Goal: Task Accomplishment & Management: Manage account settings

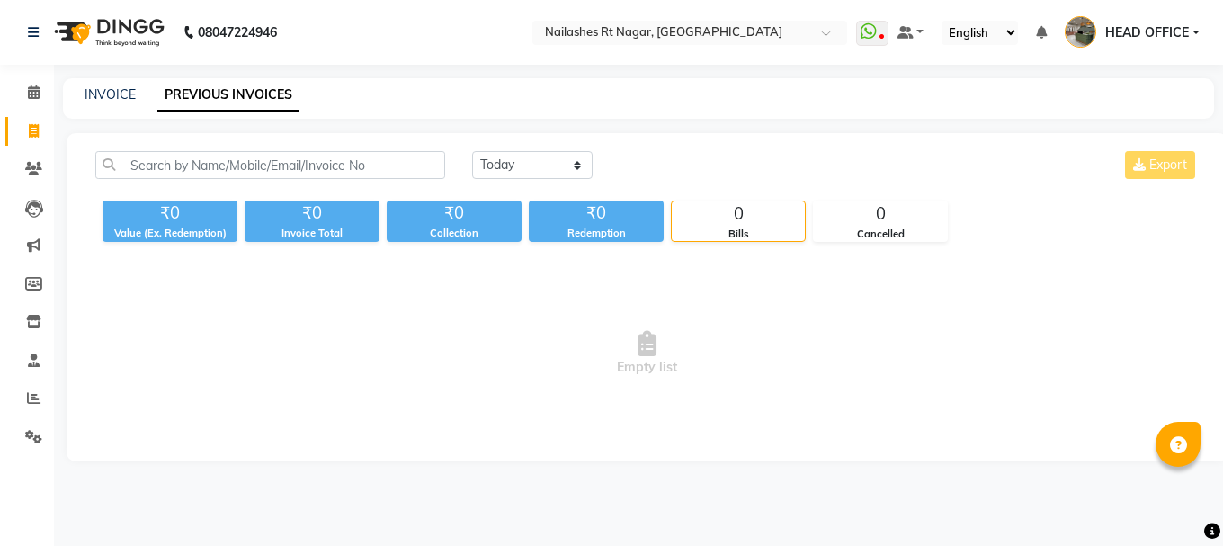
click at [721, 45] on nav "08047224946 Select Location × [GEOGRAPHIC_DATA] WhatsApp Status ✕ Status: Disco…" at bounding box center [611, 32] width 1223 height 65
click at [710, 36] on input "text" at bounding box center [671, 34] width 261 height 18
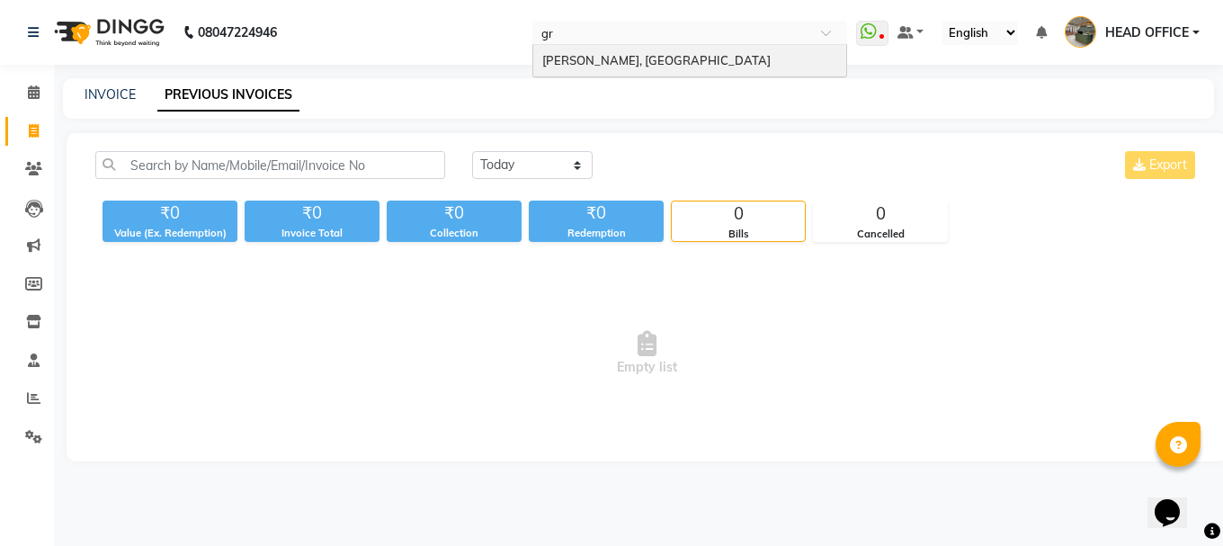
type input "gre"
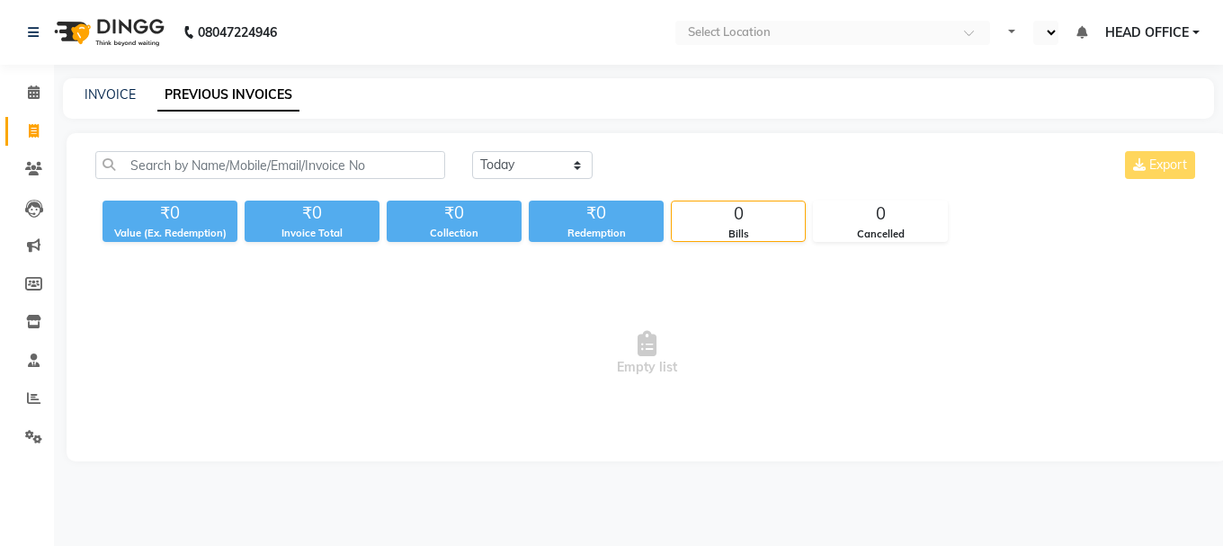
select select "en"
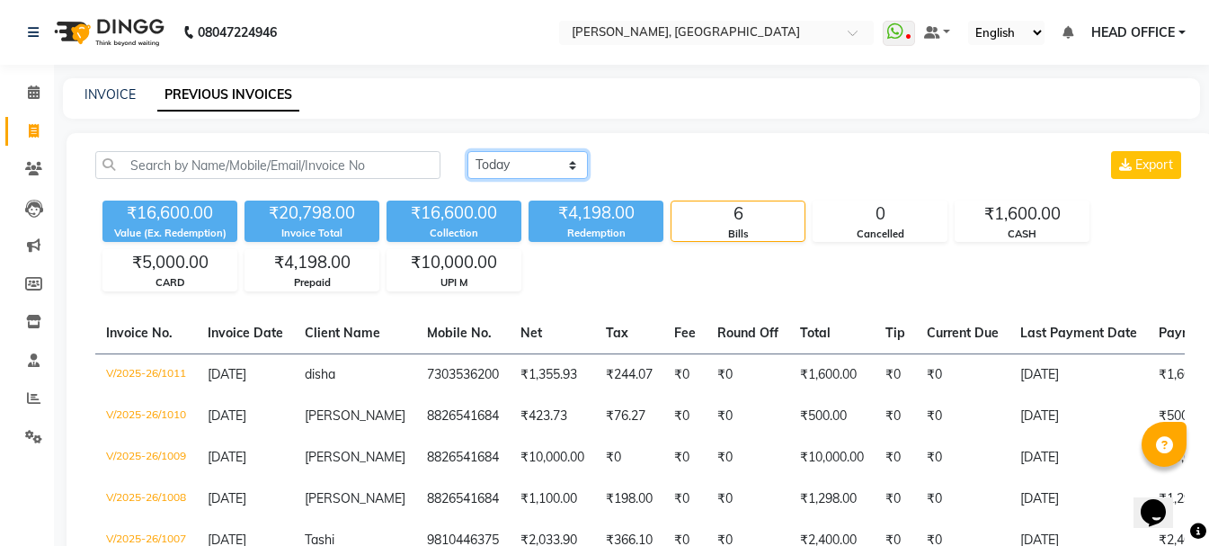
click at [497, 172] on select "[DATE] [DATE] Custom Range" at bounding box center [528, 165] width 120 height 28
select select "range"
click at [468, 151] on select "[DATE] [DATE] Custom Range" at bounding box center [528, 165] width 120 height 28
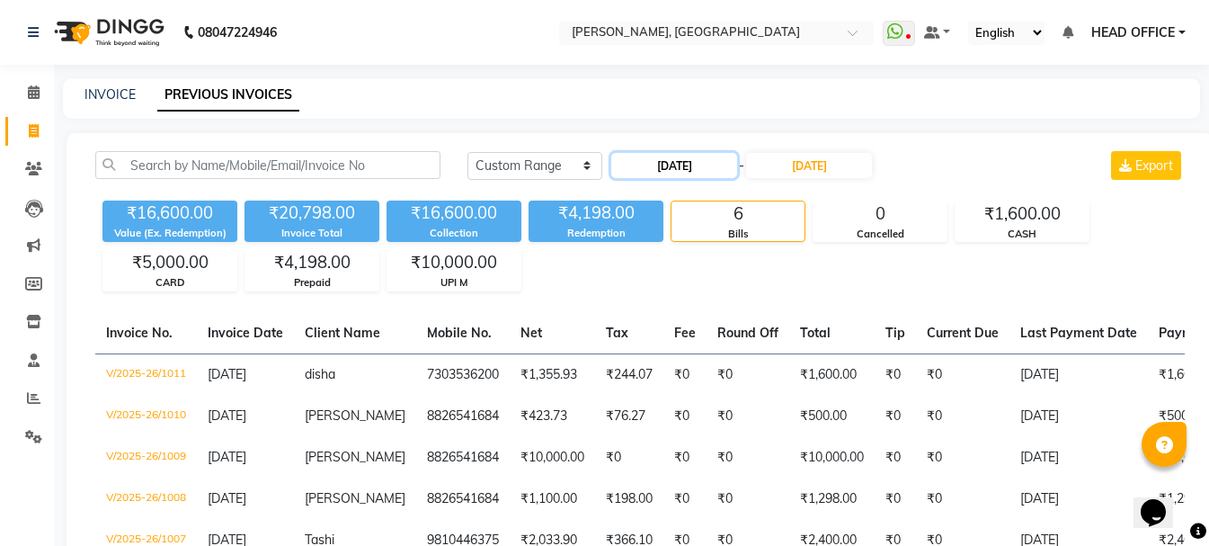
click at [647, 166] on input "[DATE]" at bounding box center [674, 165] width 126 height 25
select select "9"
select select "2025"
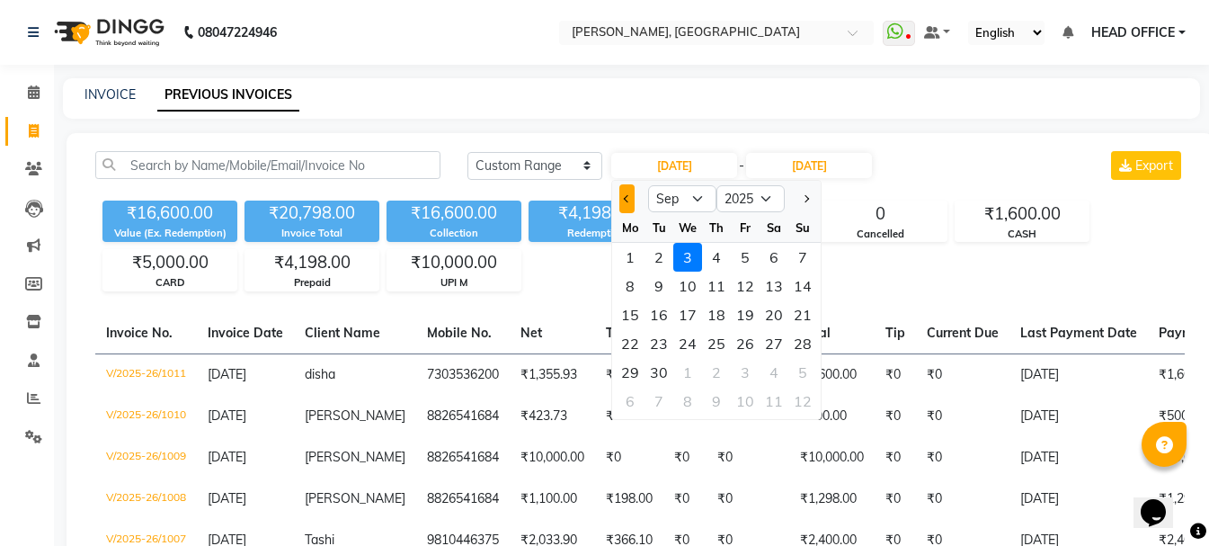
click at [623, 206] on button "Previous month" at bounding box center [626, 198] width 15 height 29
select select "8"
click at [715, 339] on div "21" at bounding box center [716, 343] width 29 height 29
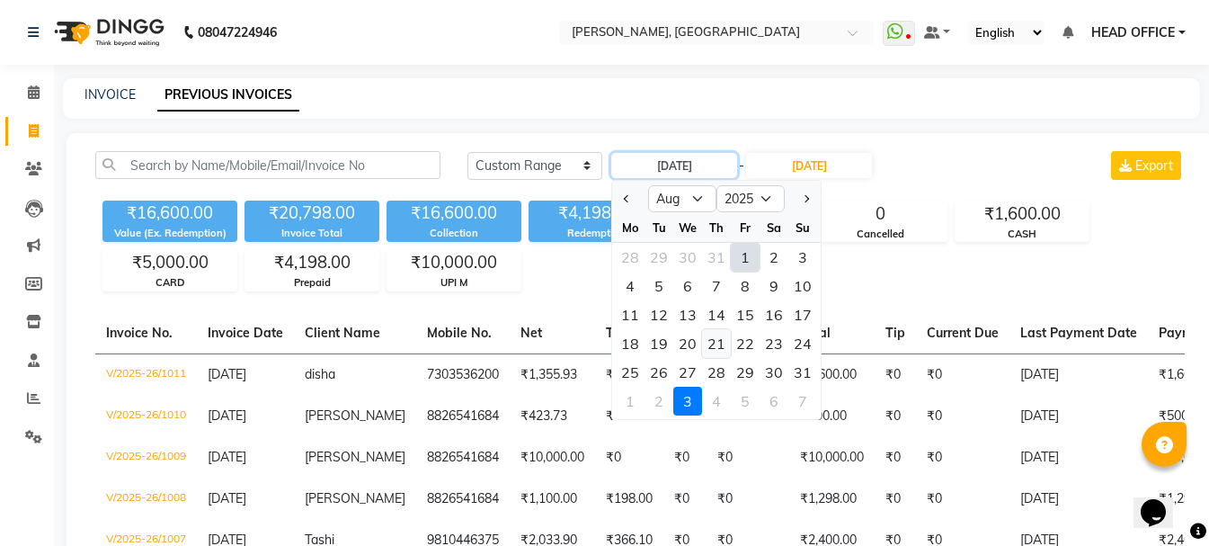
type input "[DATE]"
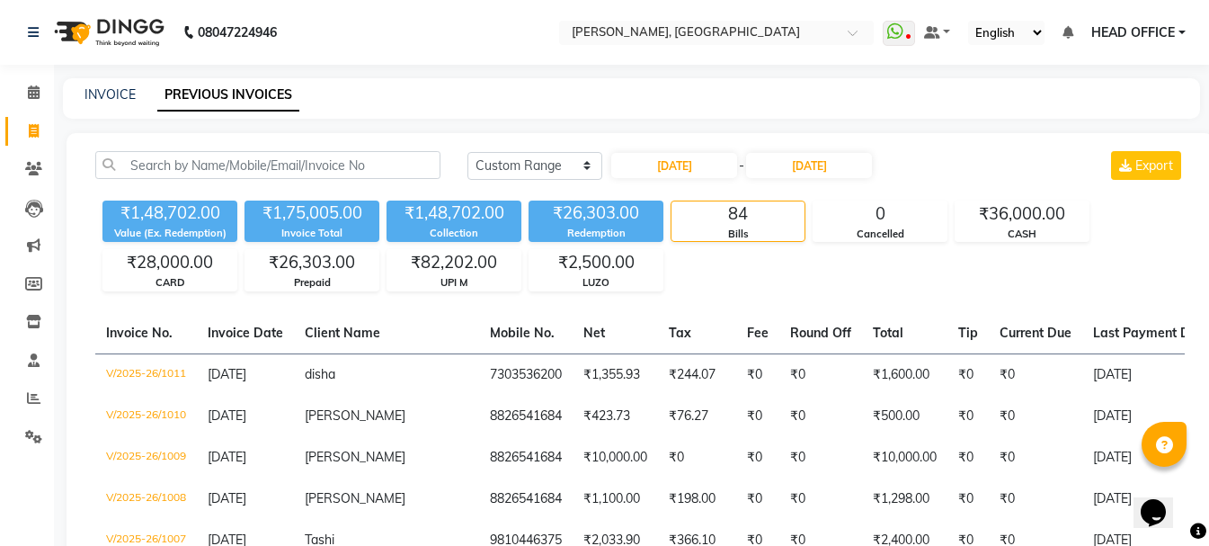
click at [823, 151] on div "[DATE] - [DATE]" at bounding box center [742, 165] width 264 height 29
click at [830, 165] on input "[DATE]" at bounding box center [809, 165] width 126 height 25
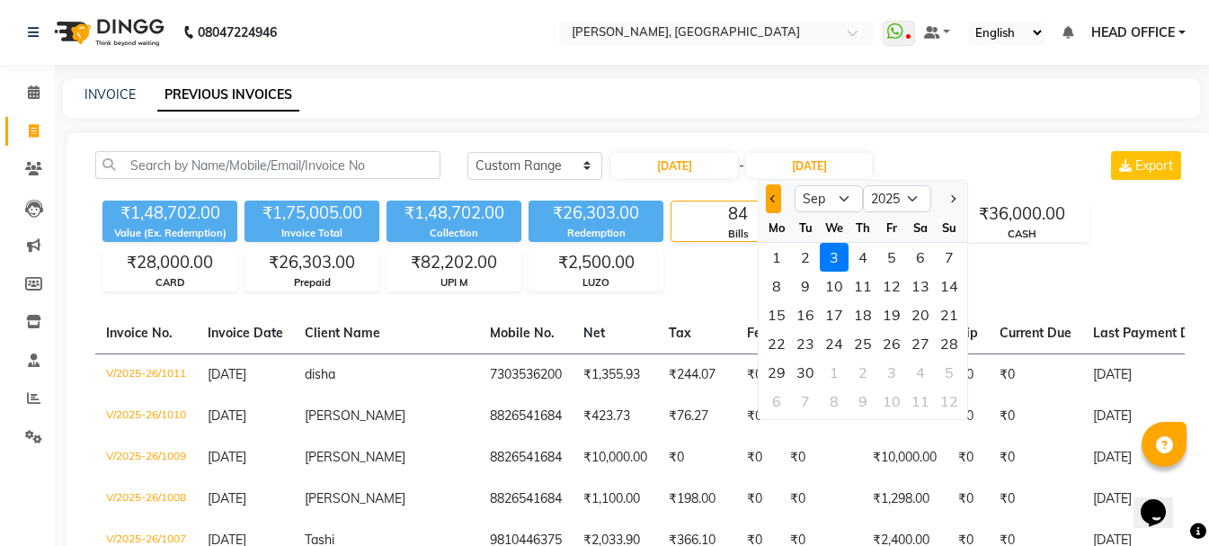
click at [777, 198] on span "Previous month" at bounding box center [774, 198] width 7 height 7
select select "8"
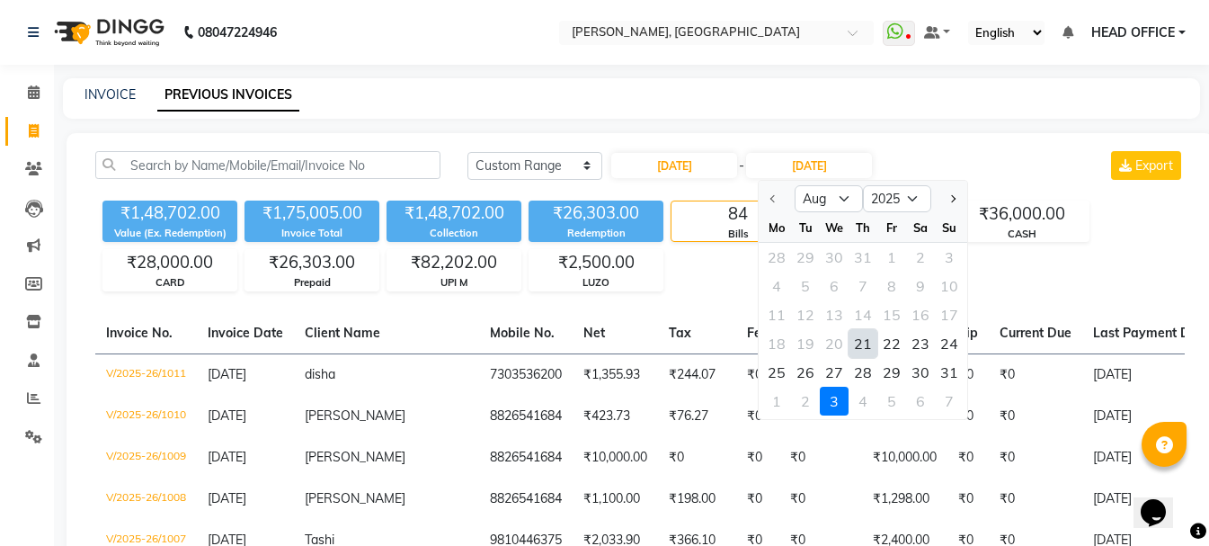
click at [866, 343] on div "21" at bounding box center [863, 343] width 29 height 29
type input "[DATE]"
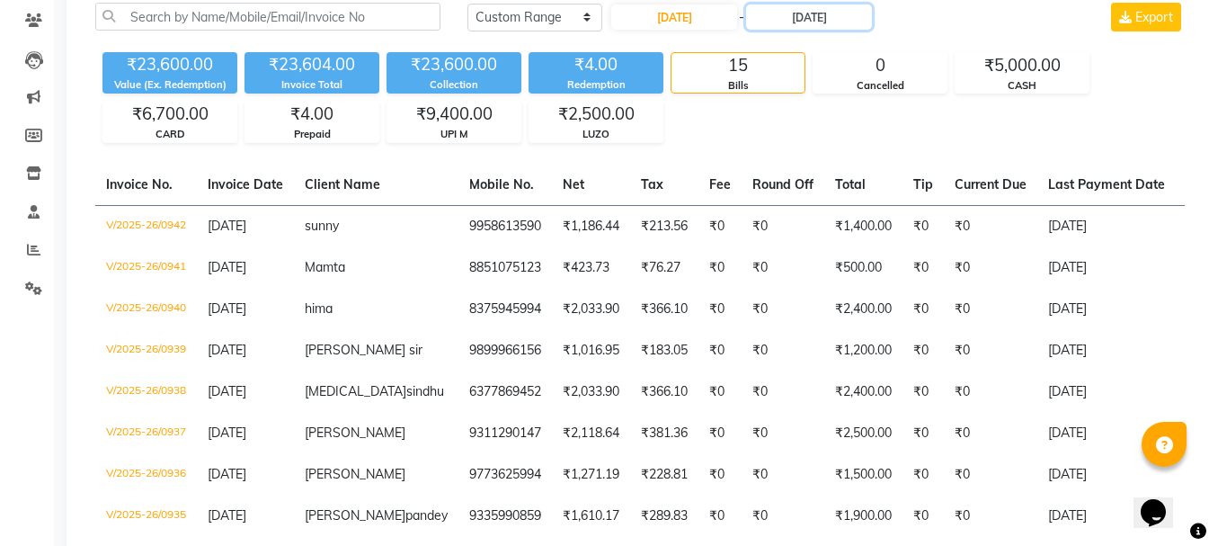
scroll to position [90, 0]
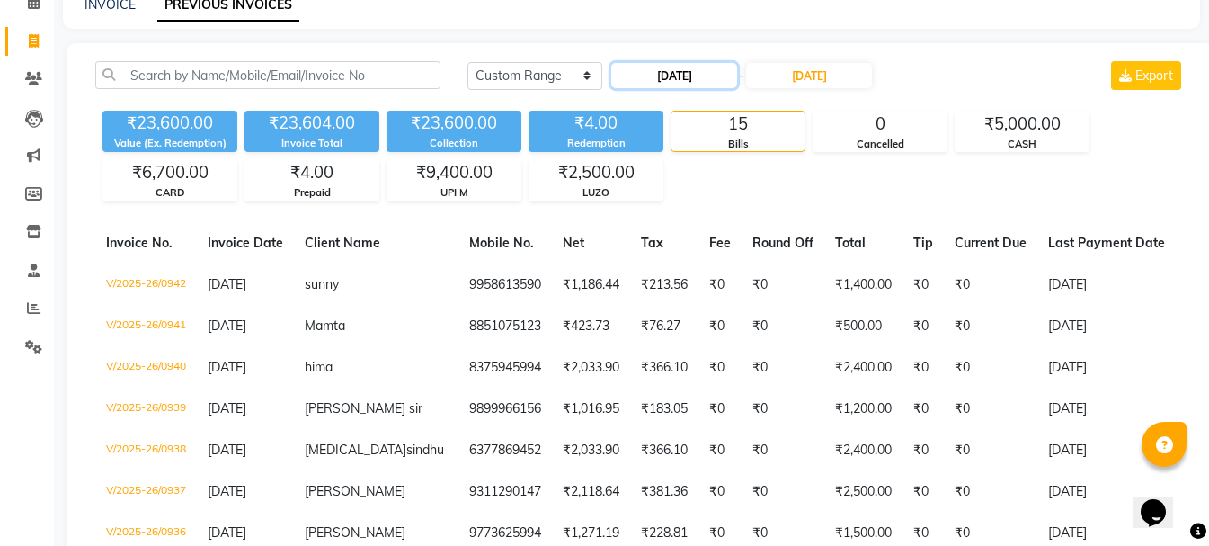
click at [690, 78] on input "[DATE]" at bounding box center [674, 75] width 126 height 25
select select "8"
select select "2025"
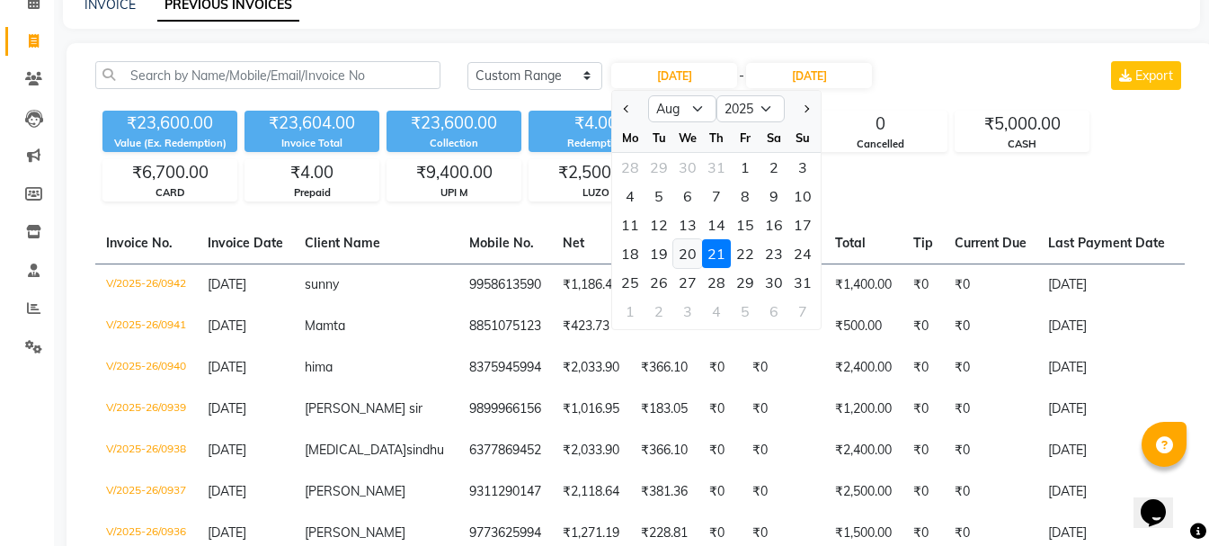
click at [691, 249] on div "20" at bounding box center [687, 253] width 29 height 29
type input "[DATE]"
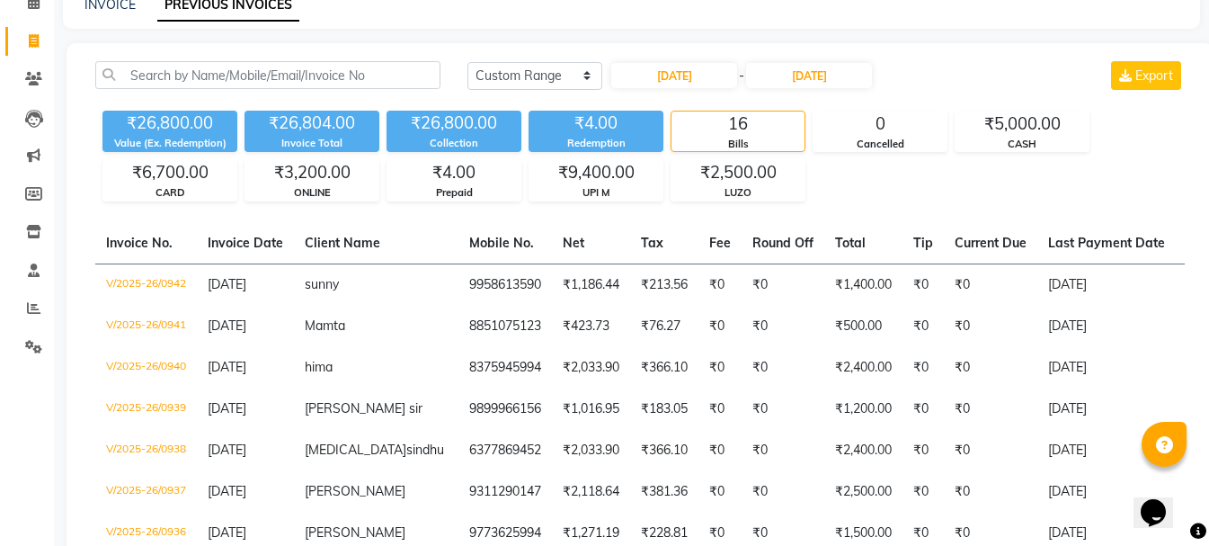
click at [810, 88] on div "[DATE] - [DATE]" at bounding box center [742, 75] width 264 height 29
click at [829, 80] on input "[DATE]" at bounding box center [809, 75] width 126 height 25
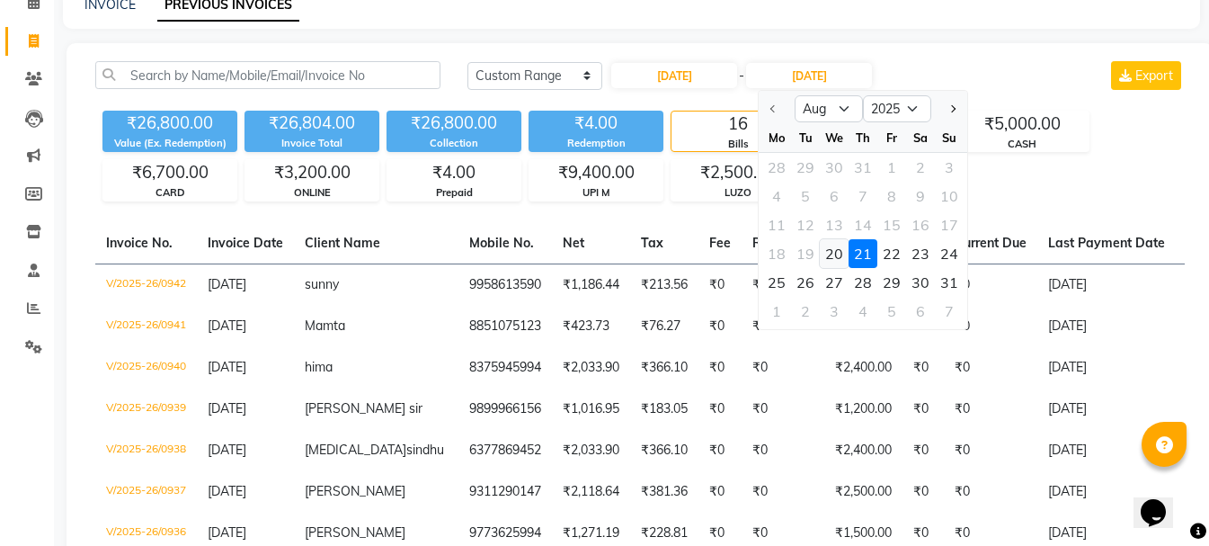
click at [823, 261] on div "20" at bounding box center [834, 253] width 29 height 29
type input "[DATE]"
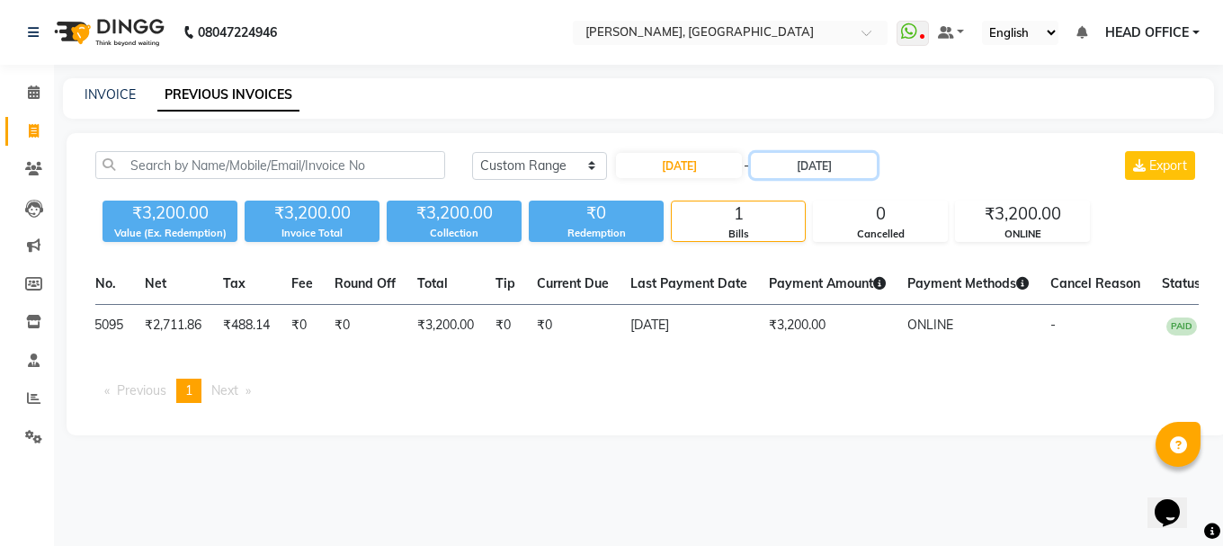
scroll to position [0, 0]
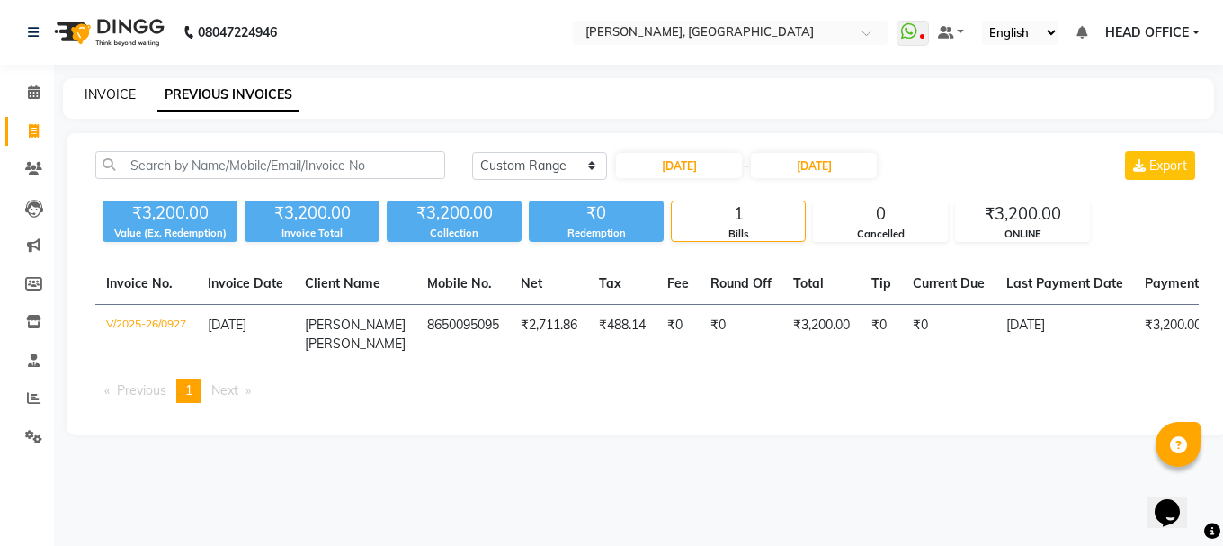
click at [125, 91] on link "INVOICE" at bounding box center [110, 94] width 51 height 16
select select "service"
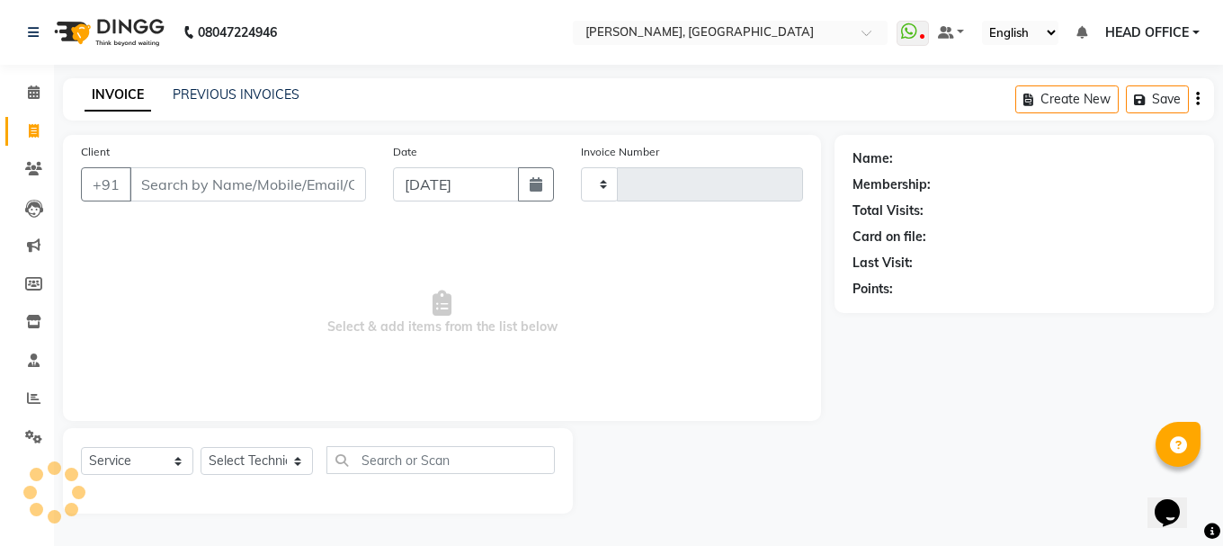
type input "1012"
select select "3755"
click at [526, 201] on div "Date [DATE]" at bounding box center [472, 179] width 187 height 74
click at [537, 186] on icon "button" at bounding box center [536, 184] width 13 height 14
select select "9"
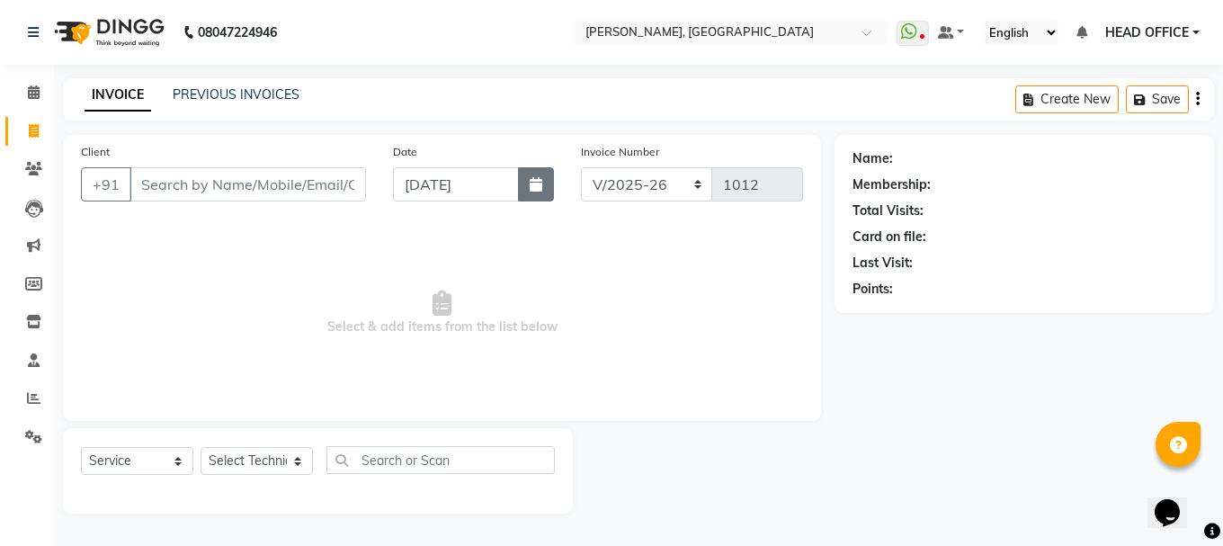
select select "2025"
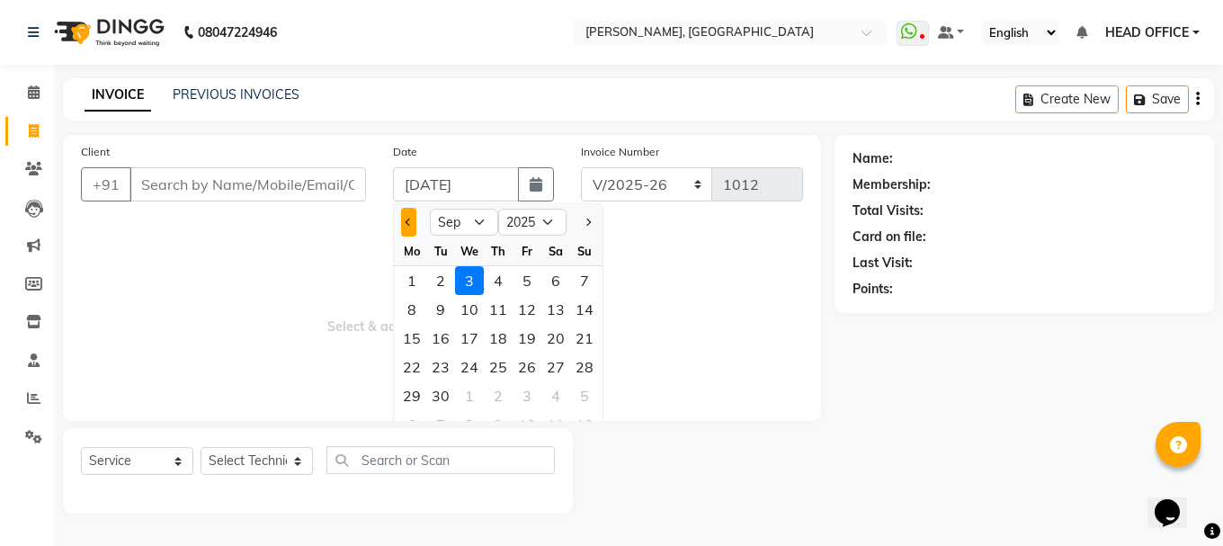
click at [409, 215] on button "Previous month" at bounding box center [408, 222] width 15 height 29
select select "8"
click at [472, 370] on div "20" at bounding box center [469, 366] width 29 height 29
type input "[DATE]"
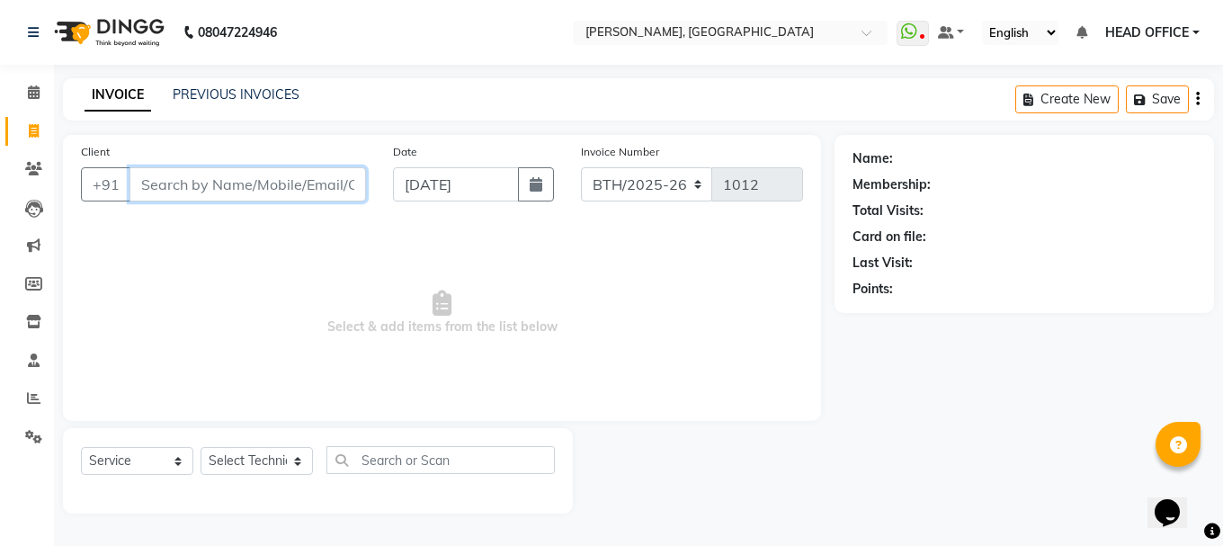
click at [235, 181] on input "Client" at bounding box center [247, 184] width 236 height 34
type input "9871480041"
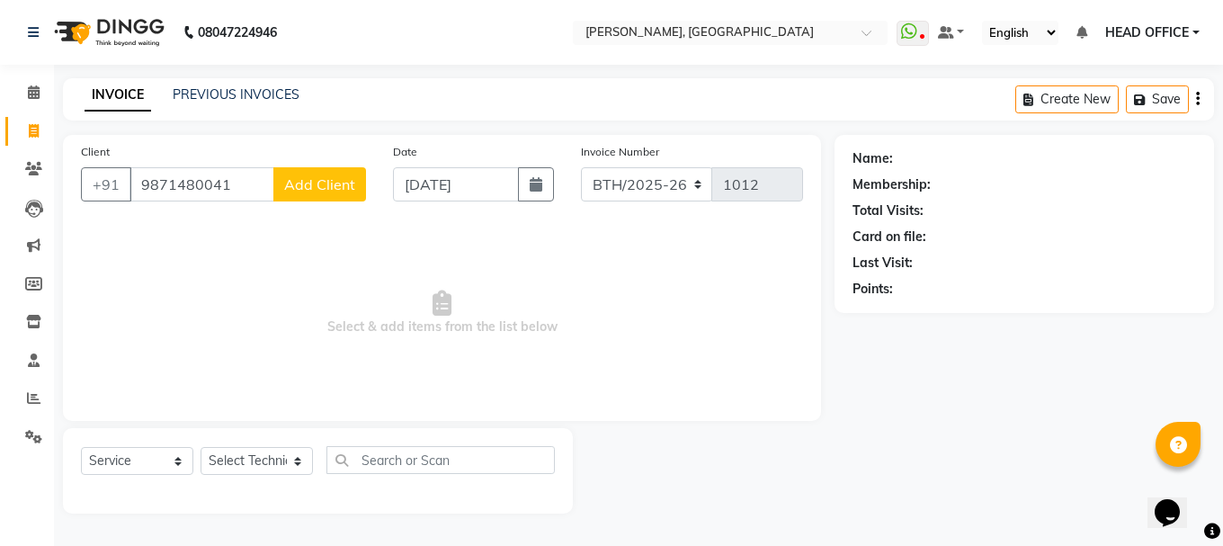
click at [348, 170] on button "Add Client" at bounding box center [319, 184] width 93 height 34
select select "21"
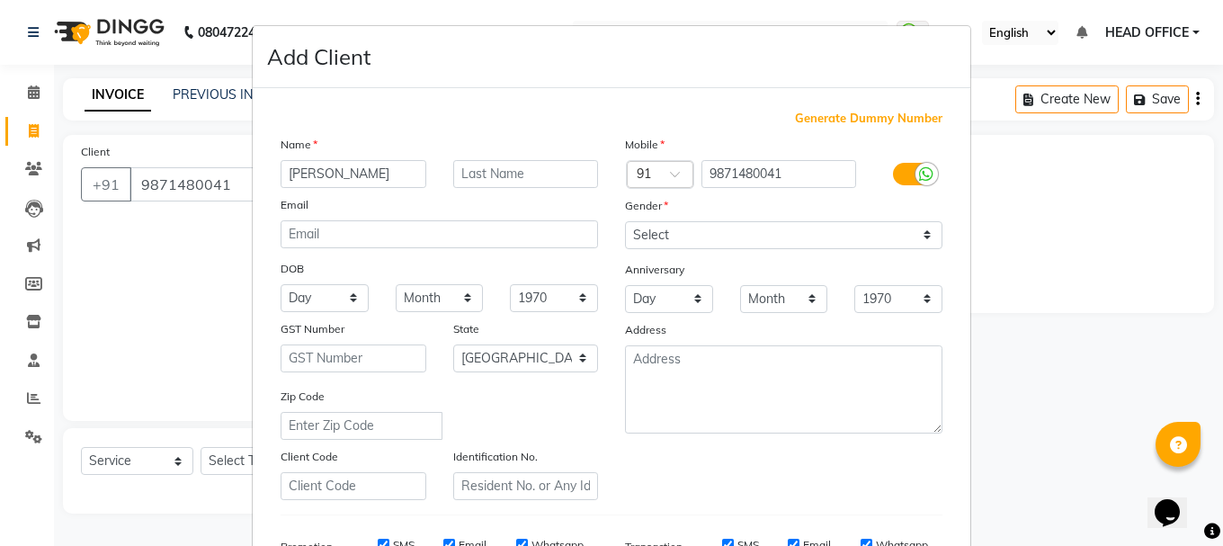
type input "[PERSON_NAME]"
click at [704, 239] on select "Select [DEMOGRAPHIC_DATA] [DEMOGRAPHIC_DATA] Other Prefer Not To Say" at bounding box center [783, 235] width 317 height 28
select select "[DEMOGRAPHIC_DATA]"
click at [625, 221] on select "Select [DEMOGRAPHIC_DATA] [DEMOGRAPHIC_DATA] Other Prefer Not To Say" at bounding box center [783, 235] width 317 height 28
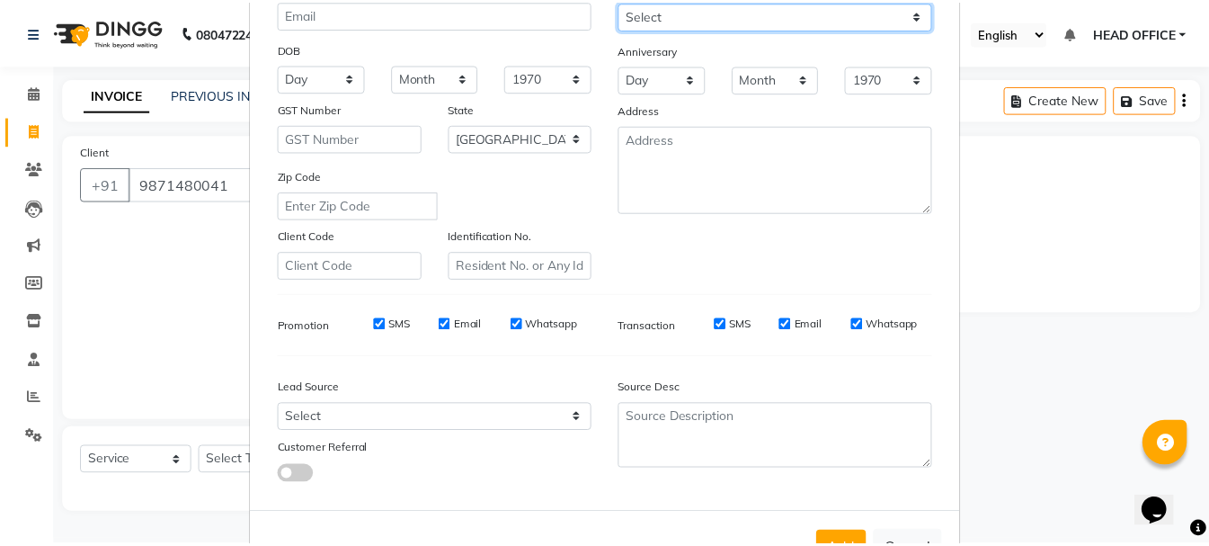
scroll to position [270, 0]
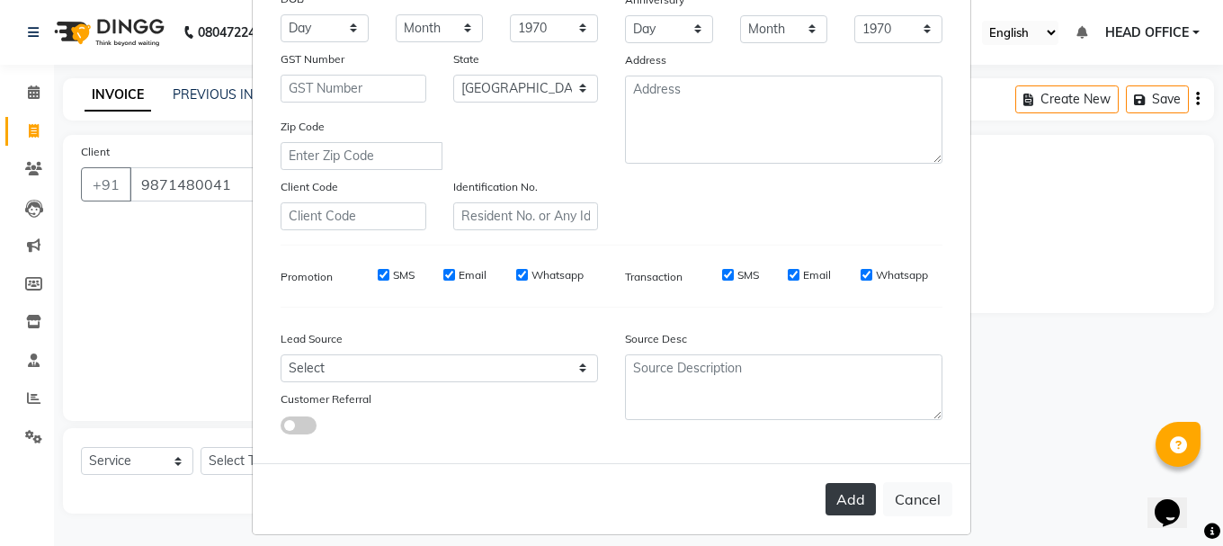
click at [851, 499] on button "Add" at bounding box center [850, 499] width 50 height 32
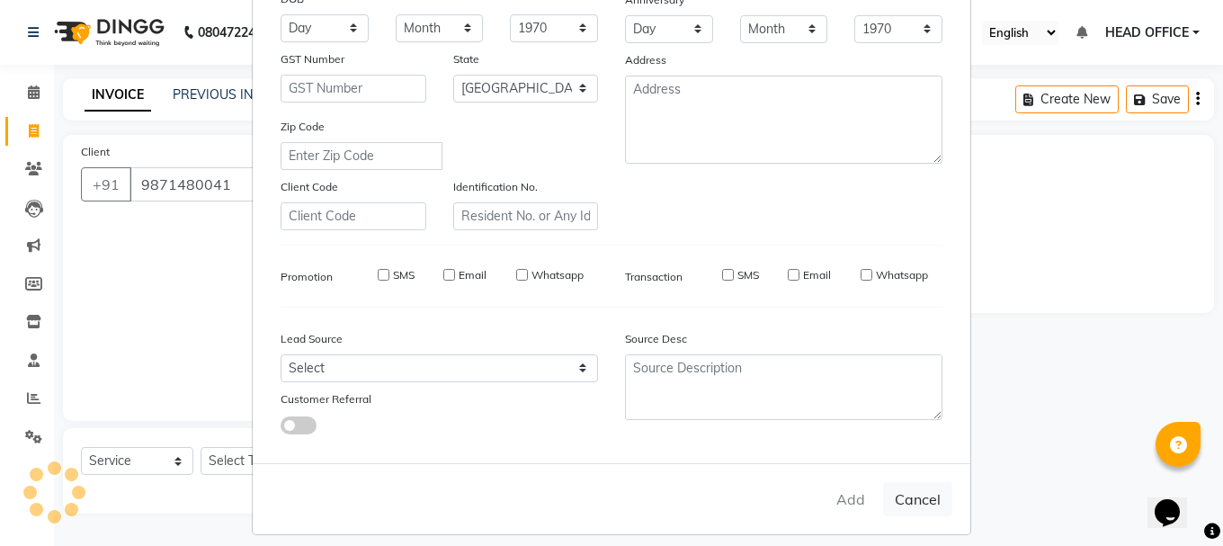
select select
select select "null"
select select
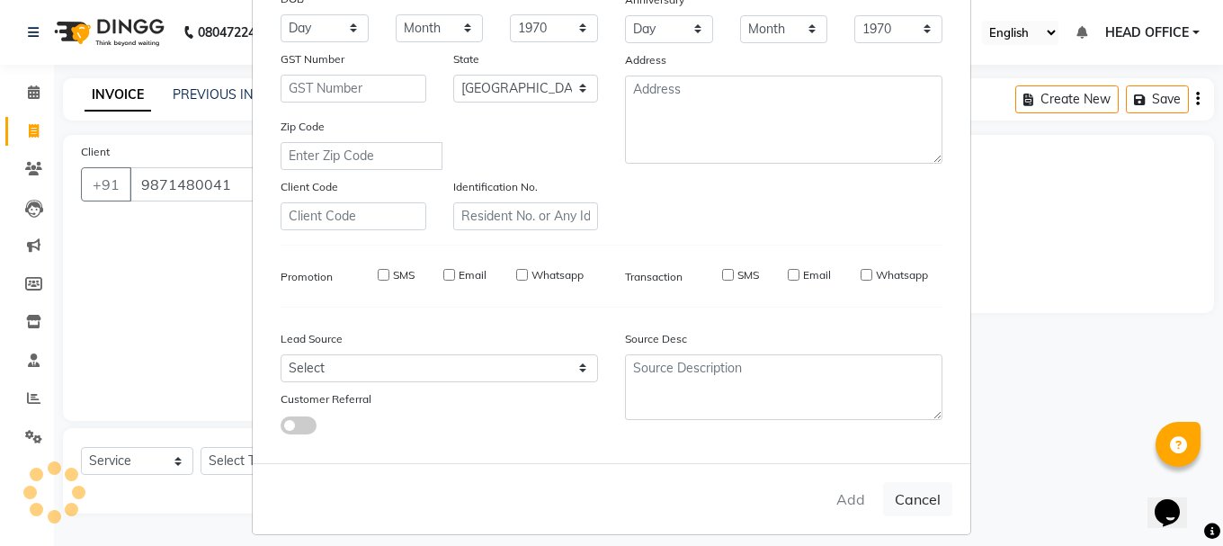
select select
checkbox input "false"
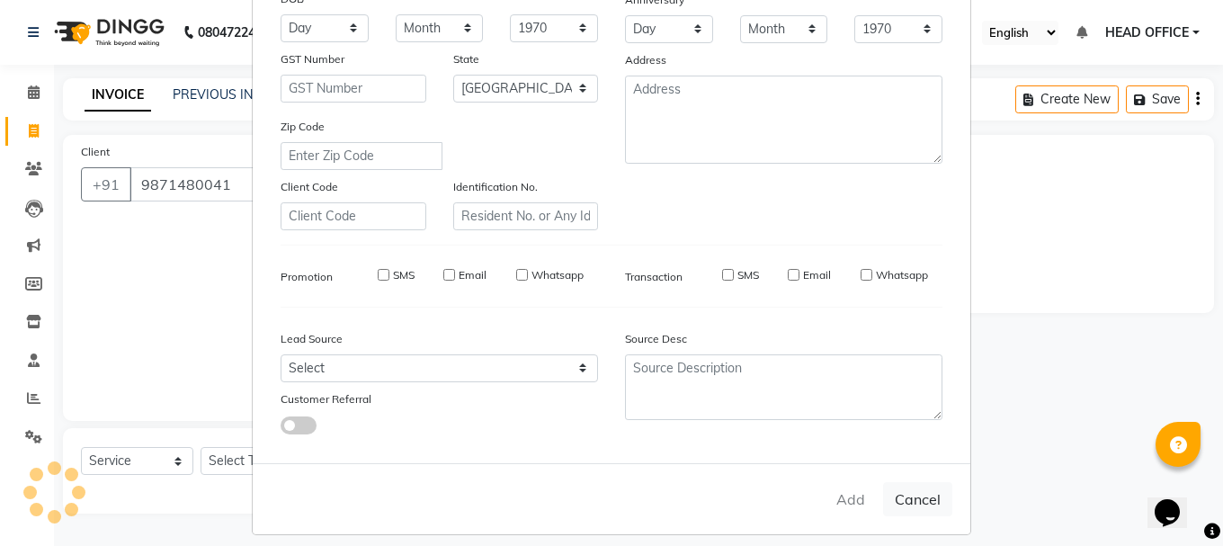
checkbox input "false"
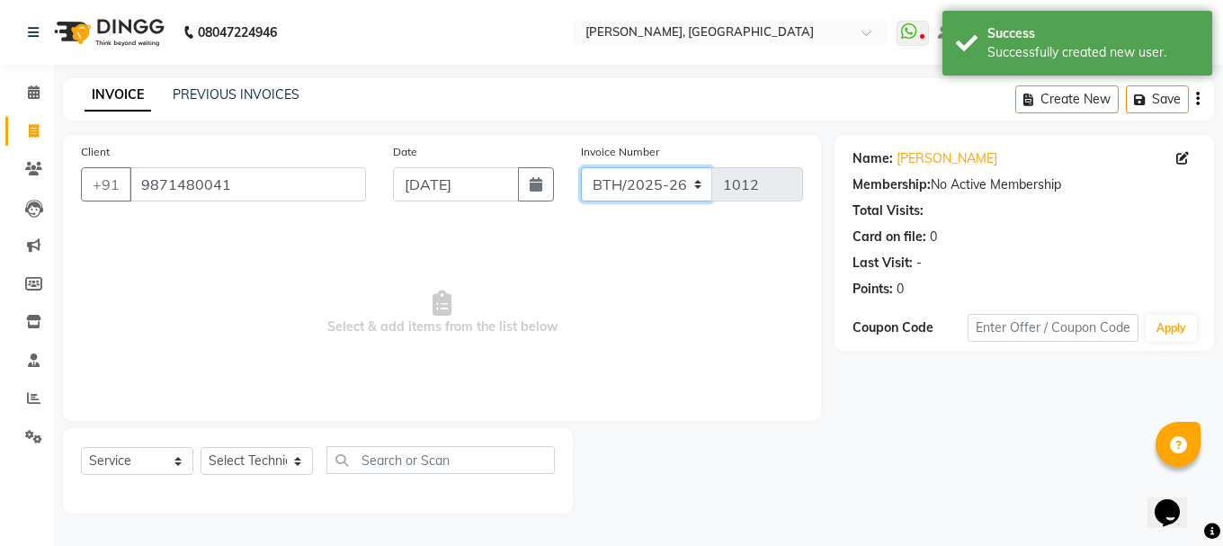
click at [695, 183] on select "BTH/2025-26 RED/2025-26 V/2025 V/2025-26" at bounding box center [647, 184] width 132 height 34
select select "3755"
click at [581, 167] on select "BTH/2025-26 RED/2025-26 V/2025 V/2025-26" at bounding box center [647, 184] width 132 height 34
click at [687, 187] on select "BTH/2025-26 RED/2025-26 V/2025 V/2025-26" at bounding box center [647, 184] width 132 height 34
click at [581, 167] on select "BTH/2025-26 RED/2025-26 V/2025 V/2025-26" at bounding box center [647, 184] width 132 height 34
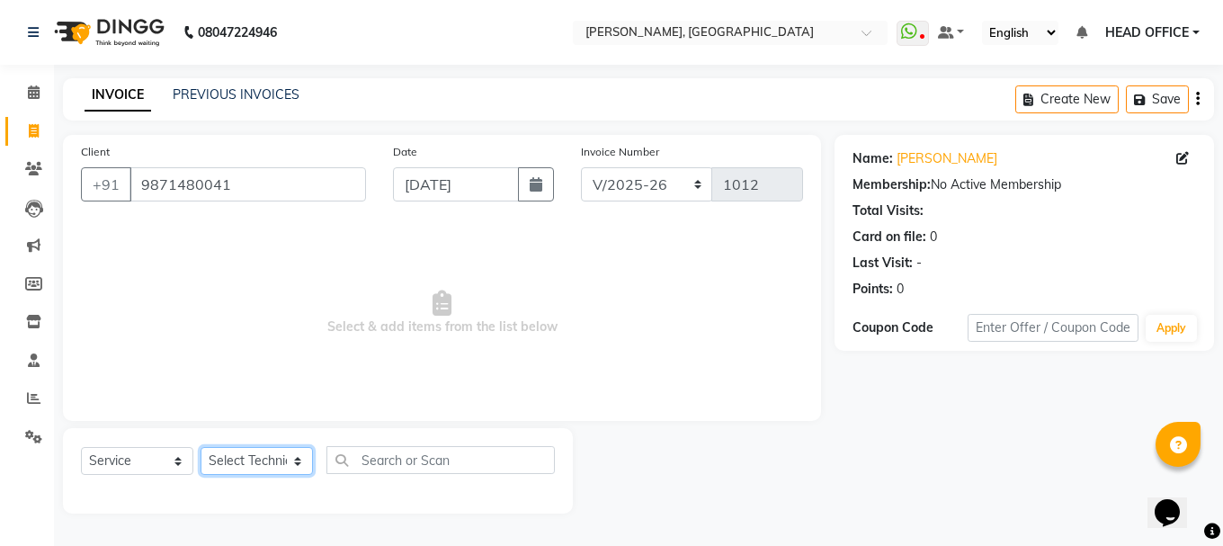
click at [266, 465] on select "Select Technician [PERSON_NAME] MANAGER rajat [PERSON_NAME]" at bounding box center [256, 461] width 112 height 28
select select "80823"
click at [200, 447] on select "Select Technician [PERSON_NAME] MANAGER rajat [PERSON_NAME]" at bounding box center [256, 461] width 112 height 28
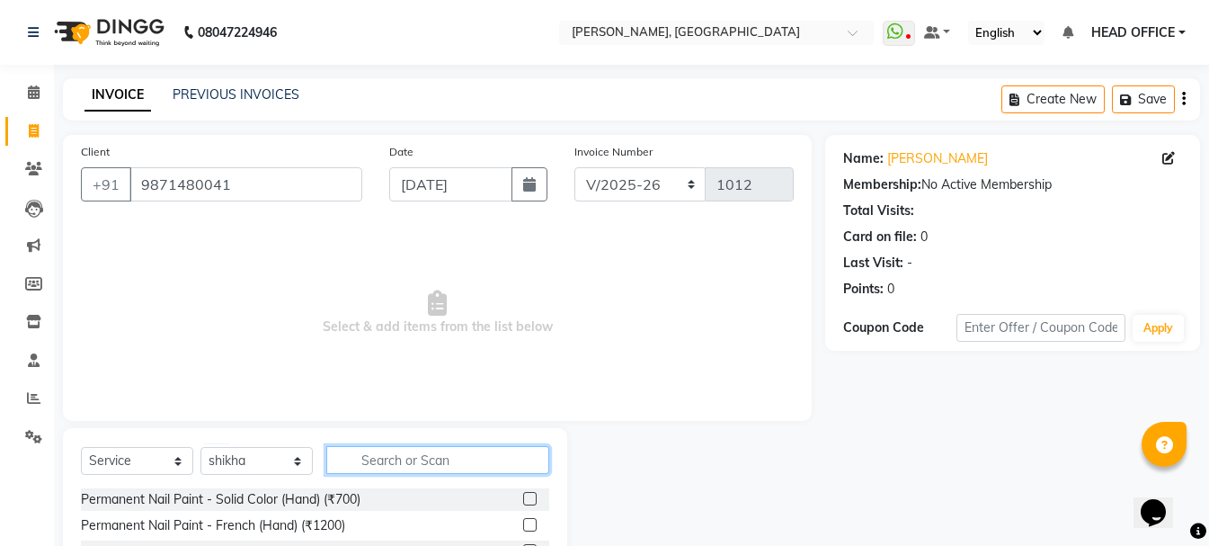
click at [469, 464] on input "text" at bounding box center [437, 460] width 223 height 28
type input "over"
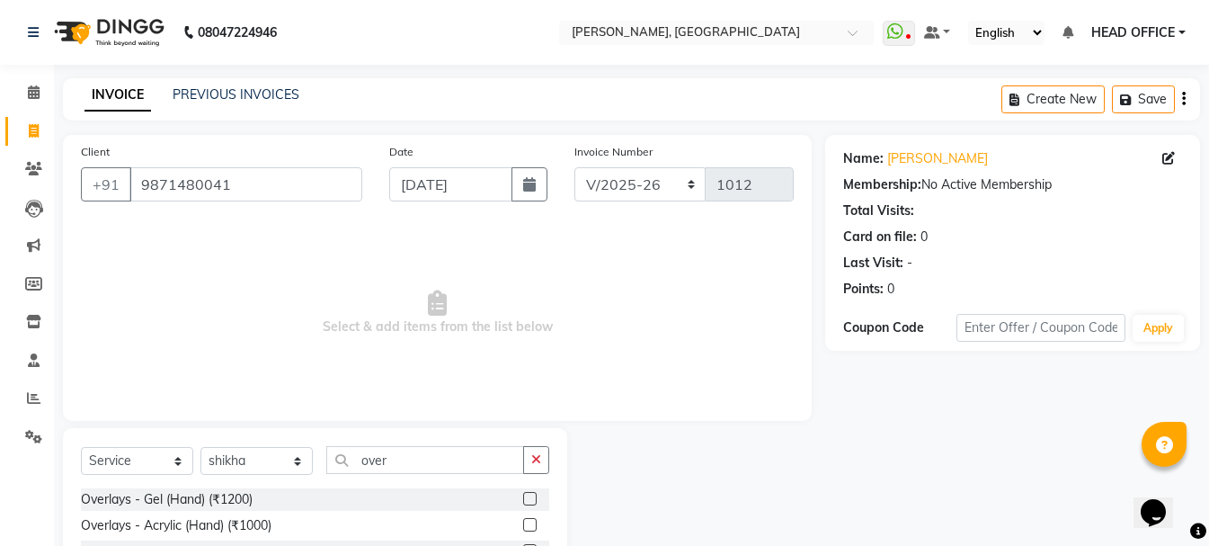
click at [531, 503] on label at bounding box center [529, 498] width 13 height 13
click at [531, 503] on input "checkbox" at bounding box center [529, 500] width 12 height 12
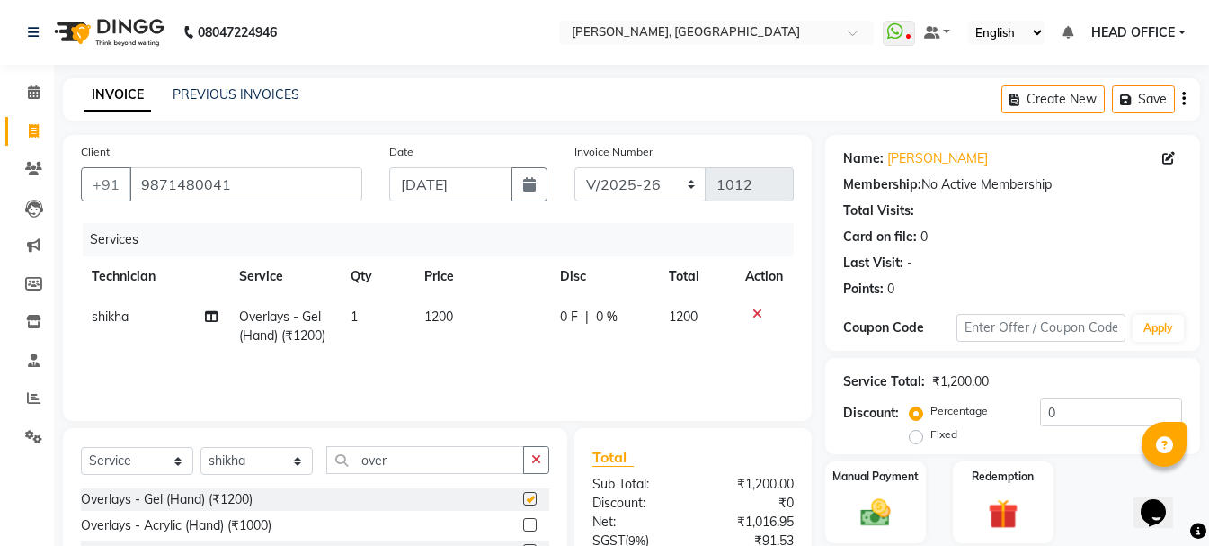
checkbox input "false"
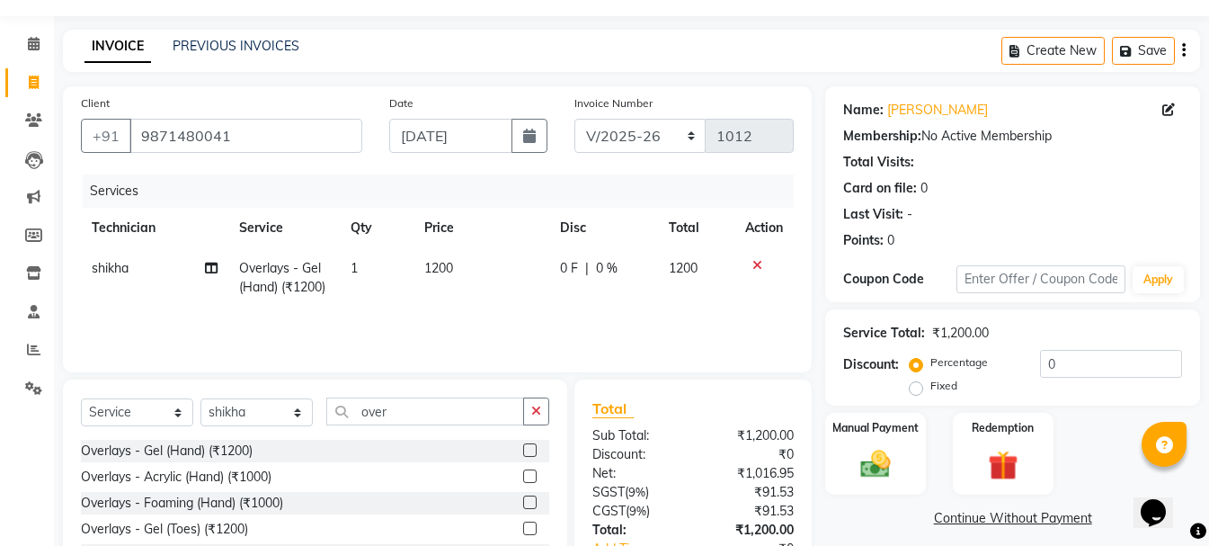
scroll to position [90, 0]
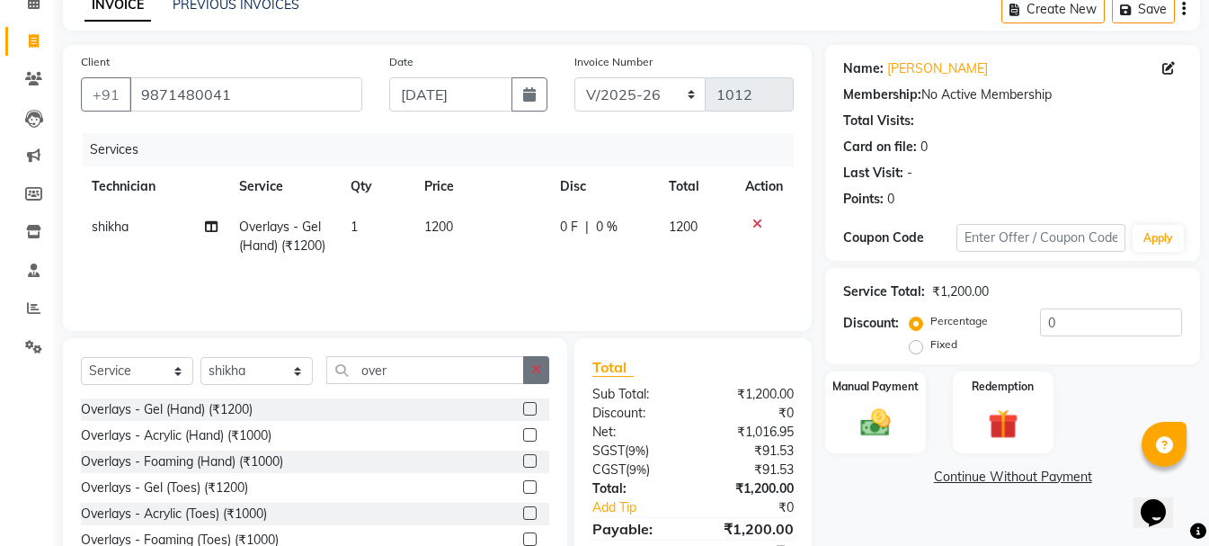
click at [539, 377] on button "button" at bounding box center [536, 370] width 26 height 28
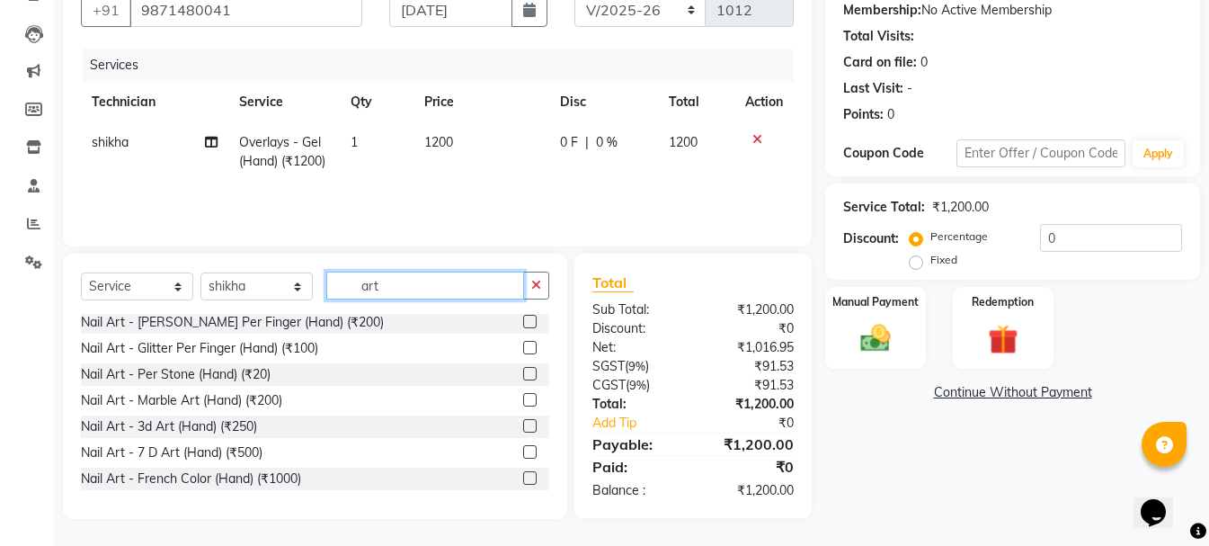
scroll to position [0, 0]
type input "art"
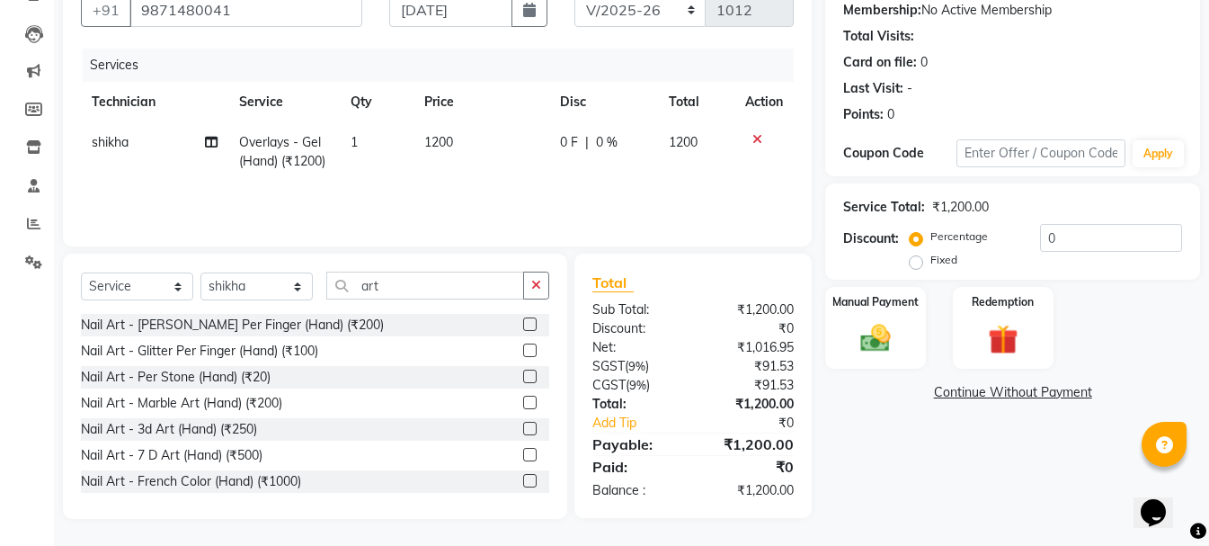
click at [523, 426] on label at bounding box center [529, 428] width 13 height 13
click at [523, 426] on input "checkbox" at bounding box center [529, 429] width 12 height 12
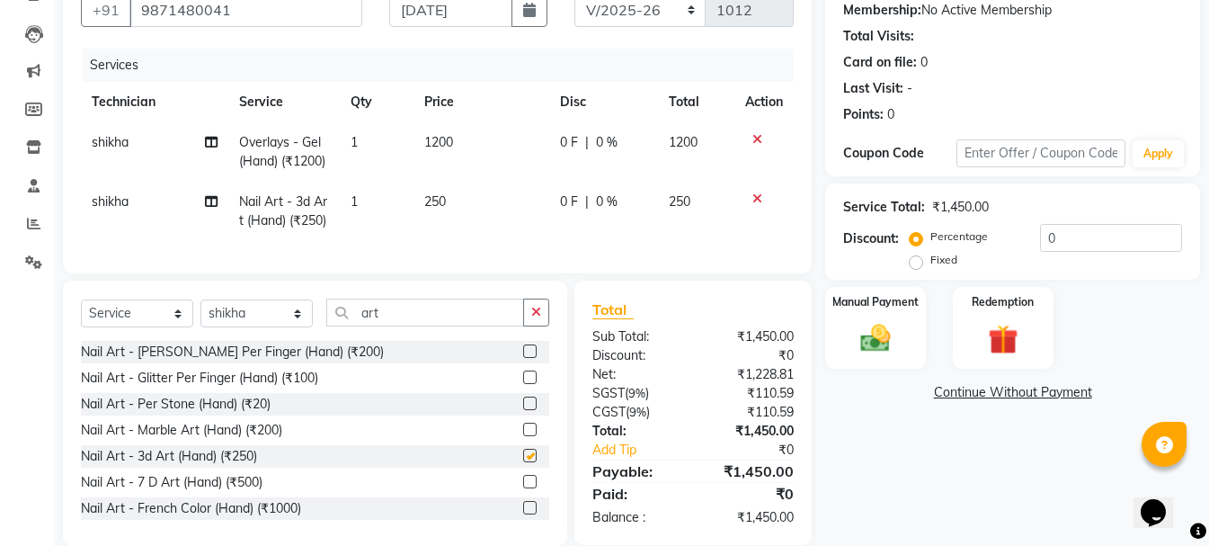
checkbox input "false"
click at [357, 207] on span "1" at bounding box center [354, 201] width 7 height 16
select select "80823"
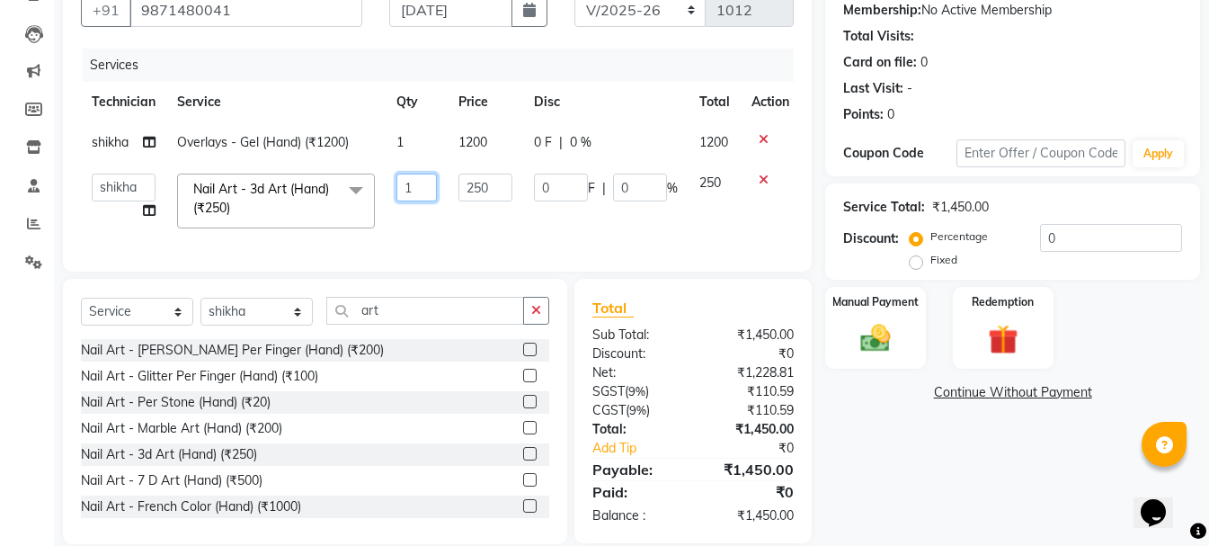
drag, startPoint x: 417, startPoint y: 187, endPoint x: 395, endPoint y: 189, distance: 22.5
click at [395, 189] on td "1" at bounding box center [417, 201] width 62 height 76
type input "10"
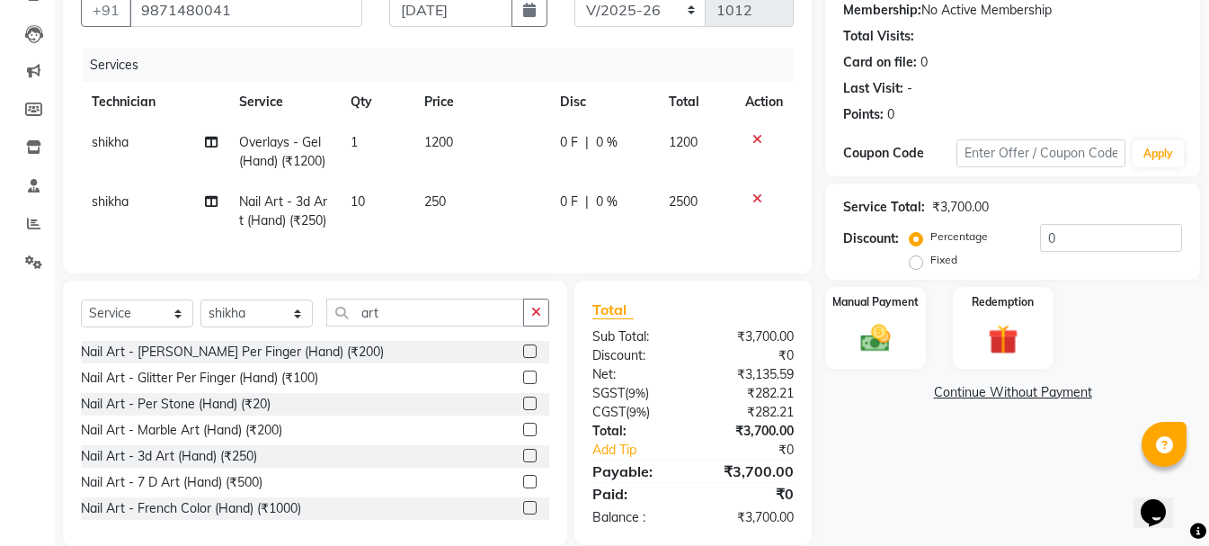
click at [533, 219] on tr "[PERSON_NAME] Nail Art - 3d Art (Hand) (₹250) 10 250 0 F | 0 % 2500" at bounding box center [437, 211] width 713 height 59
click at [459, 140] on td "1200" at bounding box center [482, 151] width 136 height 59
select select "80823"
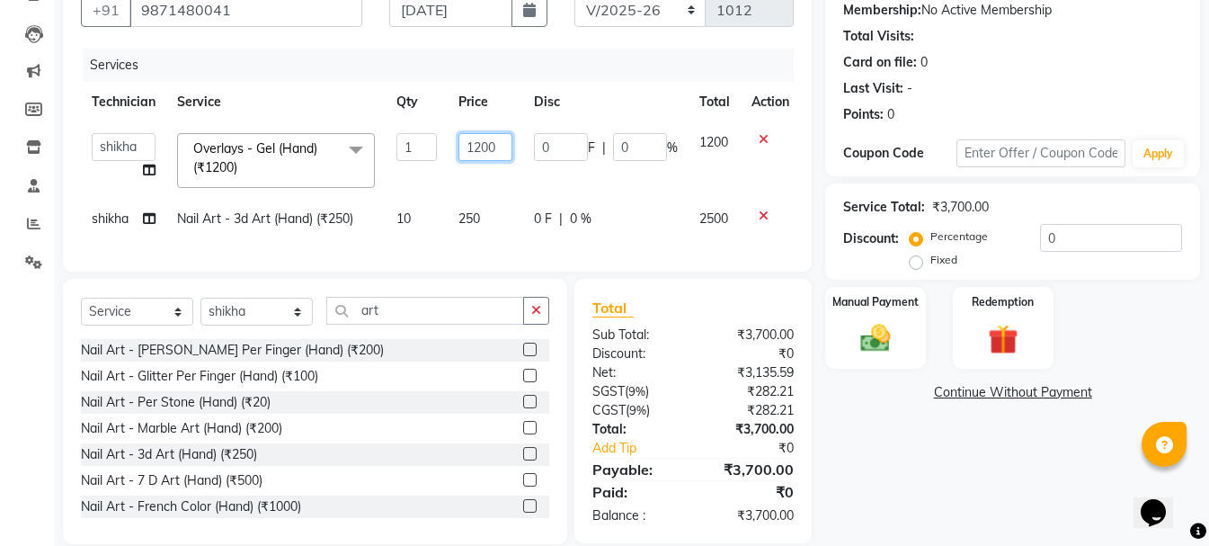
click at [480, 144] on input "1200" at bounding box center [486, 147] width 54 height 28
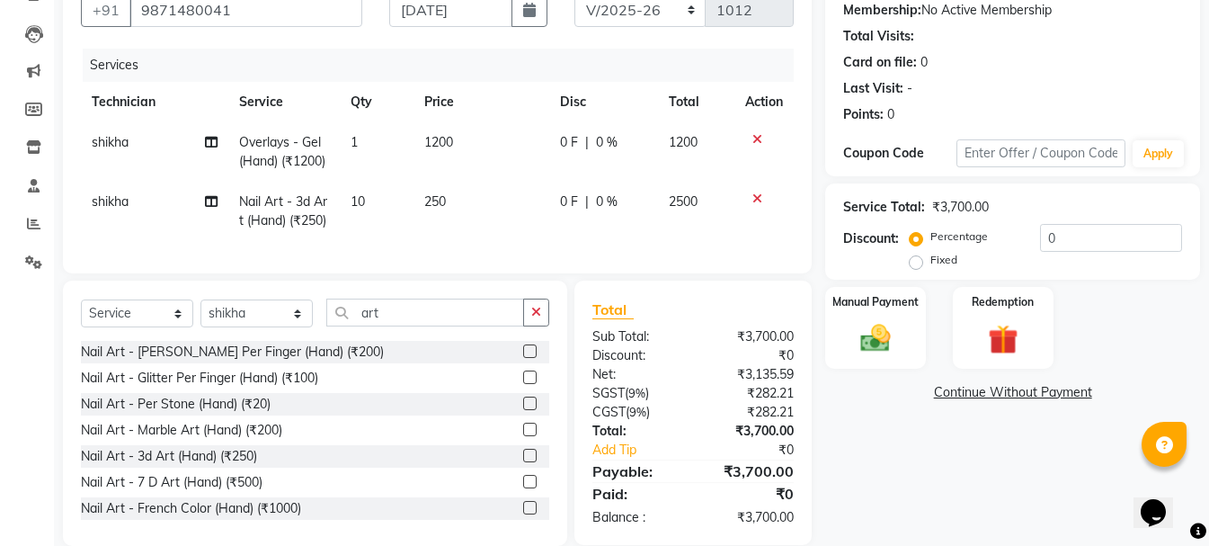
click at [332, 145] on td "Overlays - Gel (Hand) (₹1200)" at bounding box center [283, 151] width 111 height 59
select select "80823"
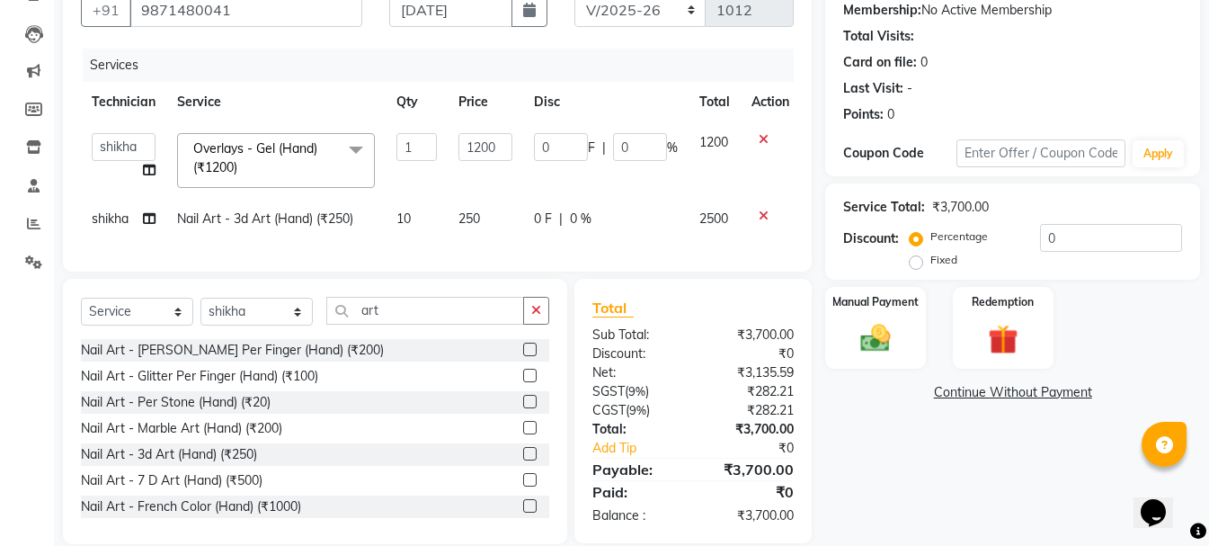
click at [766, 146] on td at bounding box center [770, 160] width 59 height 76
click at [756, 131] on td at bounding box center [770, 160] width 59 height 76
click at [760, 138] on icon at bounding box center [764, 139] width 10 height 13
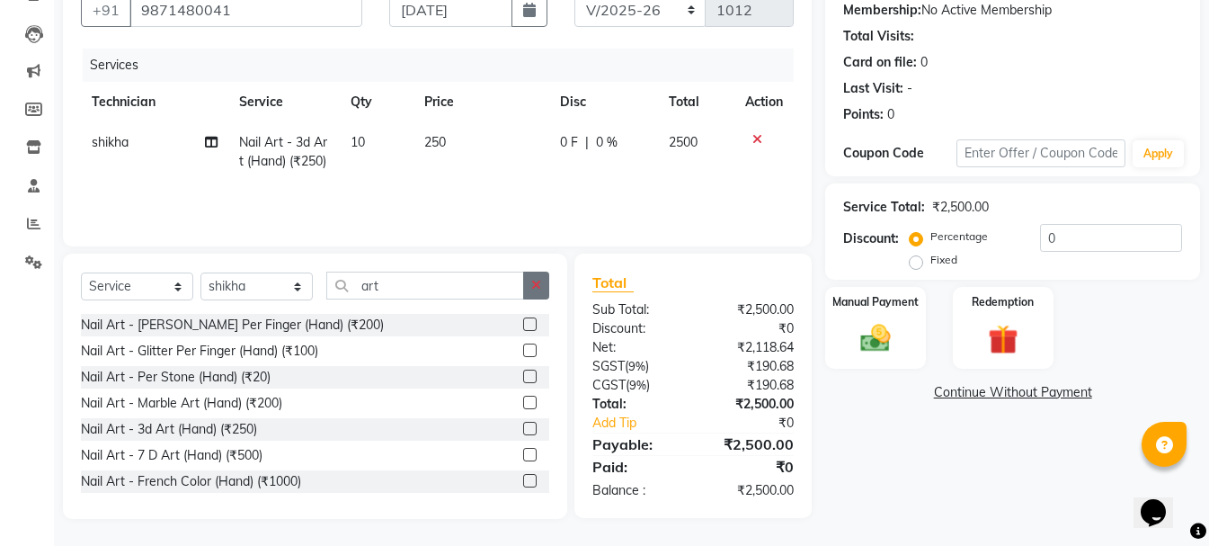
click at [540, 296] on button "button" at bounding box center [536, 286] width 26 height 28
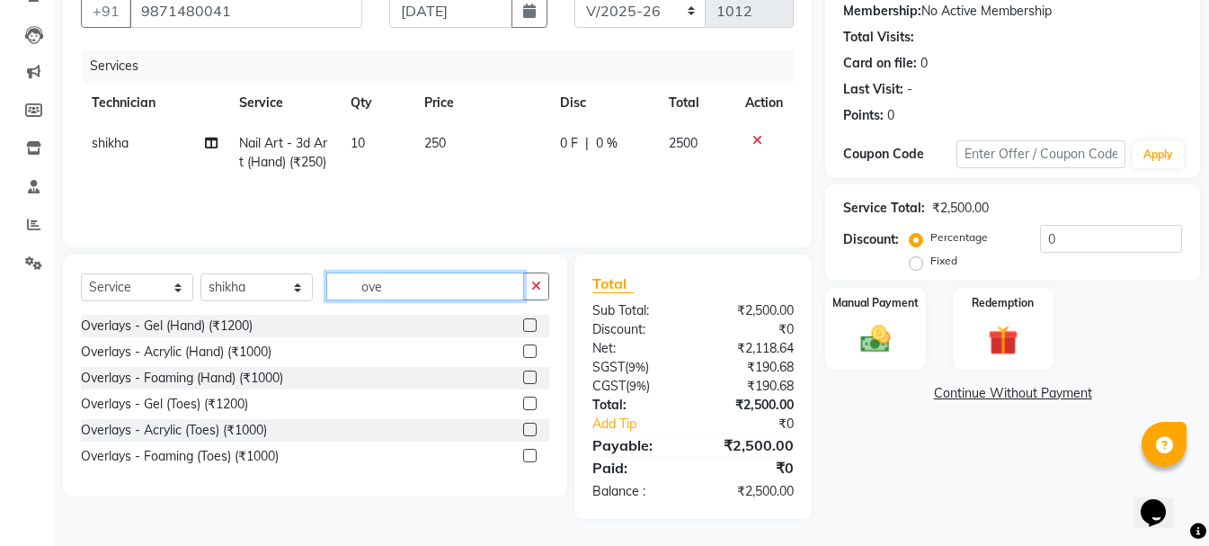
scroll to position [174, 0]
type input "over"
click at [534, 357] on label at bounding box center [529, 350] width 13 height 13
click at [534, 357] on input "checkbox" at bounding box center [529, 352] width 12 height 12
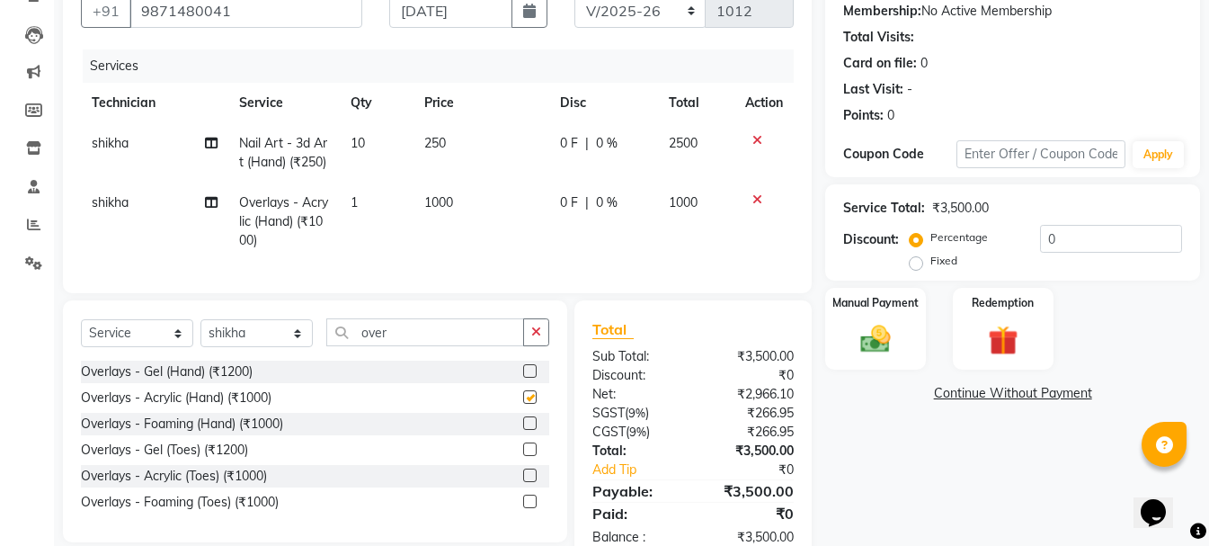
checkbox input "false"
click at [441, 210] on span "1000" at bounding box center [438, 202] width 29 height 16
select select "80823"
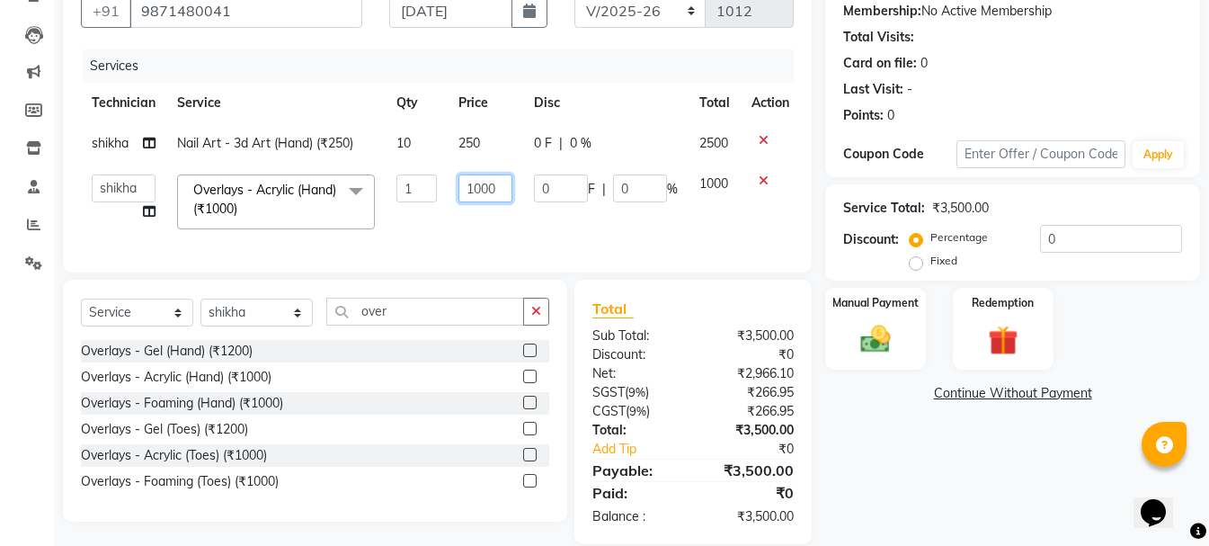
click at [474, 184] on input "1000" at bounding box center [486, 188] width 54 height 28
type input "900"
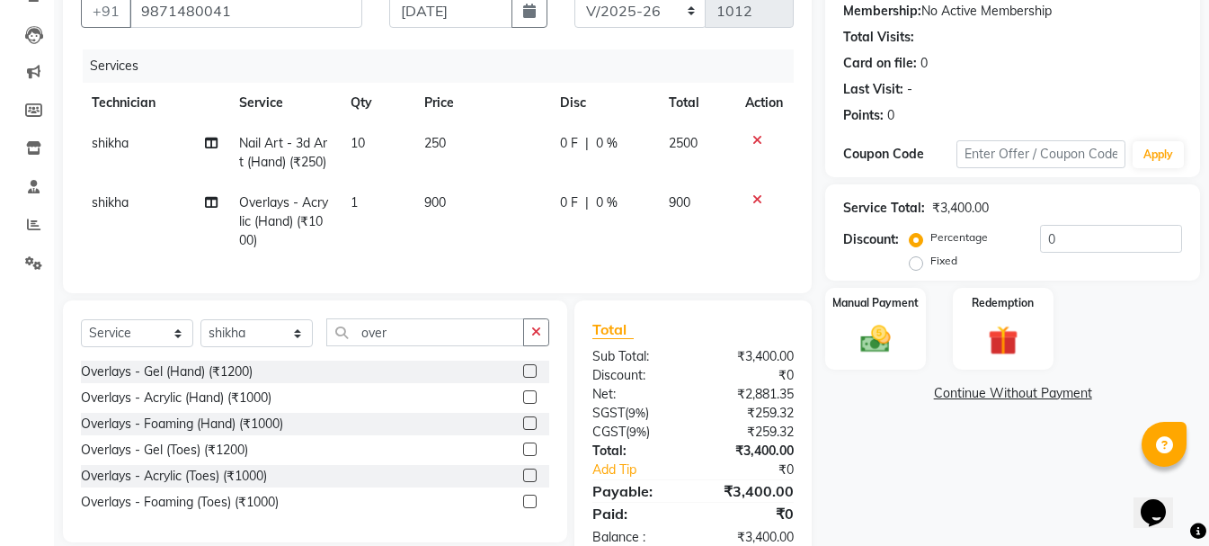
click at [558, 250] on div "Services Technician Service Qty Price Disc Total Action [PERSON_NAME] Nail Art …" at bounding box center [437, 162] width 713 height 226
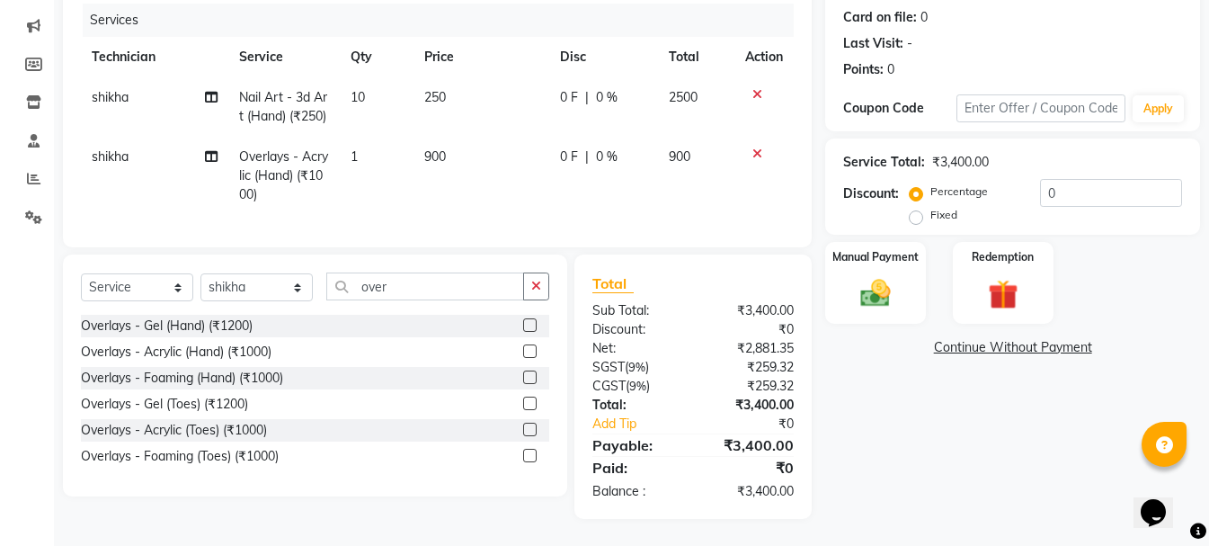
scroll to position [252, 0]
click at [878, 278] on img at bounding box center [876, 293] width 50 height 36
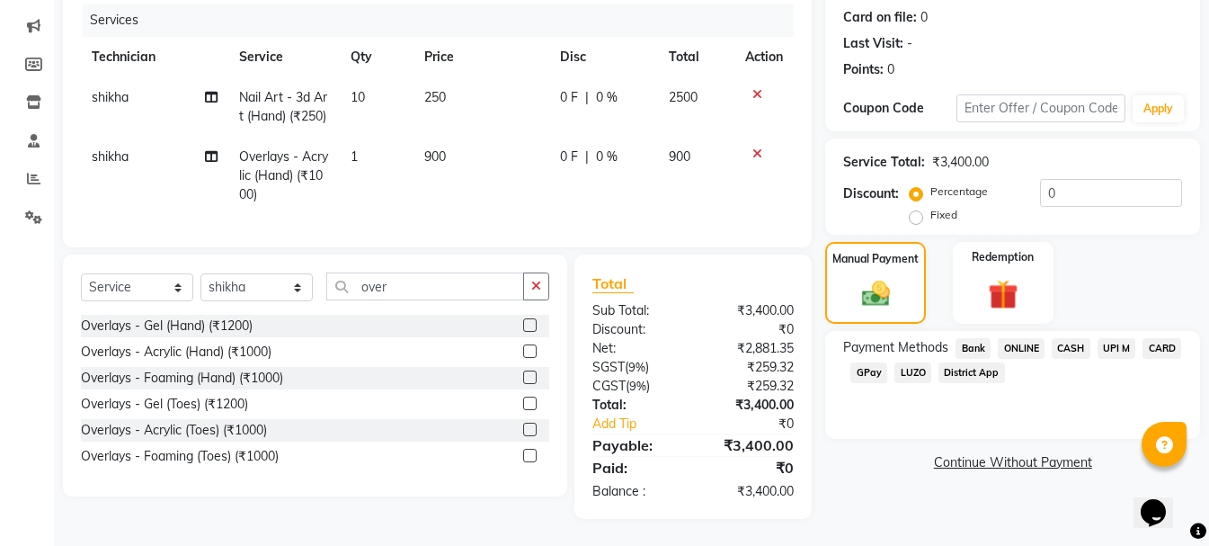
click at [1116, 338] on span "UPI M" at bounding box center [1117, 348] width 39 height 21
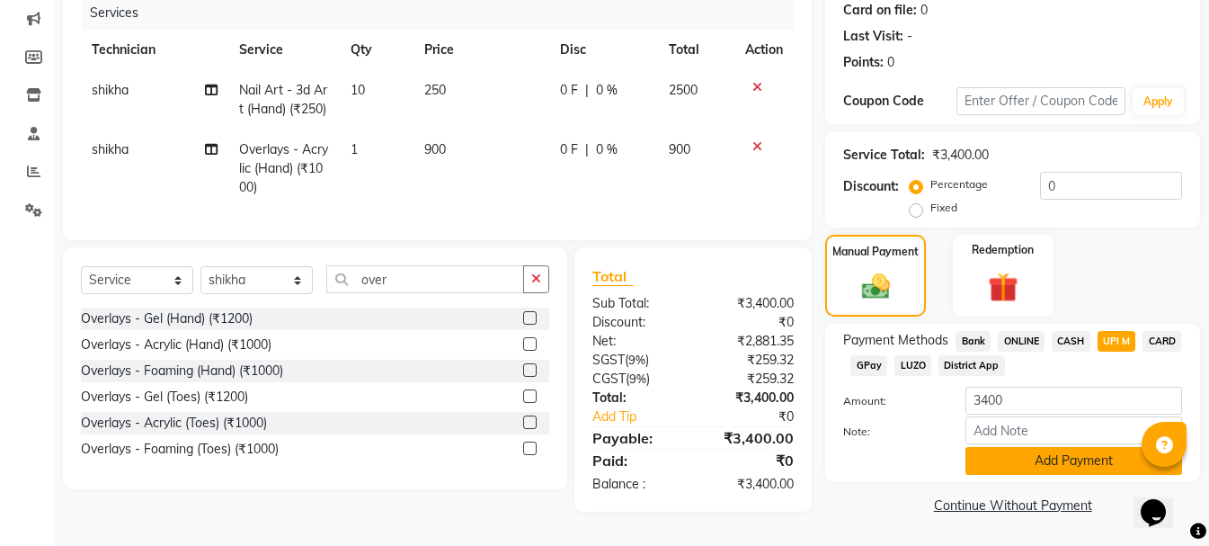
click at [1042, 447] on button "Add Payment" at bounding box center [1074, 461] width 217 height 28
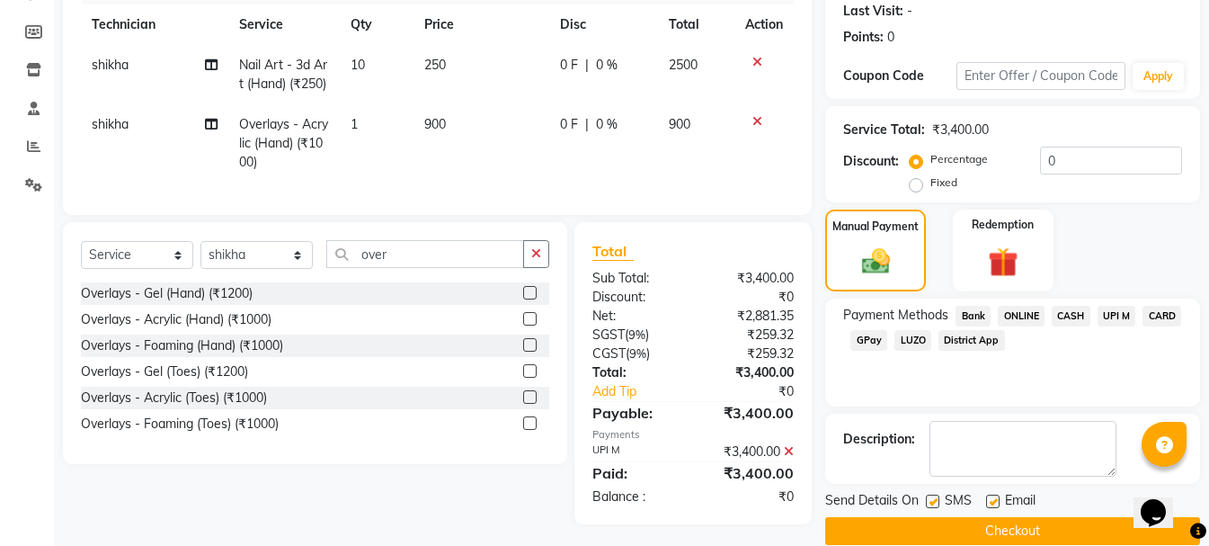
click at [979, 533] on button "Checkout" at bounding box center [1012, 531] width 375 height 28
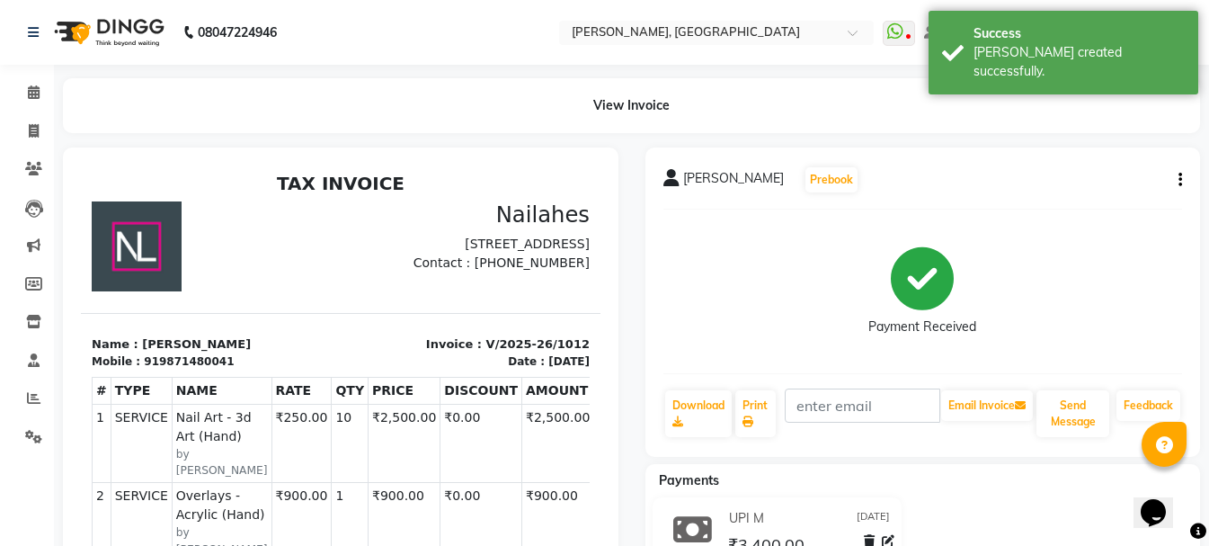
select select "service"
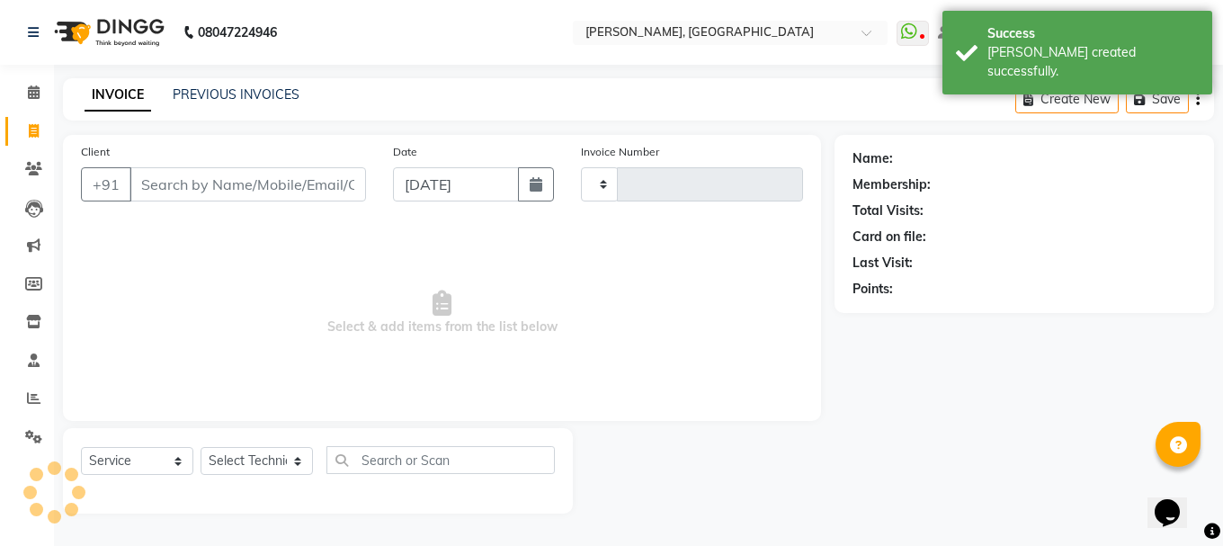
type input "1013"
select select "3755"
click at [520, 192] on button "button" at bounding box center [536, 184] width 36 height 34
select select "9"
select select "2025"
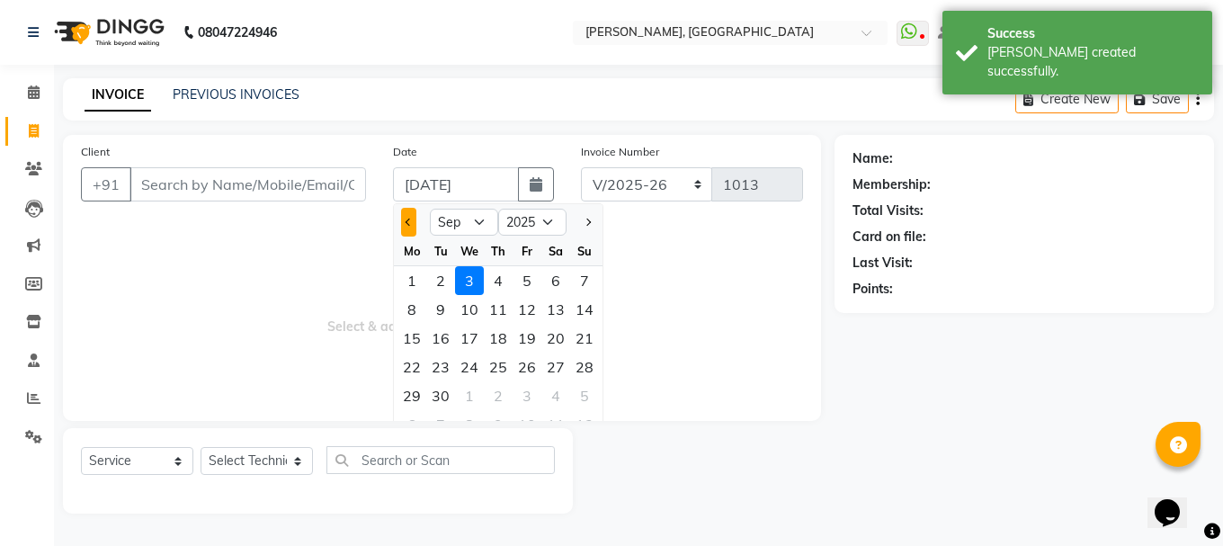
click at [410, 217] on button "Previous month" at bounding box center [408, 222] width 15 height 29
select select "8"
click at [465, 370] on div "20" at bounding box center [469, 366] width 29 height 29
type input "[DATE]"
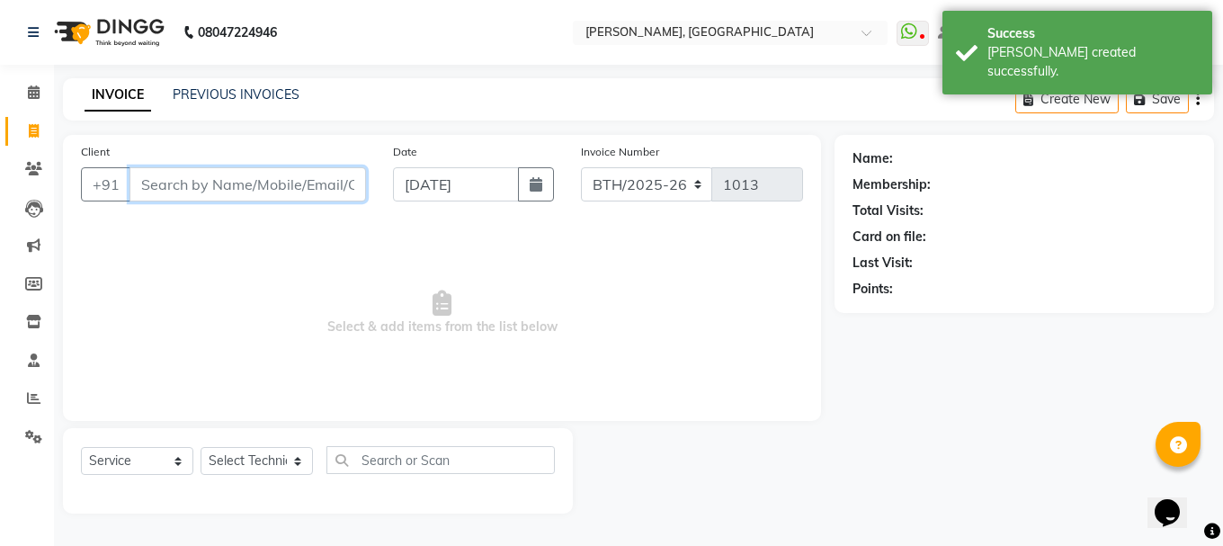
click at [309, 192] on input "Client" at bounding box center [247, 184] width 236 height 34
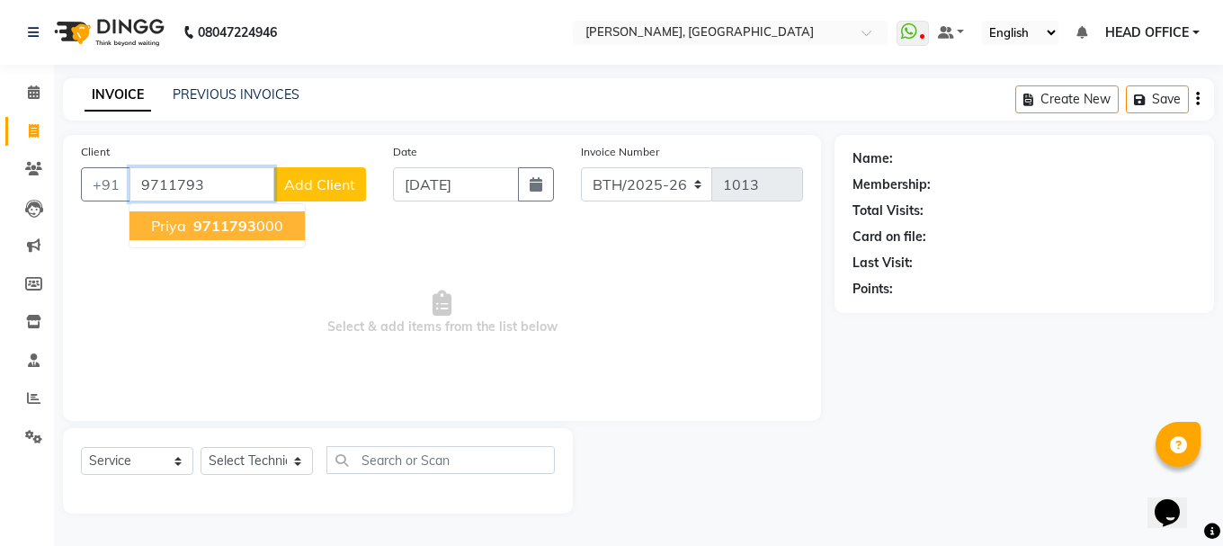
click at [238, 222] on span "9711793" at bounding box center [224, 226] width 63 height 18
type input "9711793000"
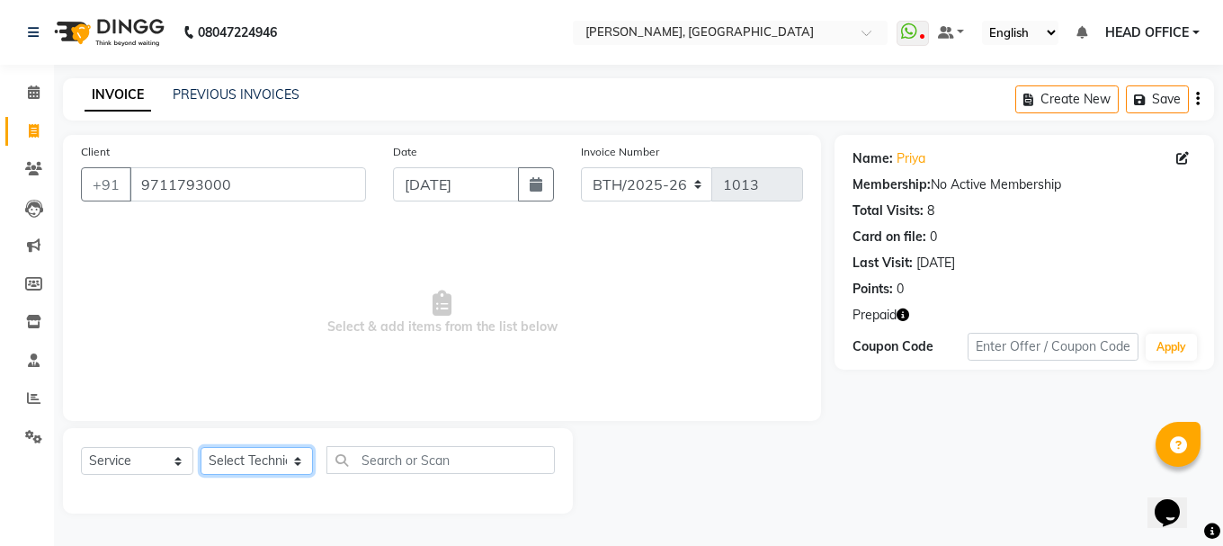
click at [286, 460] on select "Select Technician [PERSON_NAME] MANAGER rajat [PERSON_NAME]" at bounding box center [256, 461] width 112 height 28
select select "68027"
click at [200, 447] on select "Select Technician [PERSON_NAME] MANAGER rajat [PERSON_NAME]" at bounding box center [256, 461] width 112 height 28
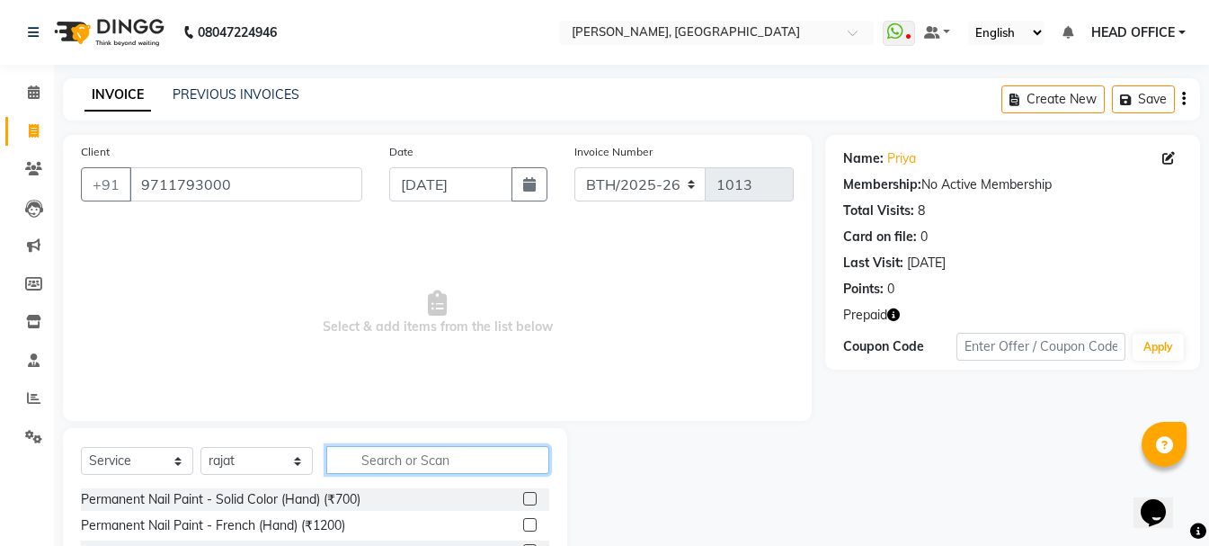
click at [393, 468] on input "text" at bounding box center [437, 460] width 223 height 28
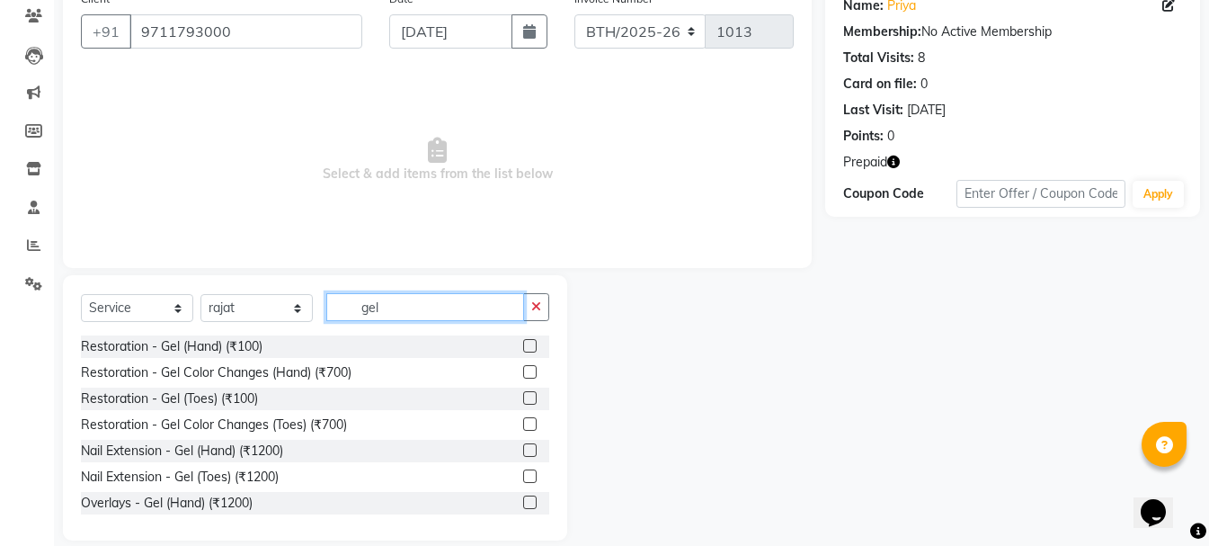
scroll to position [174, 0]
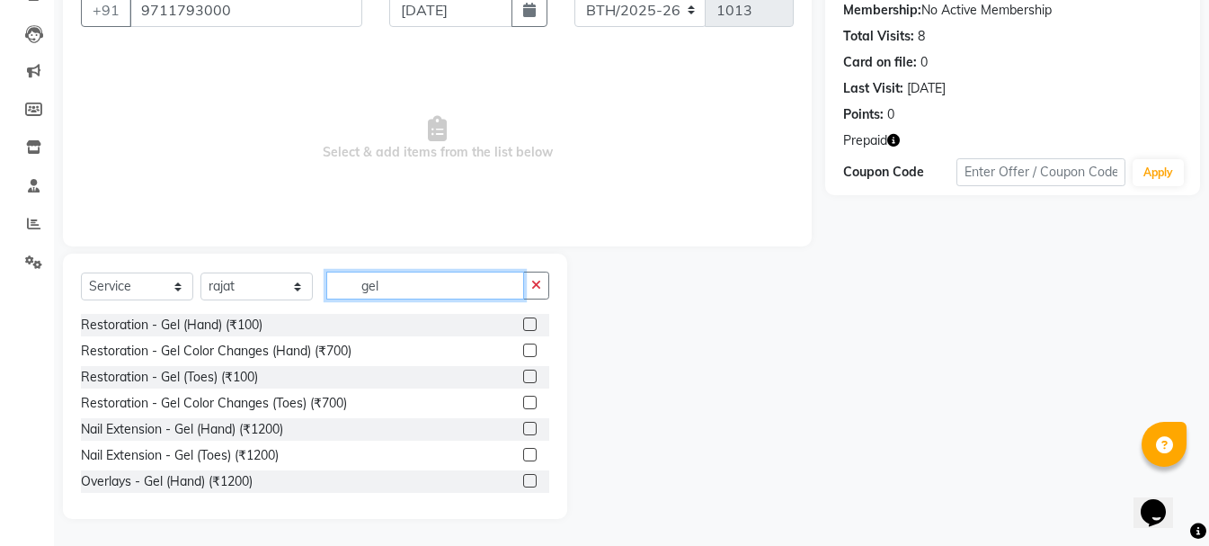
type input "gel"
click at [523, 431] on label at bounding box center [529, 428] width 13 height 13
click at [523, 431] on input "checkbox" at bounding box center [529, 429] width 12 height 12
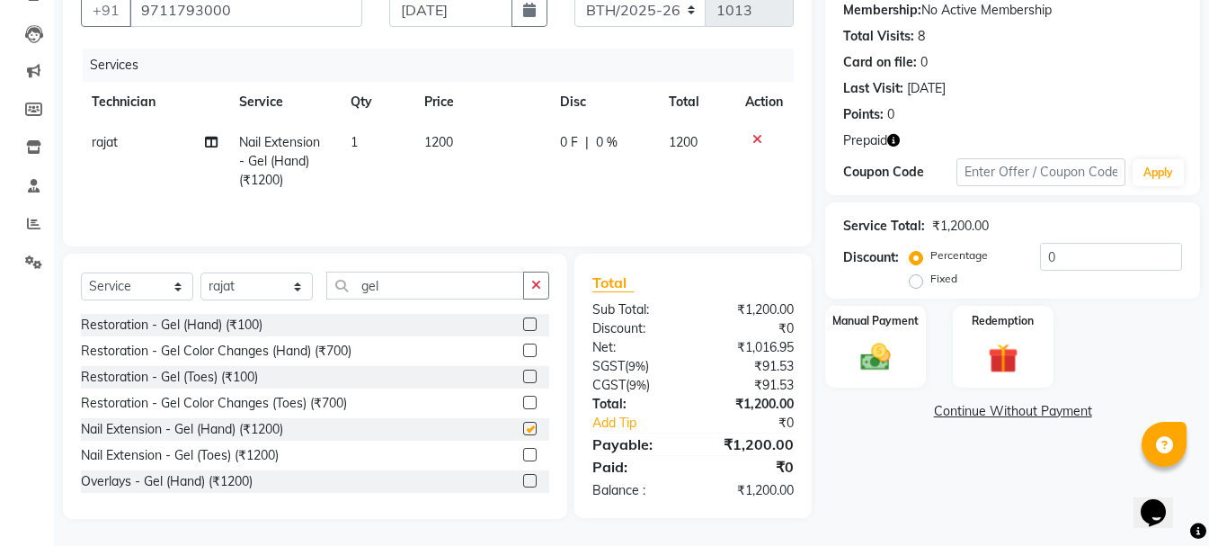
checkbox input "false"
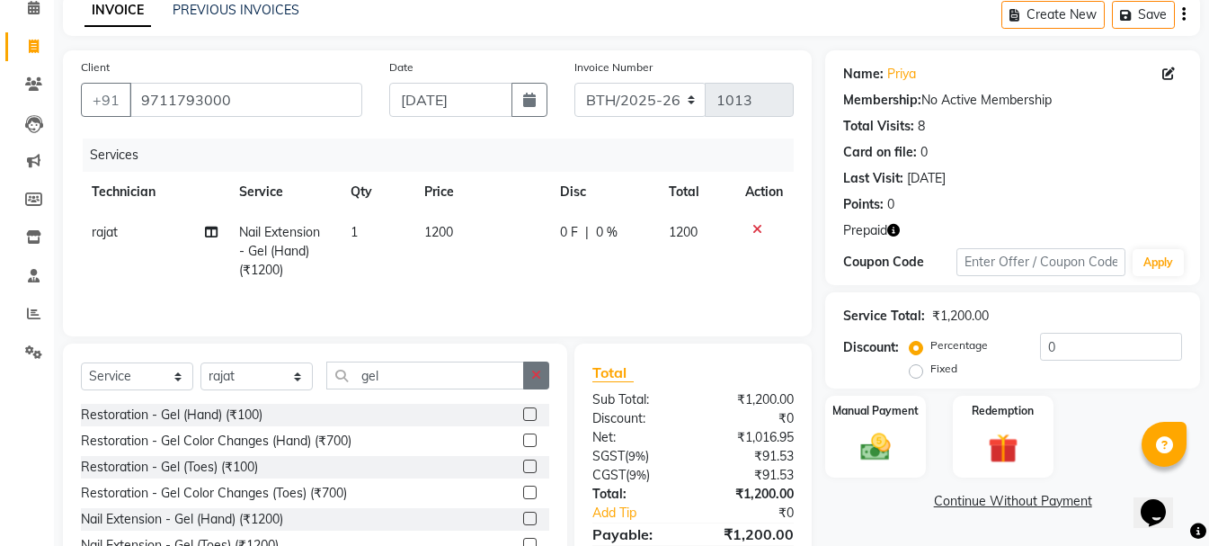
click at [534, 383] on button "button" at bounding box center [536, 375] width 26 height 28
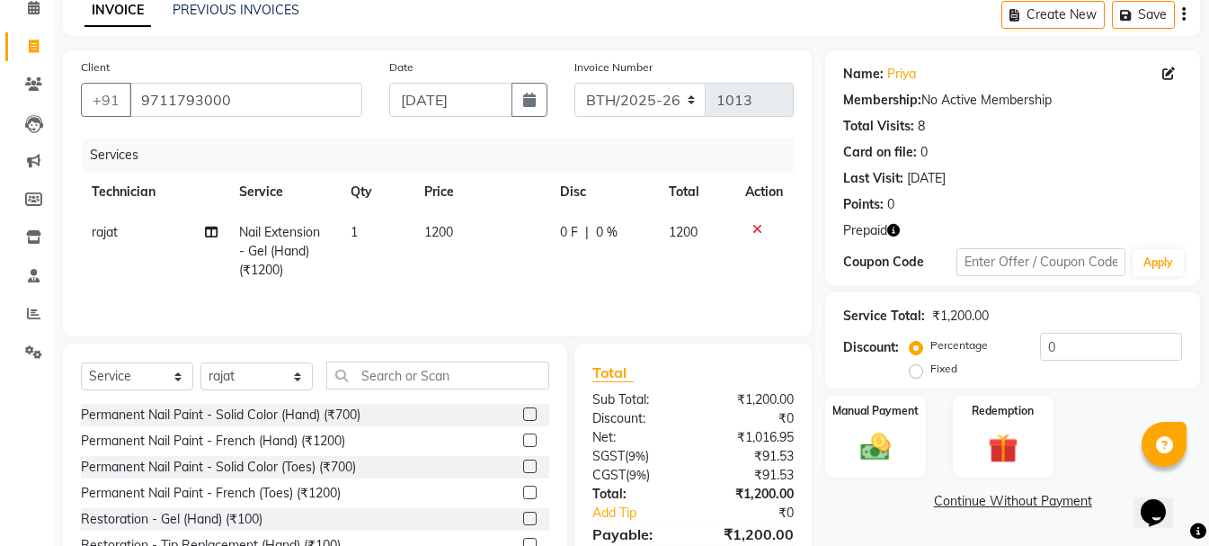
click at [449, 232] on span "1200" at bounding box center [438, 232] width 29 height 16
select select "68027"
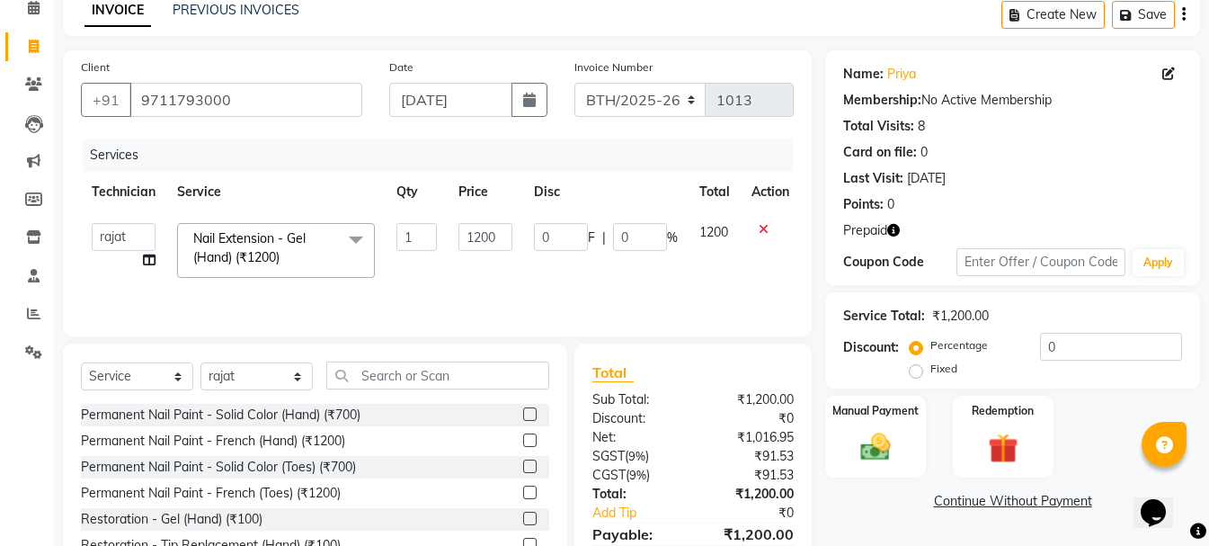
click at [449, 232] on td "1200" at bounding box center [486, 250] width 76 height 76
drag, startPoint x: 484, startPoint y: 241, endPoint x: 468, endPoint y: 245, distance: 15.7
click at [468, 245] on input "1200" at bounding box center [486, 237] width 54 height 28
type input "900"
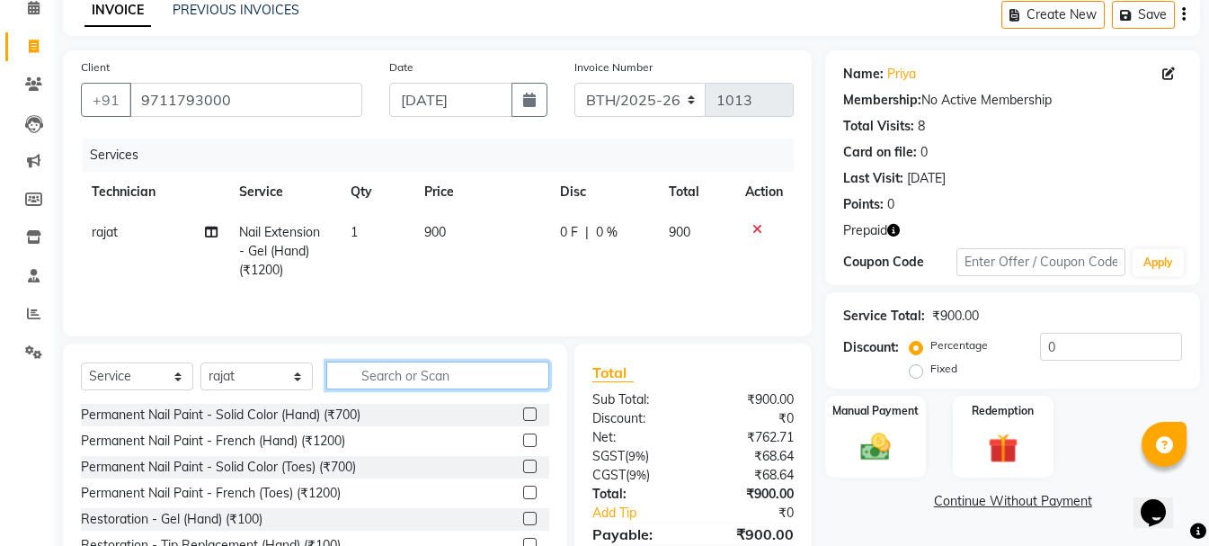
click at [492, 370] on input "text" at bounding box center [437, 375] width 223 height 28
type input "pain"
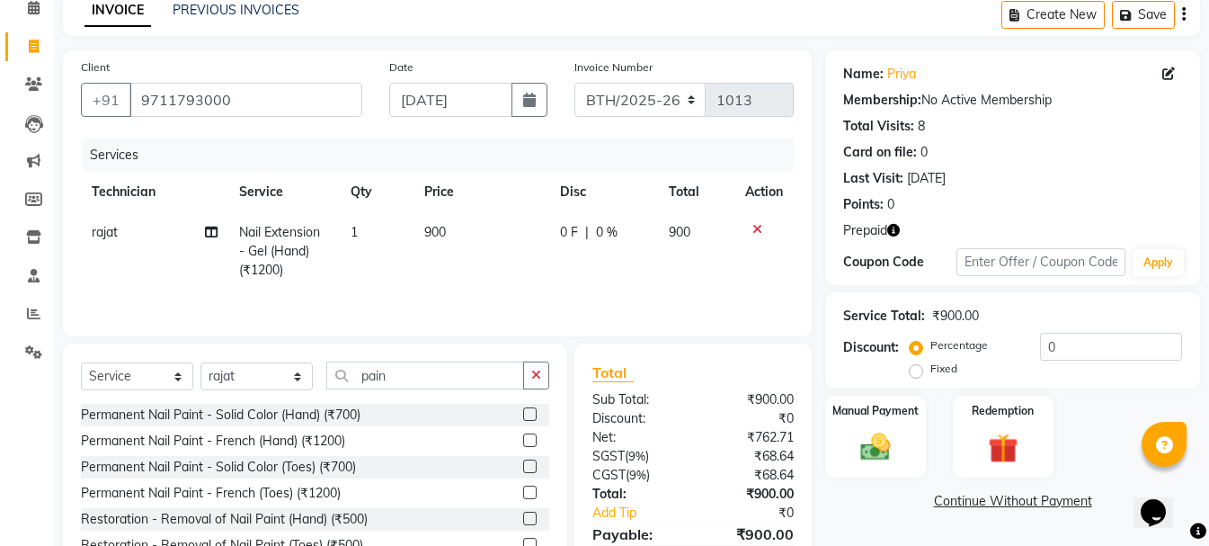
click at [533, 416] on label at bounding box center [529, 413] width 13 height 13
click at [533, 416] on input "checkbox" at bounding box center [529, 415] width 12 height 12
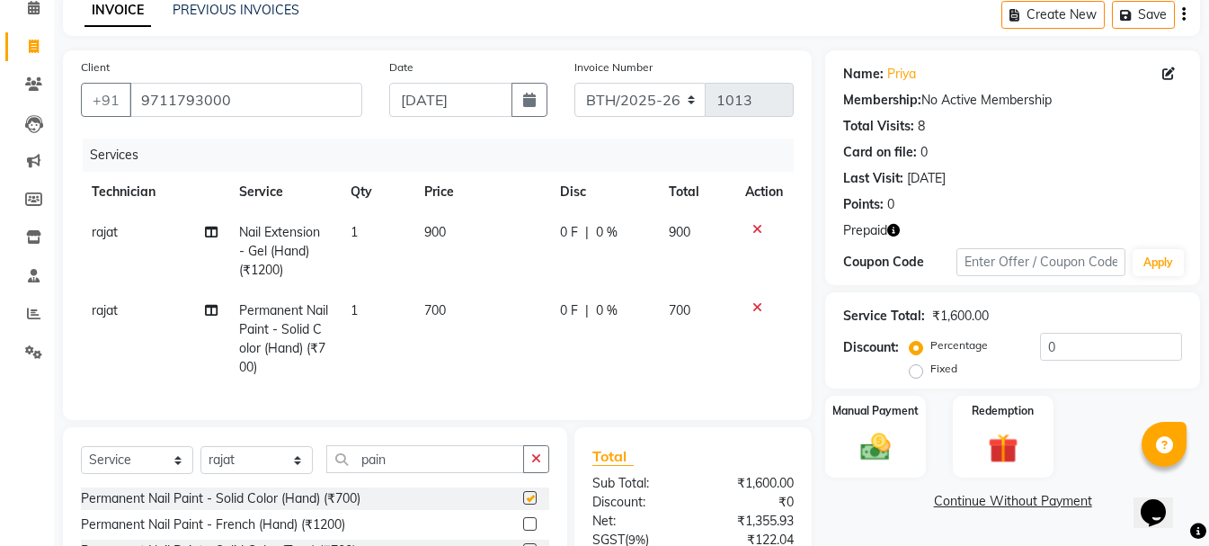
checkbox input "false"
click at [439, 313] on span "700" at bounding box center [435, 310] width 22 height 16
select select "68027"
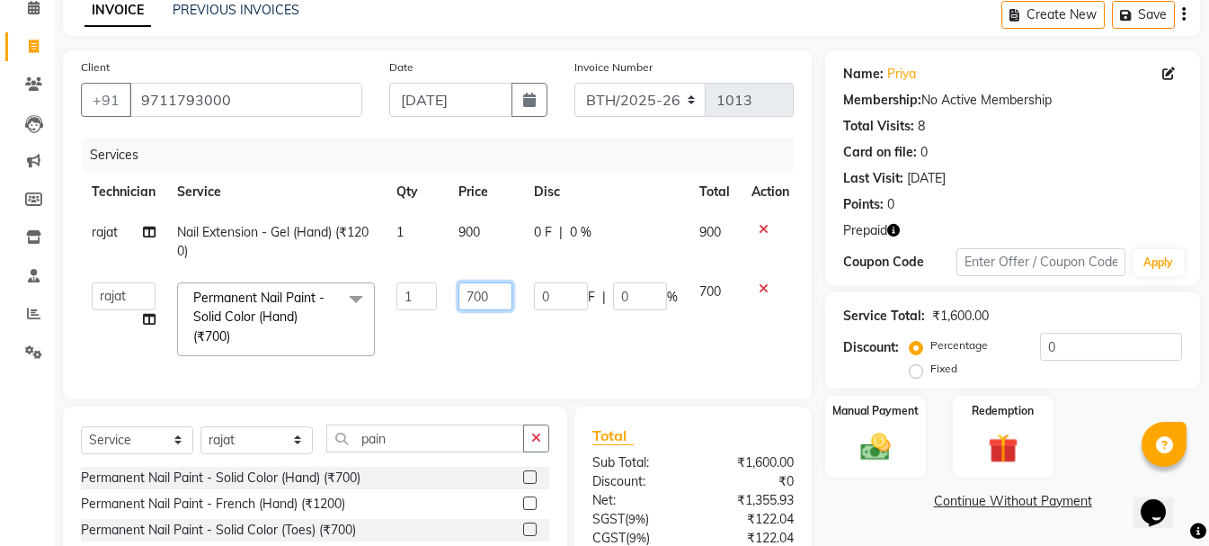
drag, startPoint x: 472, startPoint y: 295, endPoint x: 460, endPoint y: 291, distance: 12.2
click at [460, 291] on input "700" at bounding box center [486, 296] width 54 height 28
type input "500"
click at [508, 347] on td "500" at bounding box center [486, 319] width 76 height 95
select select "68027"
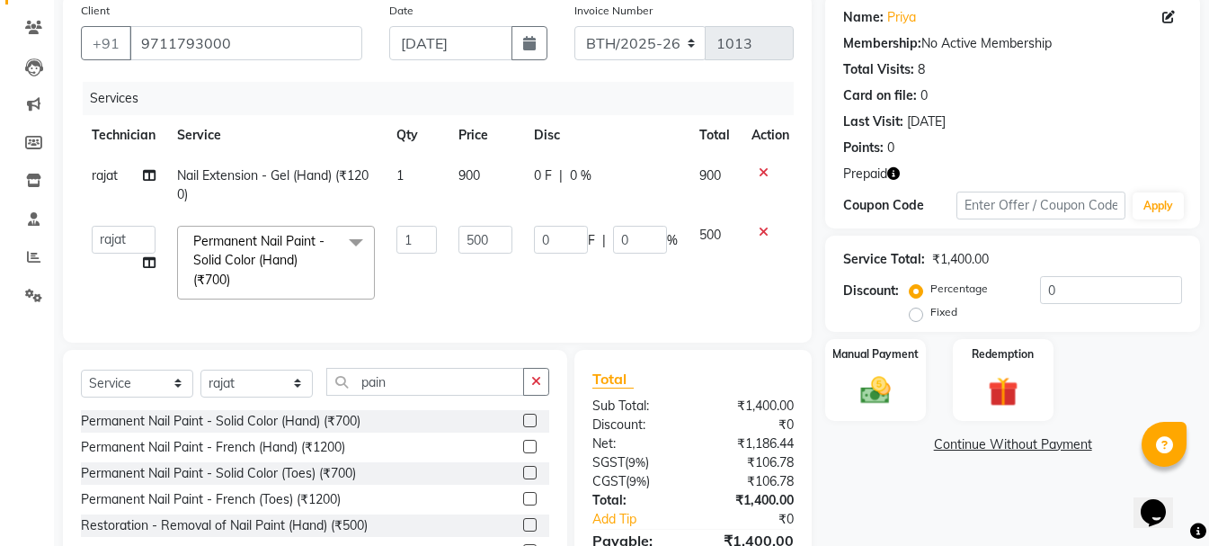
scroll to position [174, 0]
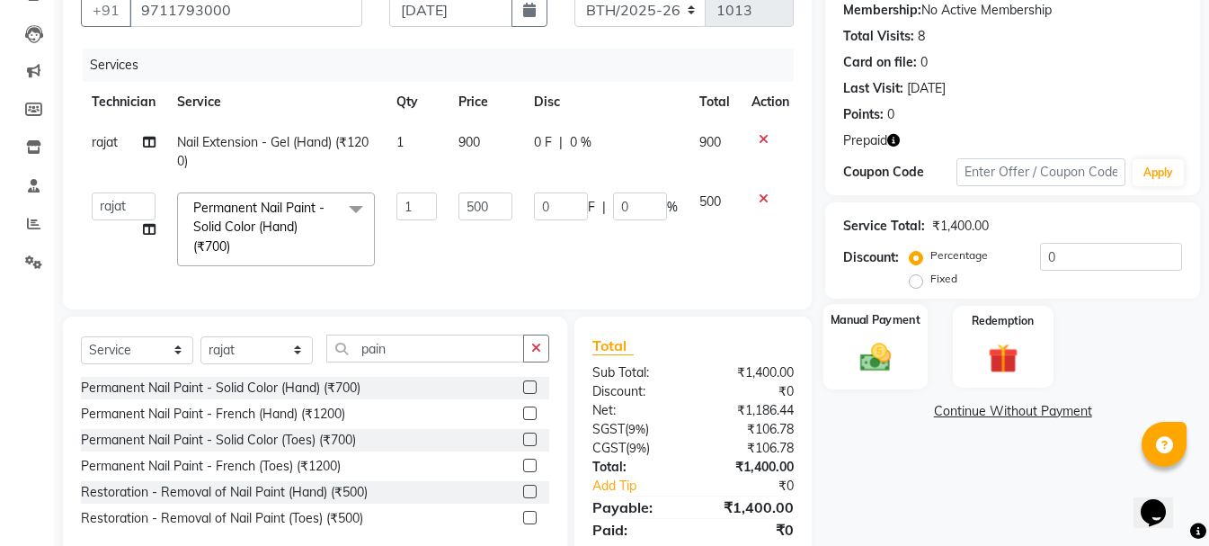
click at [897, 361] on img at bounding box center [876, 357] width 50 height 36
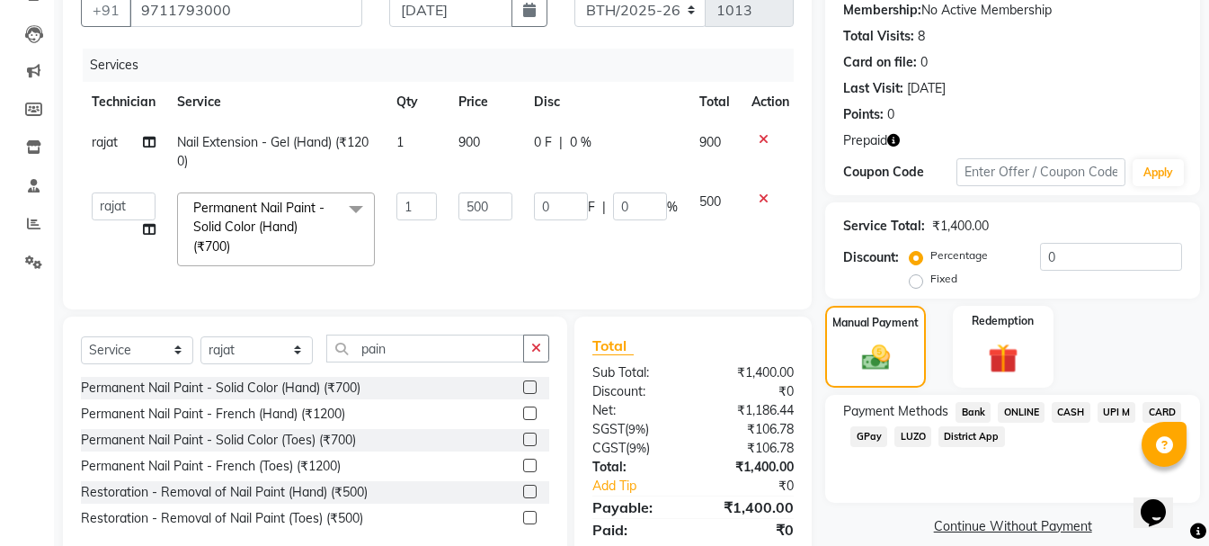
click at [1162, 404] on span "CARD" at bounding box center [1162, 412] width 39 height 21
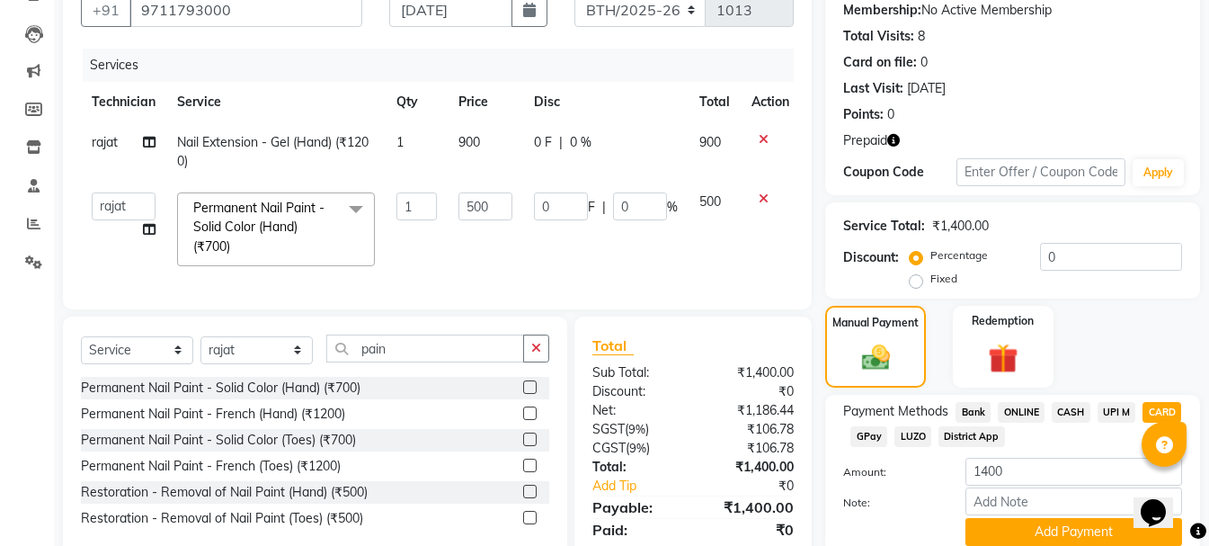
scroll to position [250, 0]
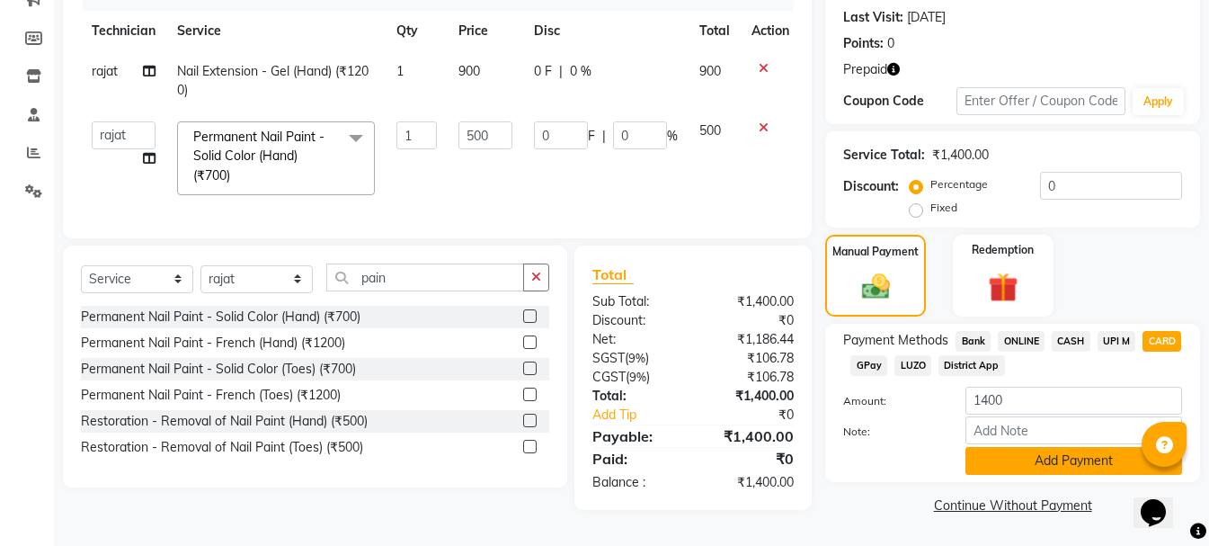
click at [1036, 467] on button "Add Payment" at bounding box center [1074, 461] width 217 height 28
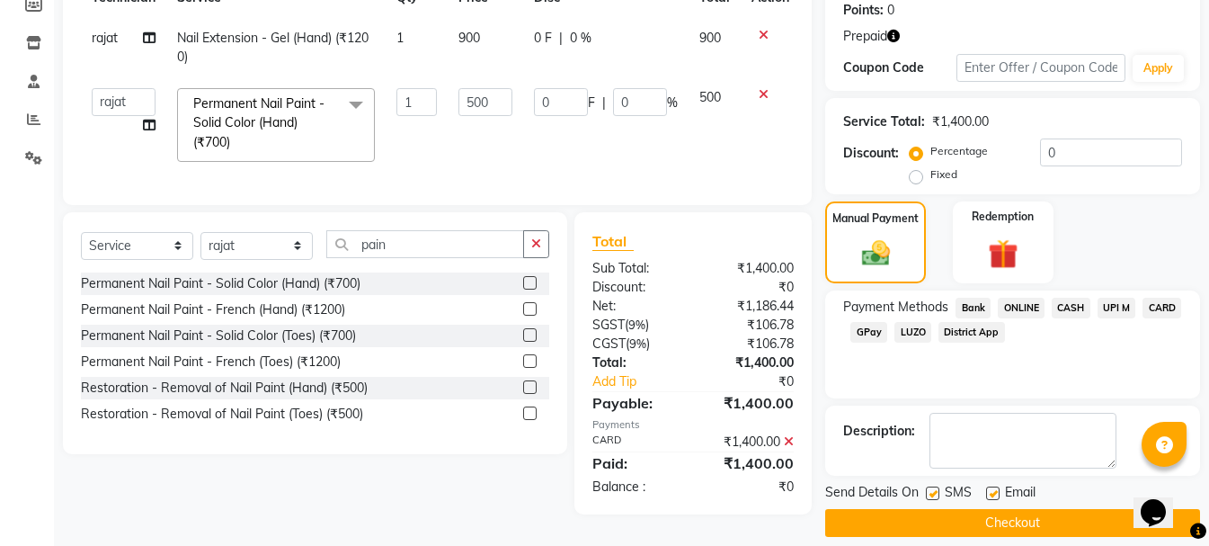
scroll to position [297, 0]
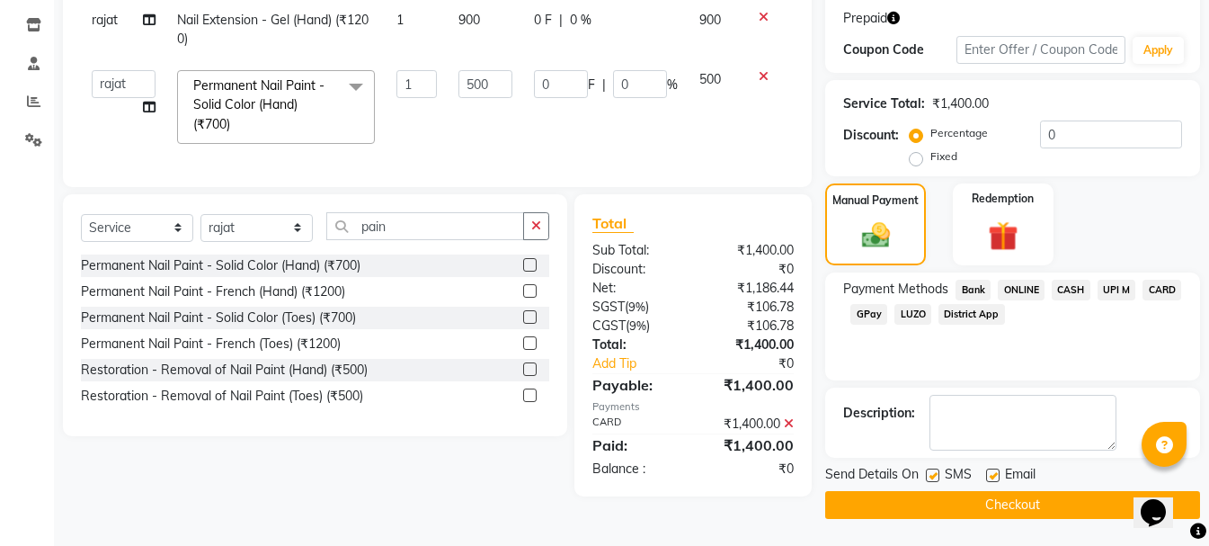
click at [941, 508] on button "Checkout" at bounding box center [1012, 505] width 375 height 28
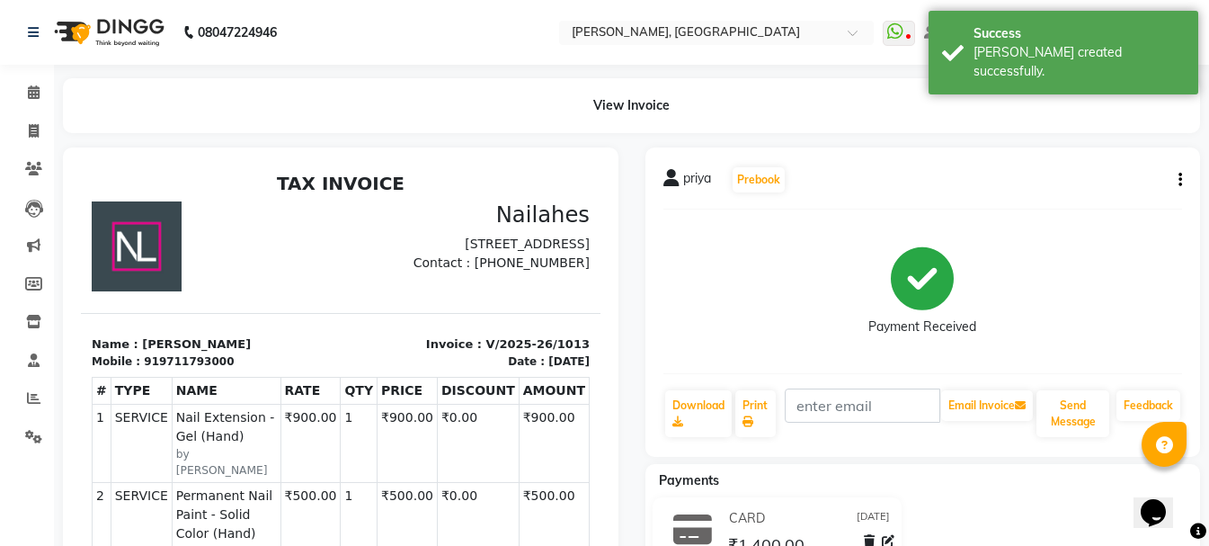
select select "service"
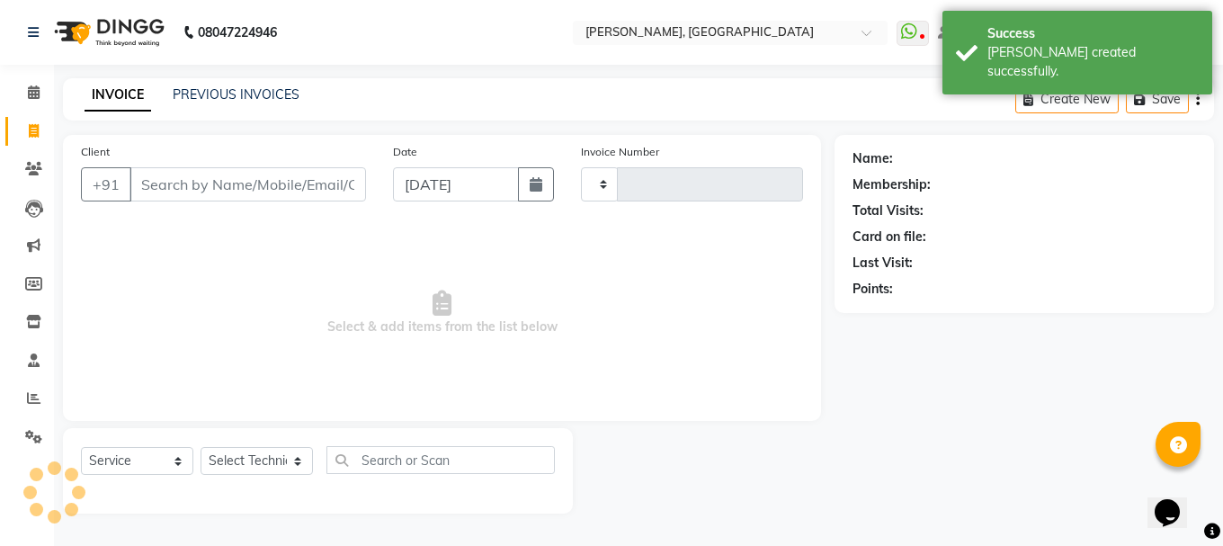
type input "1014"
select select "3755"
click at [539, 188] on icon "button" at bounding box center [536, 184] width 13 height 14
select select "9"
select select "2025"
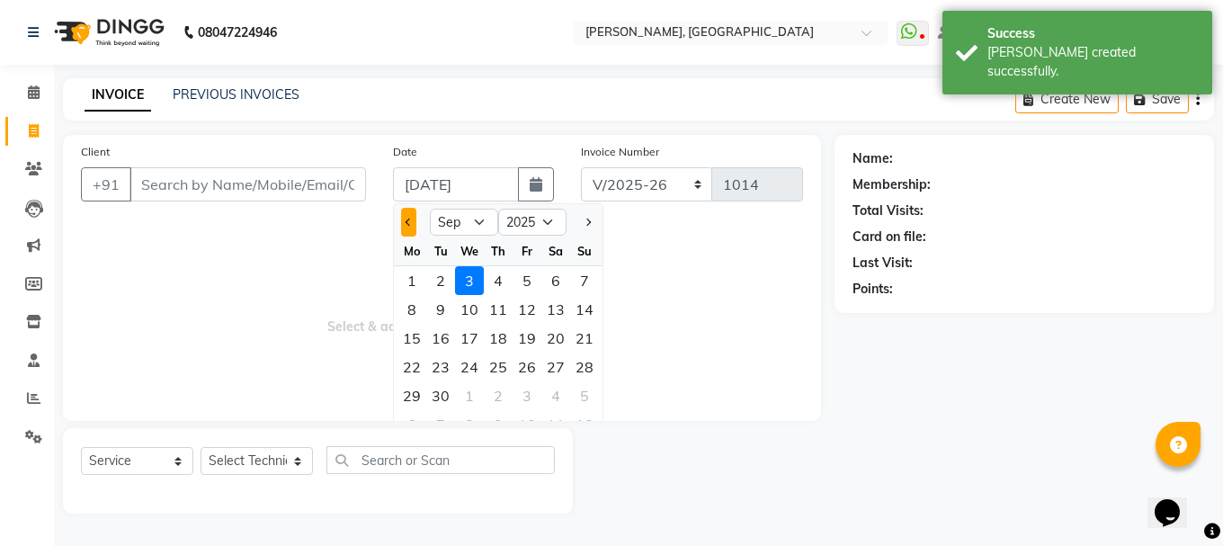
click at [414, 222] on button "Previous month" at bounding box center [408, 222] width 15 height 29
select select "8"
click at [477, 363] on div "20" at bounding box center [469, 366] width 29 height 29
type input "[DATE]"
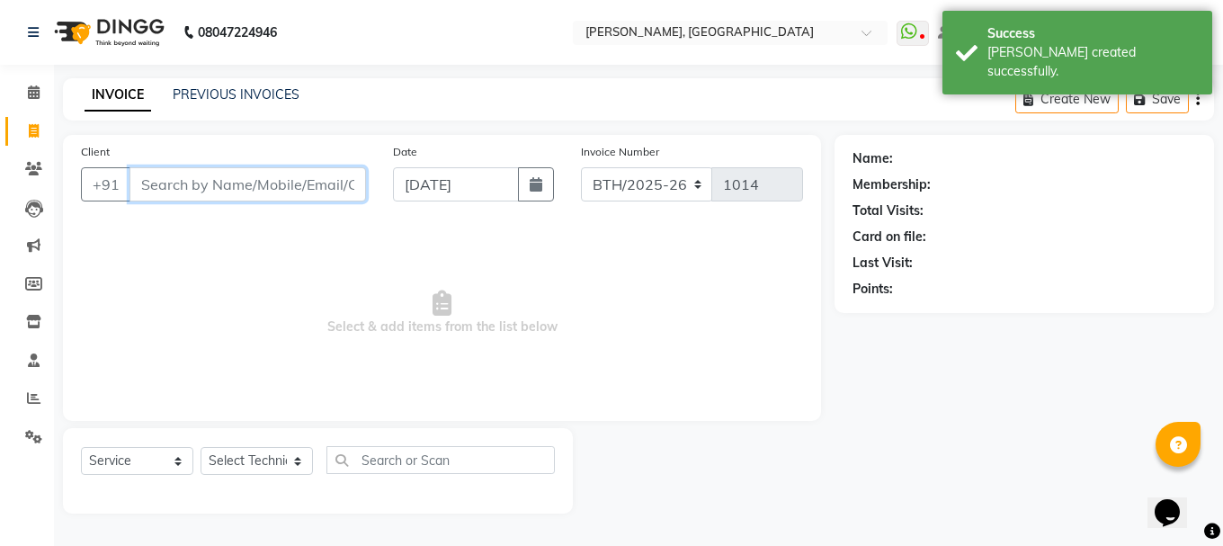
click at [344, 177] on input "Client" at bounding box center [247, 184] width 236 height 34
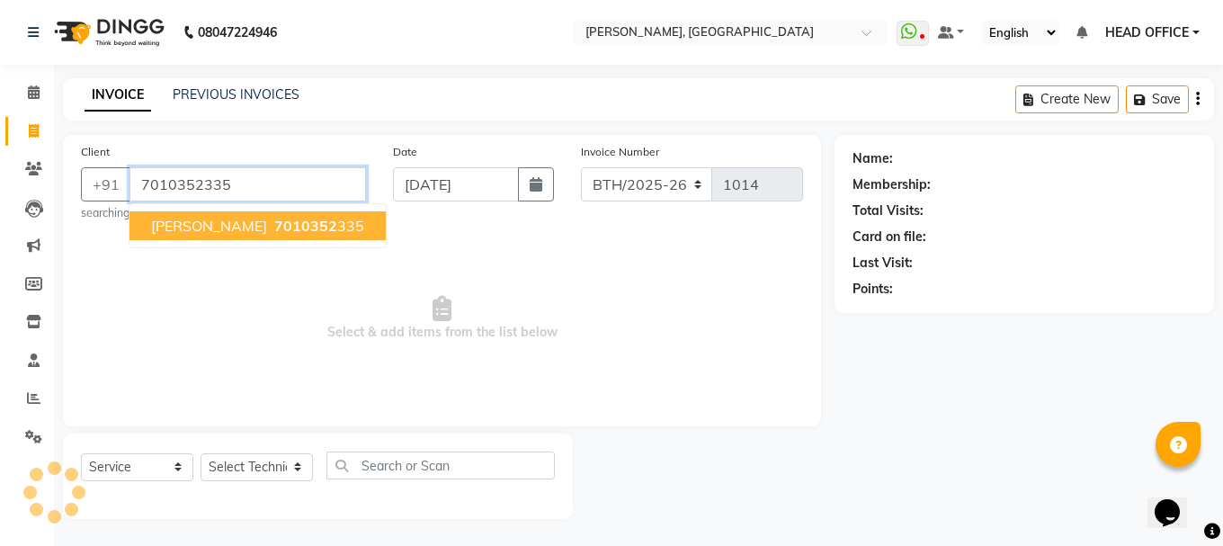
type input "7010352335"
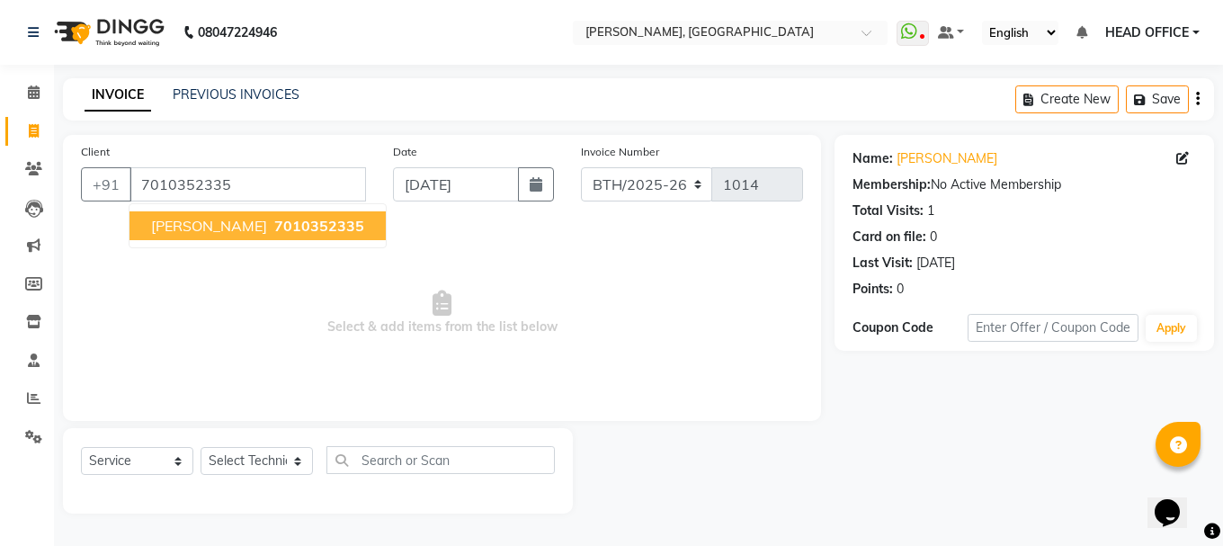
click at [323, 225] on span "7010352335" at bounding box center [319, 226] width 90 height 18
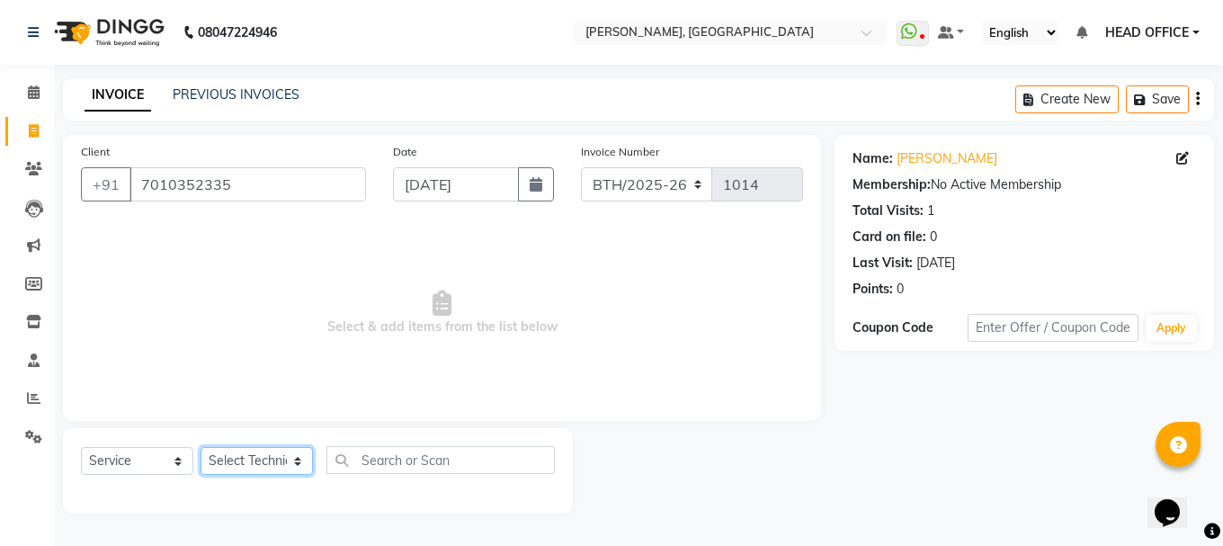
click at [238, 461] on select "Select Technician [PERSON_NAME] MANAGER rajat [PERSON_NAME]" at bounding box center [256, 461] width 112 height 28
select select "68027"
click at [200, 447] on select "Select Technician [PERSON_NAME] MANAGER rajat [PERSON_NAME]" at bounding box center [256, 461] width 112 height 28
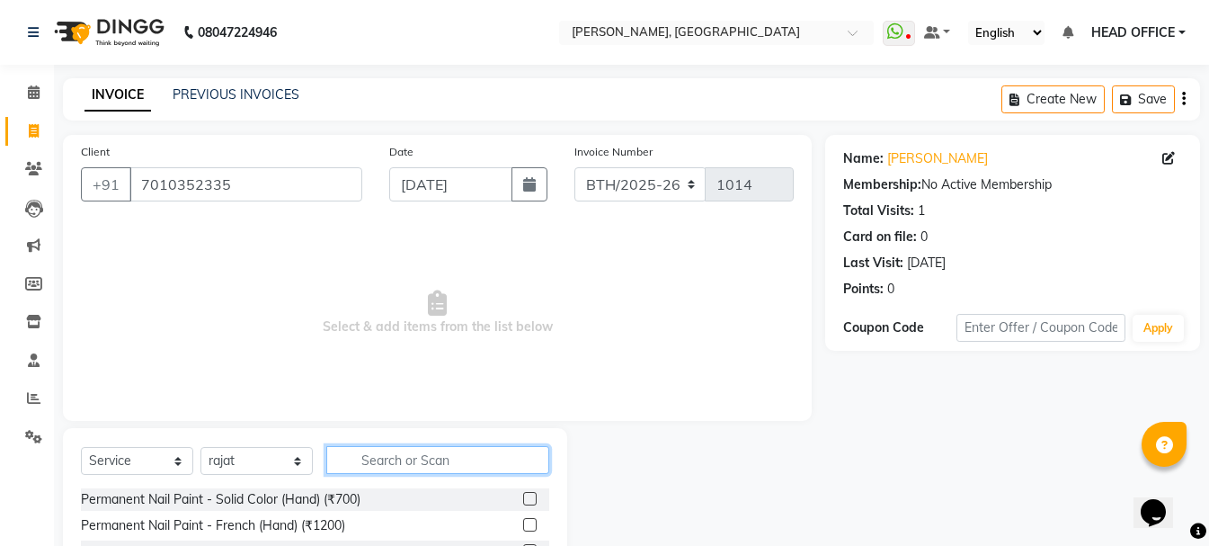
click at [492, 466] on input "text" at bounding box center [437, 460] width 223 height 28
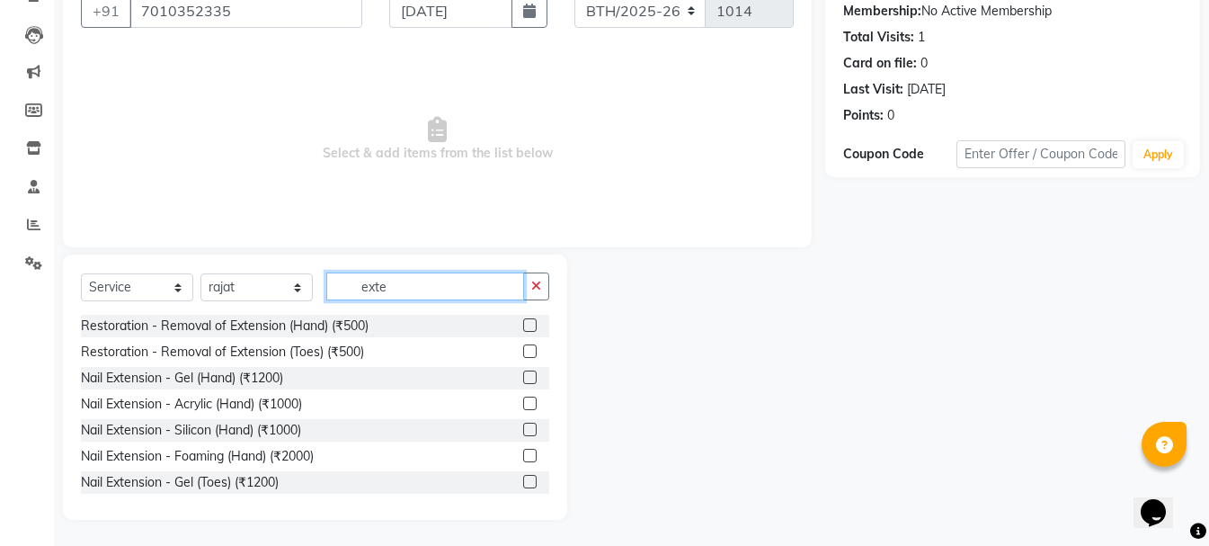
scroll to position [174, 0]
type input "exte"
click at [523, 399] on label at bounding box center [529, 402] width 13 height 13
click at [523, 399] on input "checkbox" at bounding box center [529, 403] width 12 height 12
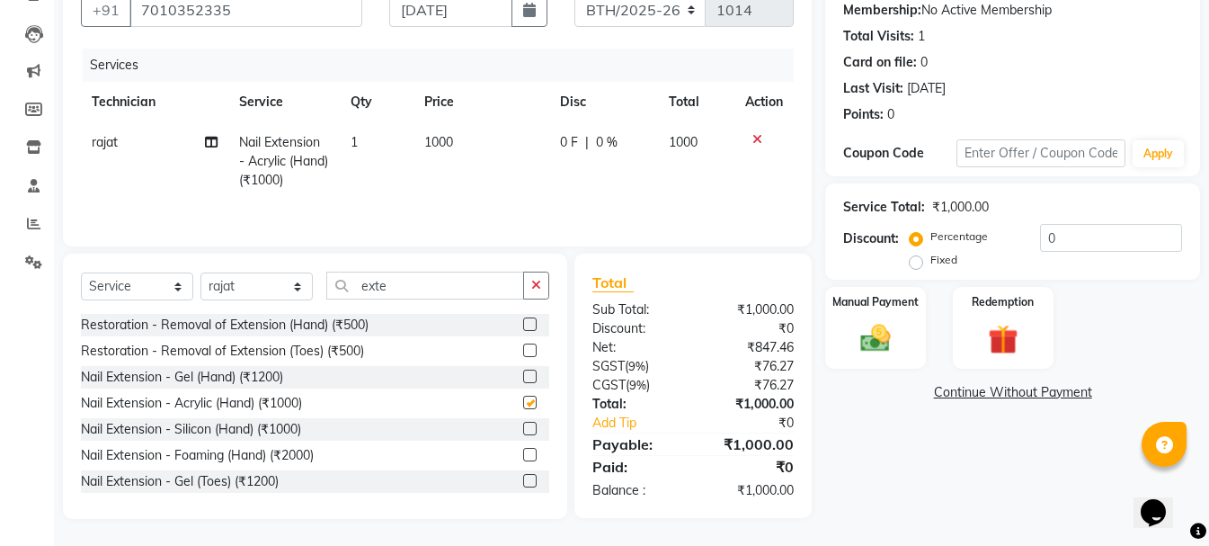
checkbox input "false"
click at [434, 138] on span "1000" at bounding box center [438, 142] width 29 height 16
select select "68027"
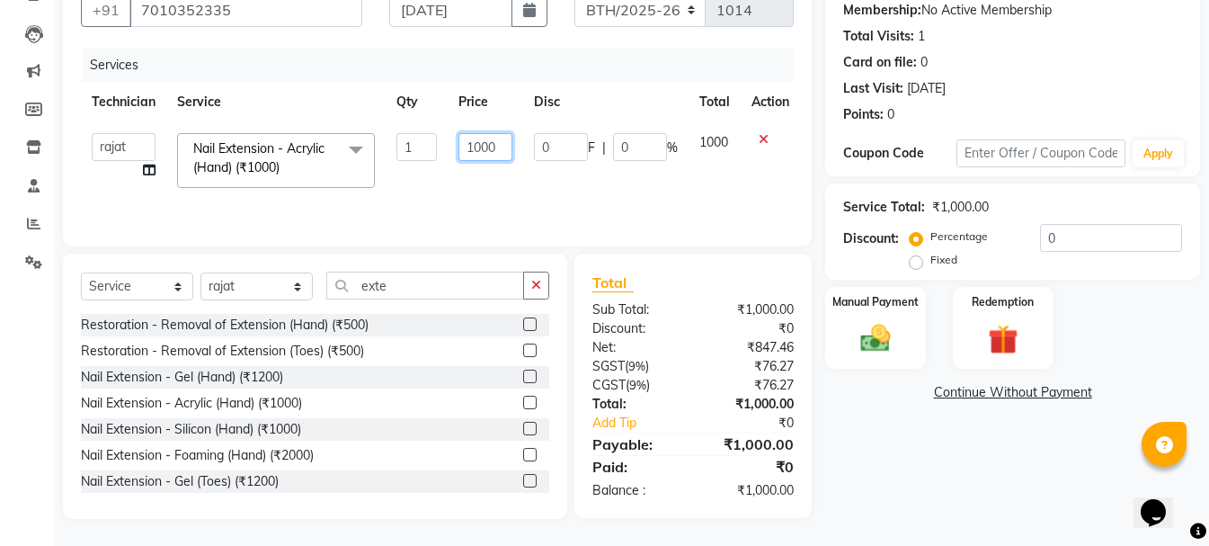
drag, startPoint x: 483, startPoint y: 142, endPoint x: 468, endPoint y: 147, distance: 15.4
click at [468, 147] on input "1000" at bounding box center [486, 147] width 54 height 28
type input "500"
click at [530, 287] on button "button" at bounding box center [536, 286] width 26 height 28
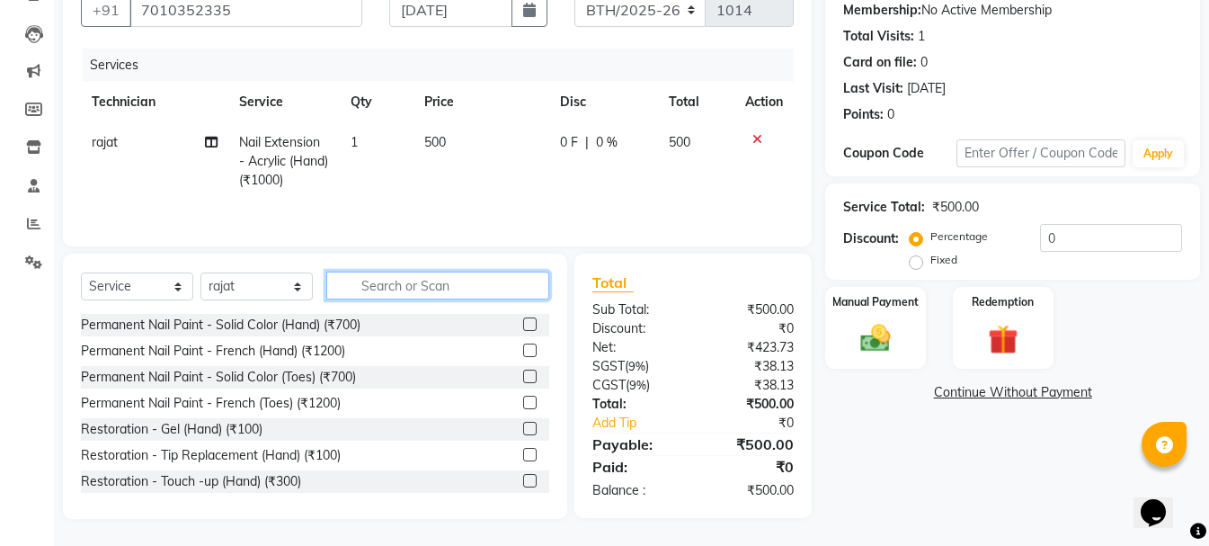
click at [452, 288] on input "text" at bounding box center [437, 286] width 223 height 28
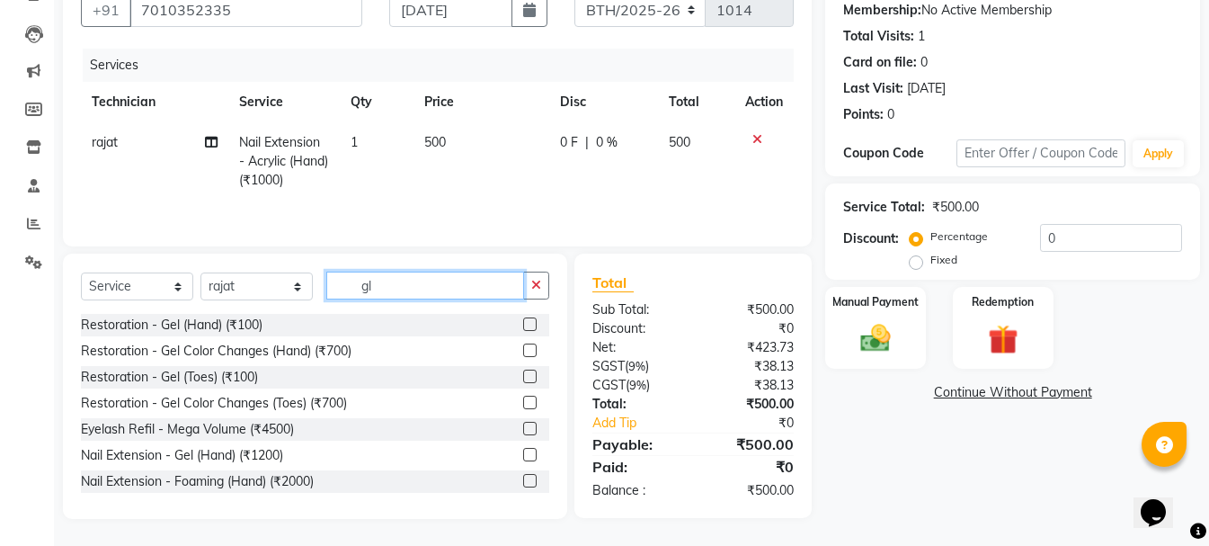
scroll to position [174, 0]
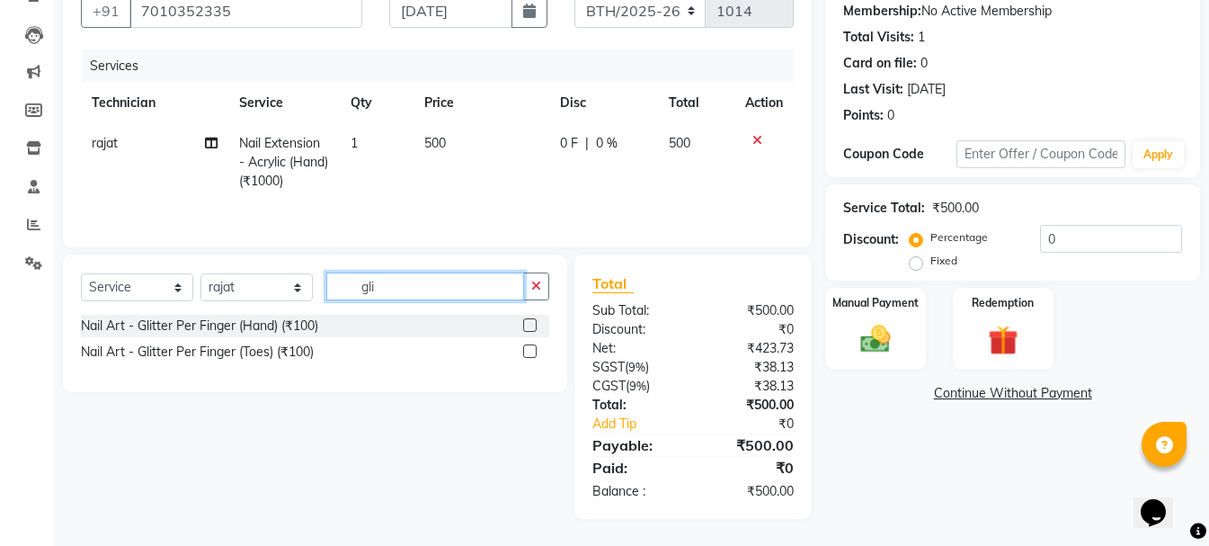
type input "gli"
click at [526, 322] on label at bounding box center [529, 324] width 13 height 13
click at [526, 322] on input "checkbox" at bounding box center [529, 326] width 12 height 12
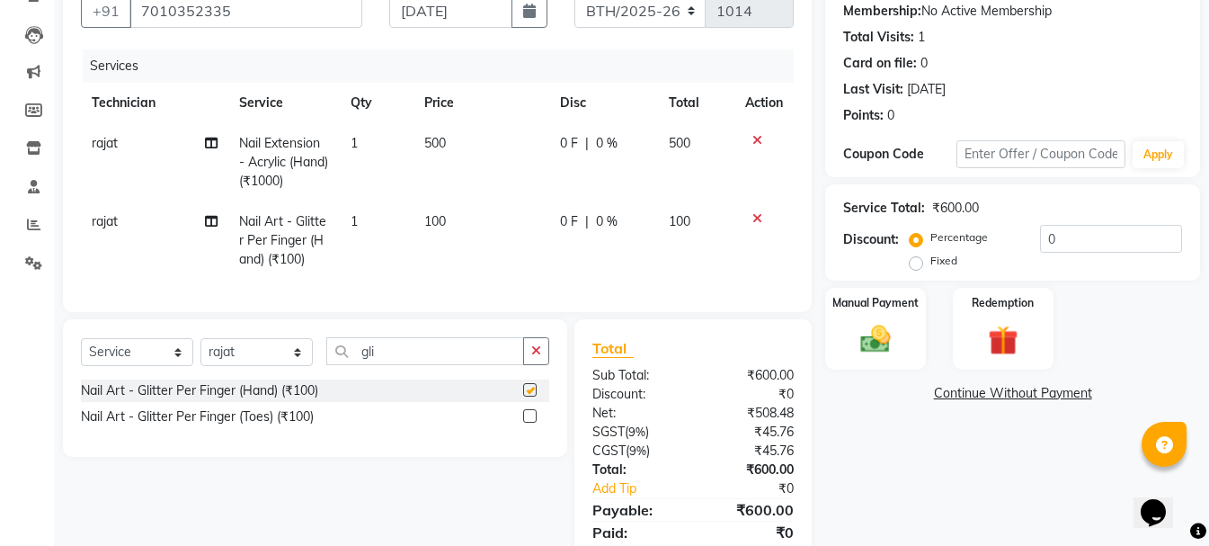
checkbox input "false"
drag, startPoint x: 366, startPoint y: 220, endPoint x: 356, endPoint y: 221, distance: 9.9
click at [356, 221] on td "1" at bounding box center [377, 240] width 74 height 78
select select "68027"
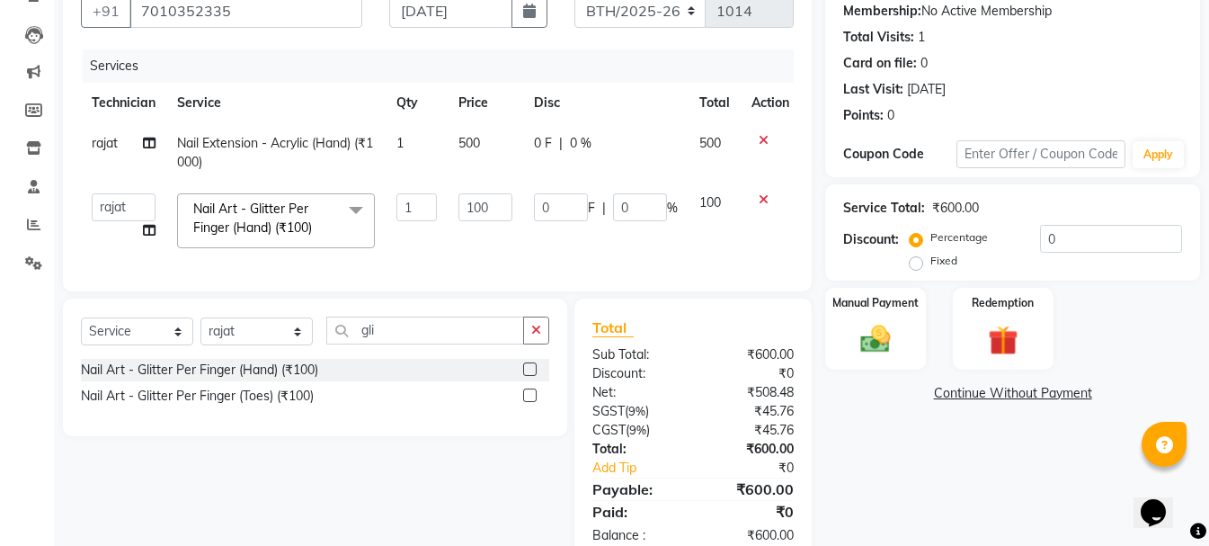
click at [356, 221] on span at bounding box center [356, 210] width 36 height 34
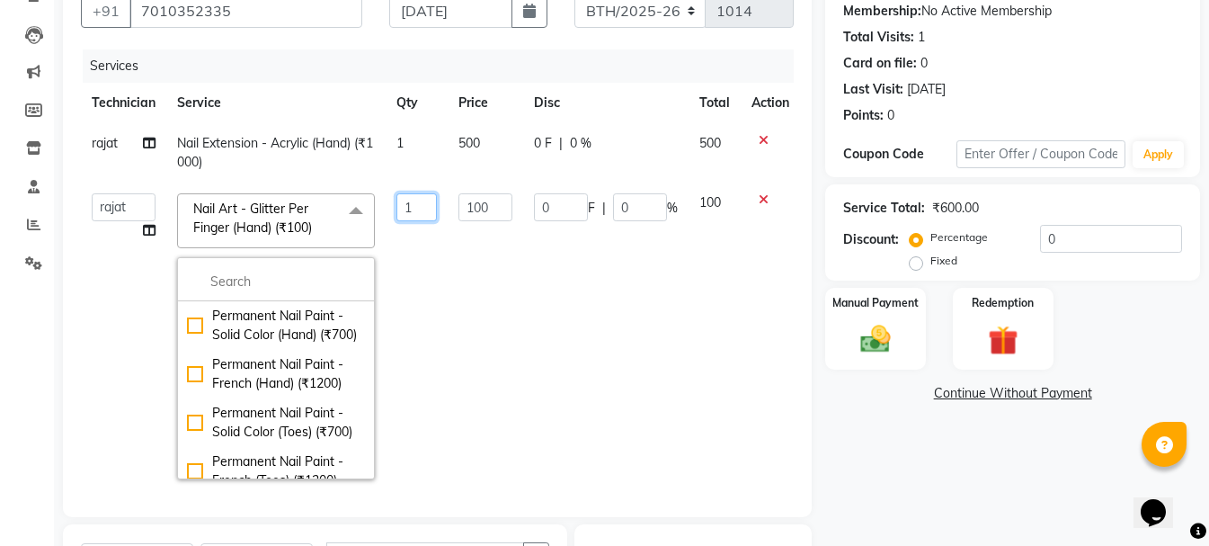
click at [423, 212] on input "1" at bounding box center [416, 207] width 40 height 28
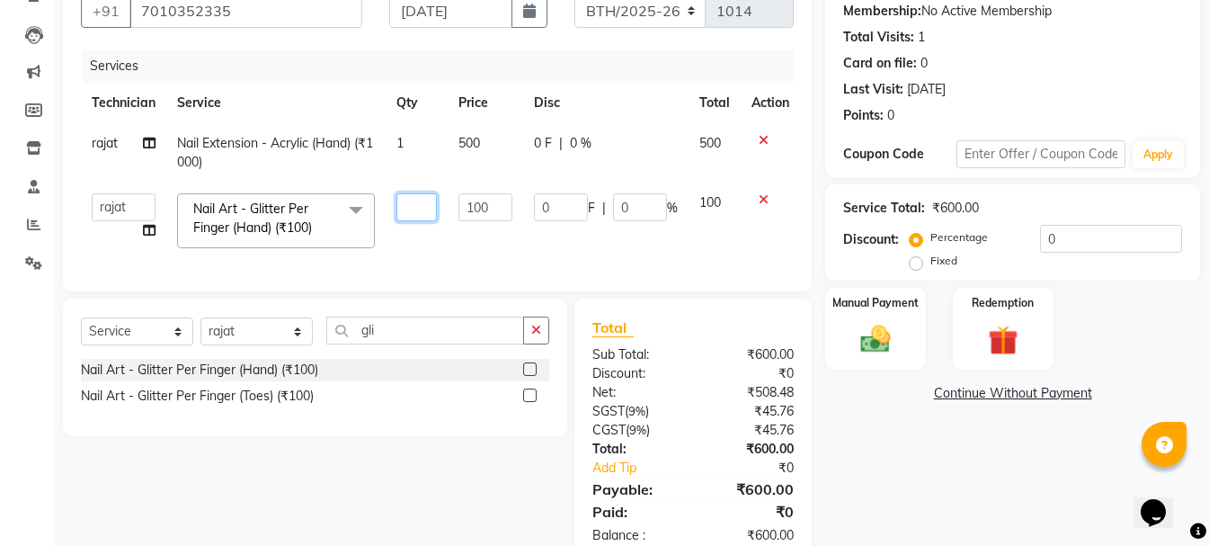
type input "4"
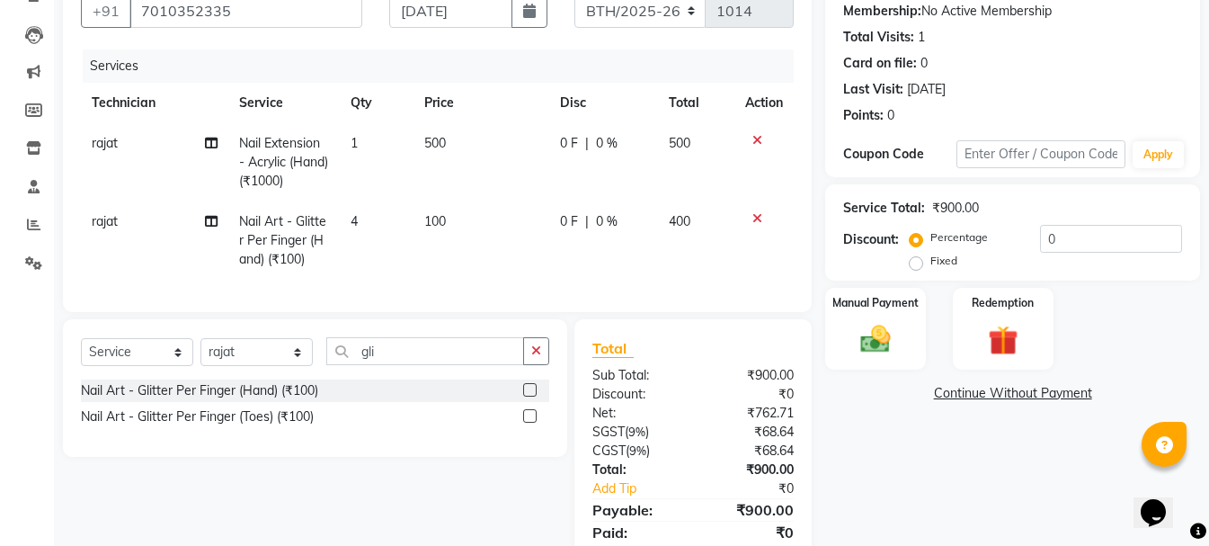
click at [457, 247] on td "100" at bounding box center [482, 240] width 136 height 78
select select "68027"
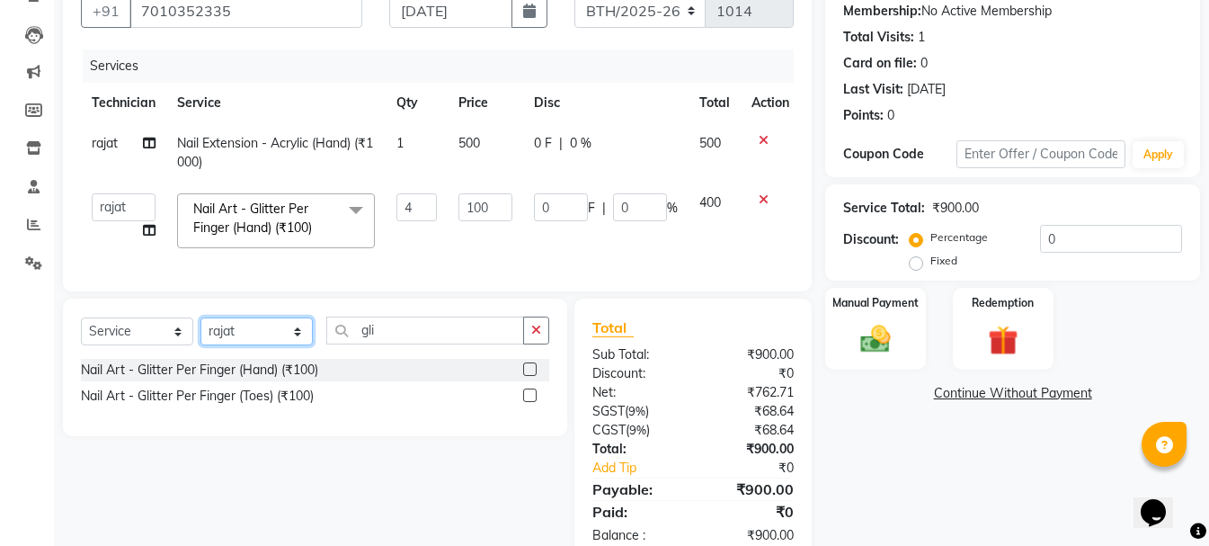
click at [301, 345] on select "Select Technician [PERSON_NAME] MANAGER rajat [PERSON_NAME]" at bounding box center [256, 331] width 112 height 28
select select "80823"
click at [200, 331] on select "Select Technician [PERSON_NAME] MANAGER rajat [PERSON_NAME]" at bounding box center [256, 331] width 112 height 28
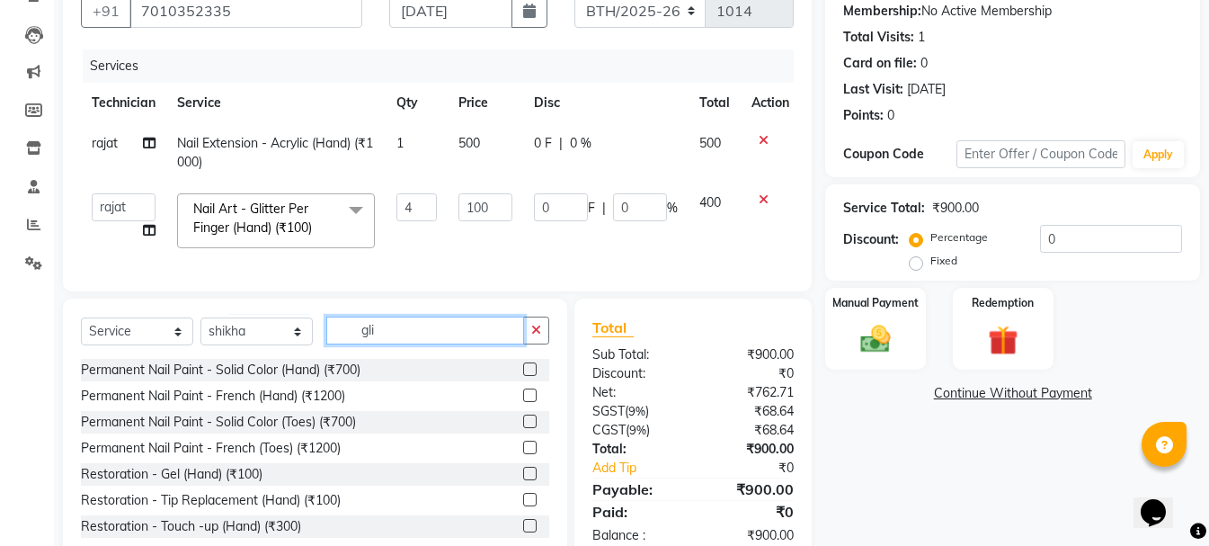
drag, startPoint x: 434, startPoint y: 339, endPoint x: 344, endPoint y: 344, distance: 90.1
click at [344, 344] on input "gli" at bounding box center [425, 330] width 198 height 28
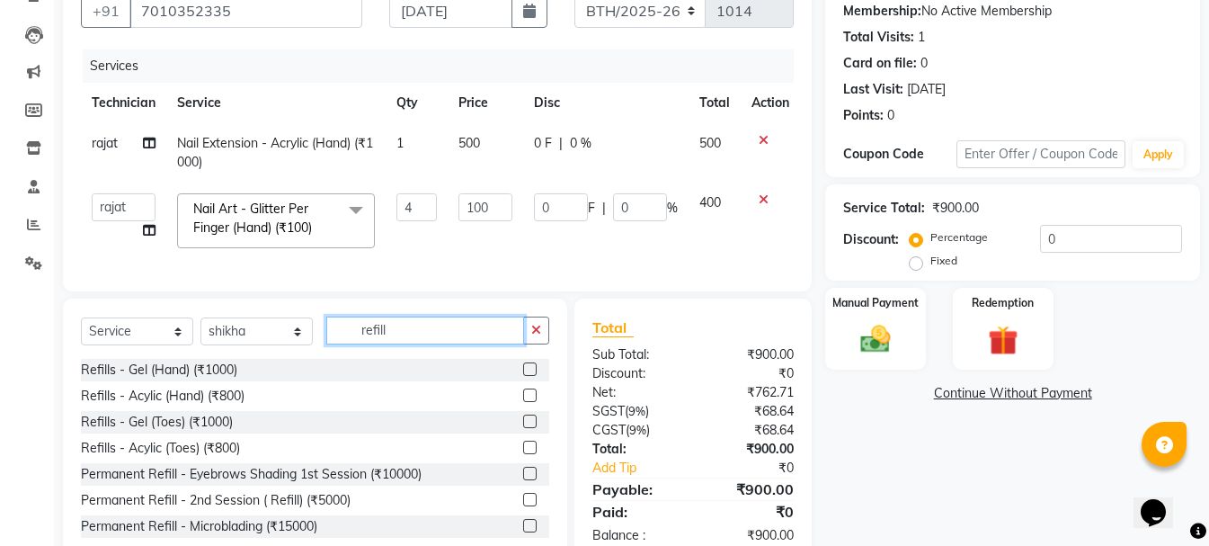
type input "refill"
click at [523, 376] on label at bounding box center [529, 368] width 13 height 13
click at [523, 376] on input "checkbox" at bounding box center [529, 370] width 12 height 12
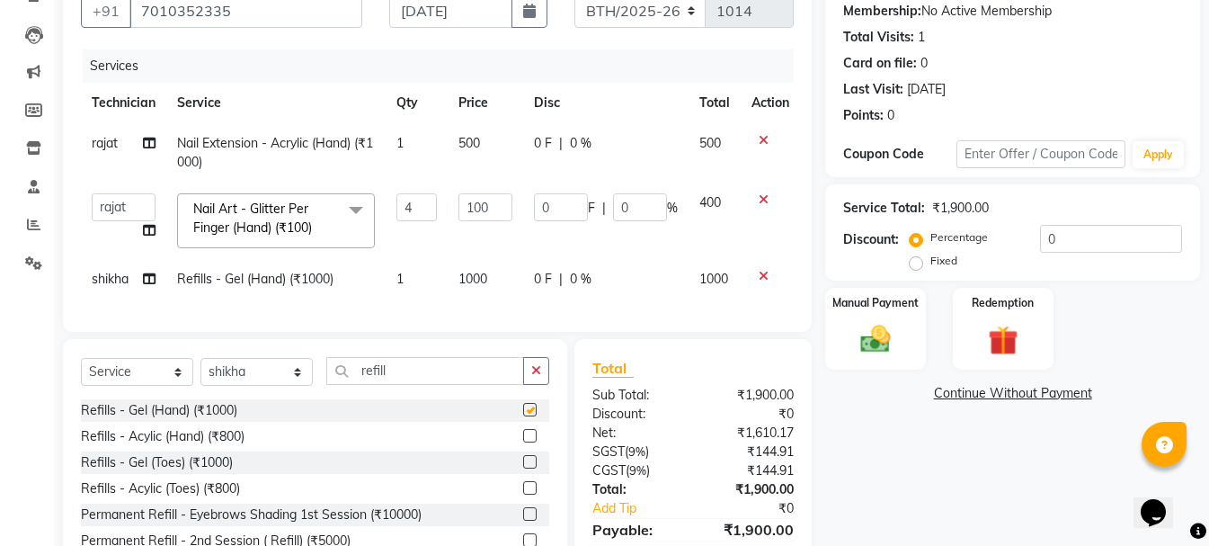
checkbox input "false"
click at [471, 280] on span "1000" at bounding box center [473, 279] width 29 height 16
select select "80823"
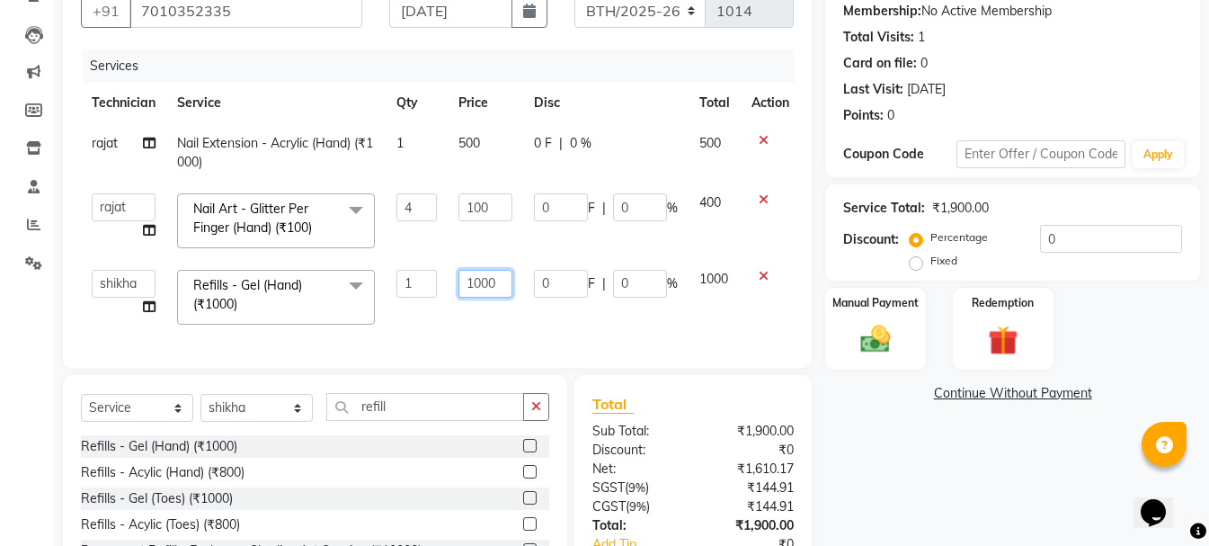
drag, startPoint x: 478, startPoint y: 280, endPoint x: 459, endPoint y: 282, distance: 20.0
click at [459, 282] on input "1000" at bounding box center [486, 284] width 54 height 28
type input "900"
click at [408, 309] on div "Services Technician Service Qty Price Disc Total Action rajat Nail Extension - …" at bounding box center [437, 199] width 713 height 300
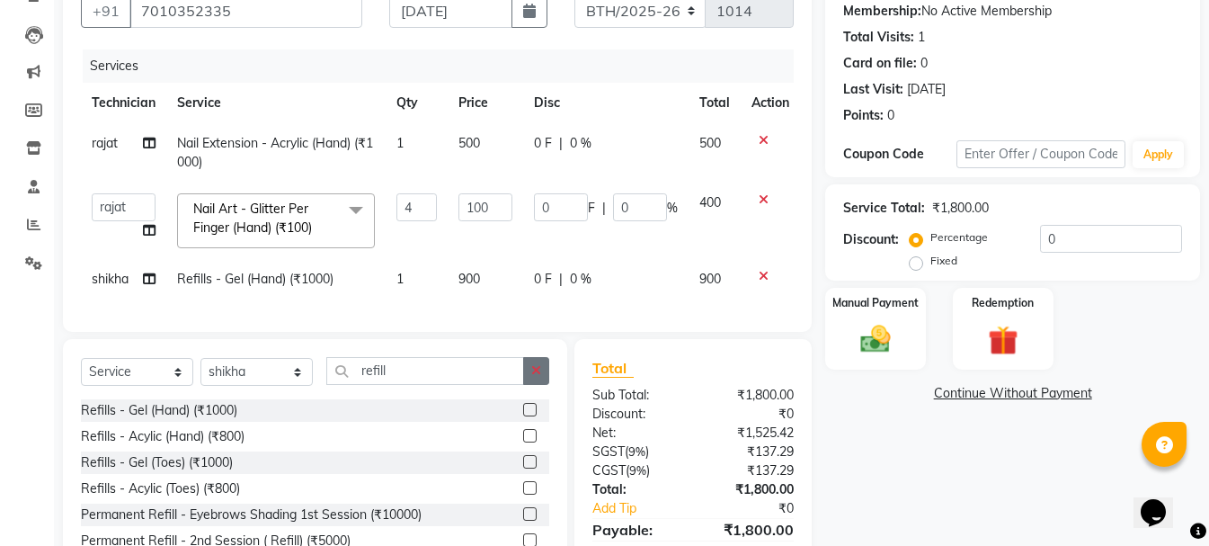
click at [535, 377] on icon "button" at bounding box center [536, 370] width 10 height 13
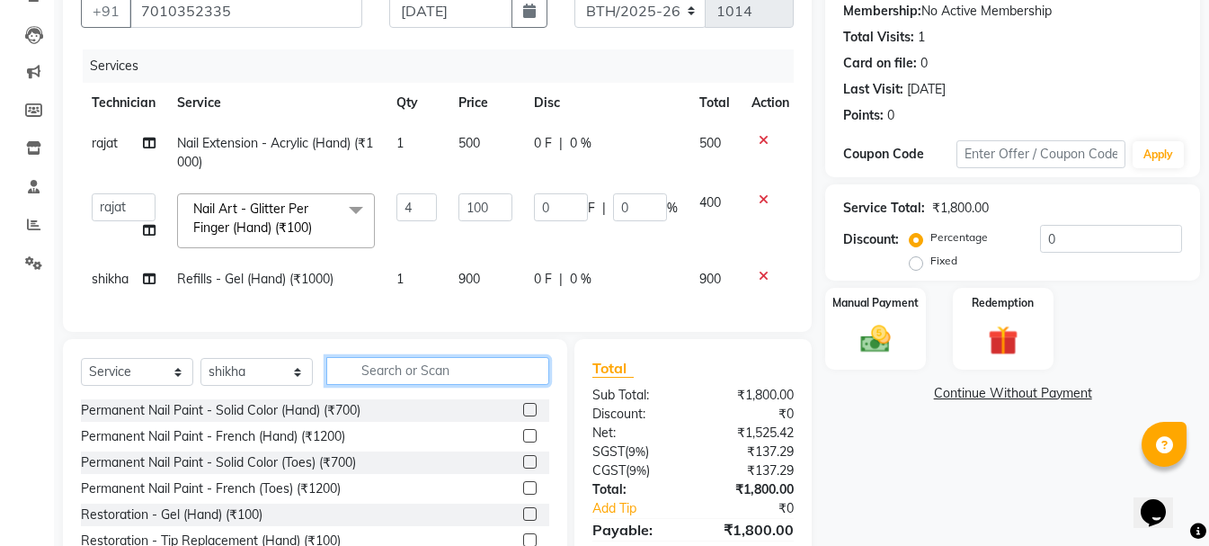
click at [478, 385] on input "text" at bounding box center [437, 371] width 223 height 28
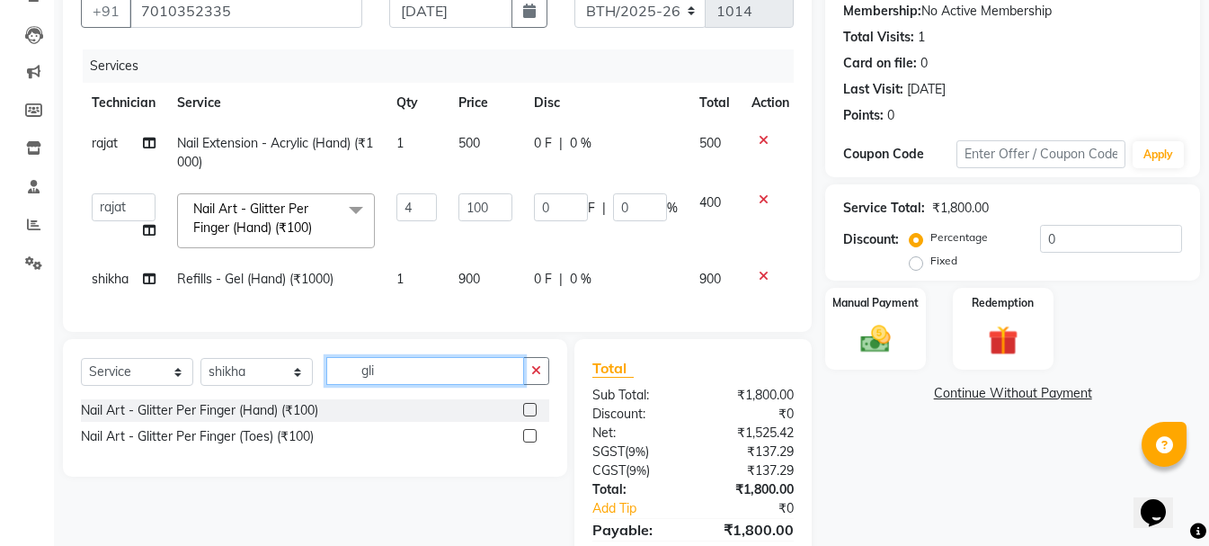
type input "gli"
click at [535, 416] on label at bounding box center [529, 409] width 13 height 13
click at [535, 416] on input "checkbox" at bounding box center [529, 411] width 12 height 12
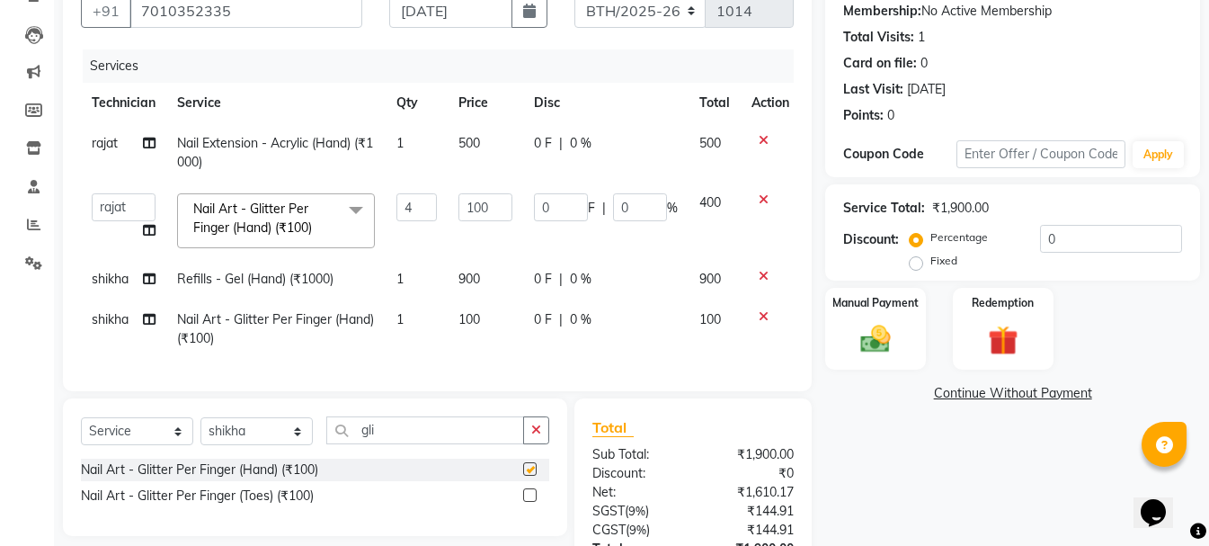
checkbox input "false"
click at [466, 325] on span "100" at bounding box center [470, 319] width 22 height 16
select select "80823"
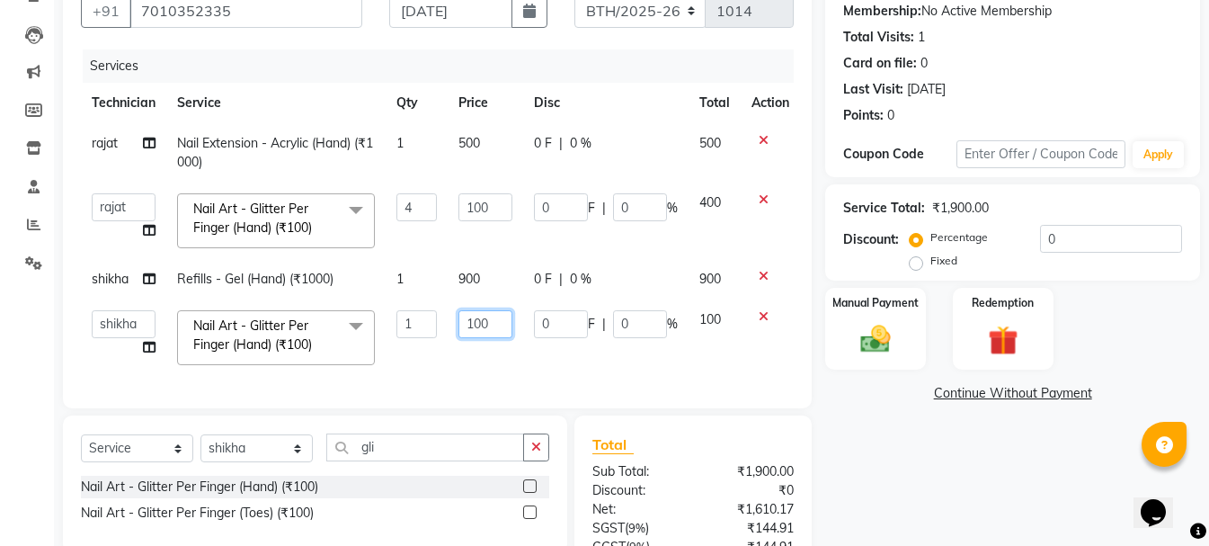
drag, startPoint x: 474, startPoint y: 326, endPoint x: 459, endPoint y: 327, distance: 14.4
click at [459, 327] on input "100" at bounding box center [486, 324] width 54 height 28
type input "200"
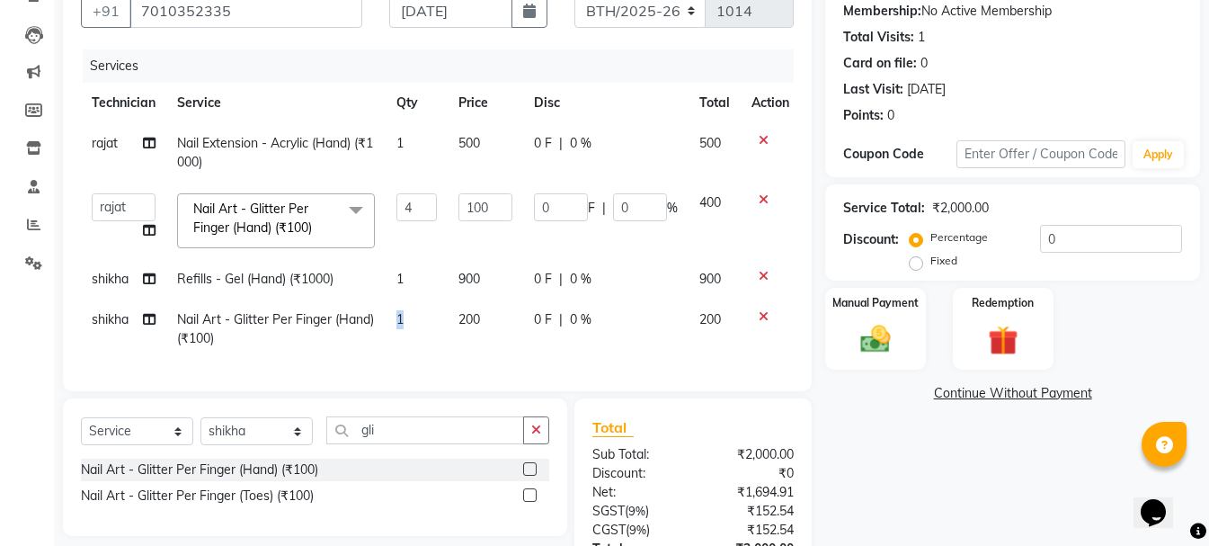
drag, startPoint x: 414, startPoint y: 324, endPoint x: 387, endPoint y: 327, distance: 27.2
click at [425, 335] on td "1" at bounding box center [417, 328] width 62 height 59
select select "80823"
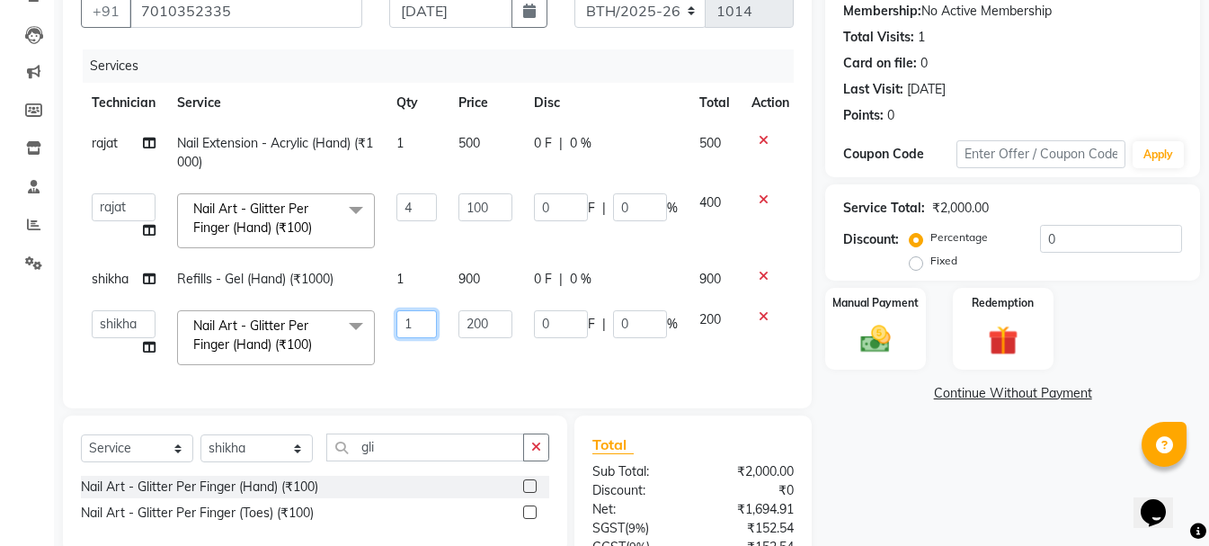
click at [420, 332] on input "1" at bounding box center [416, 324] width 40 height 28
type input "10"
click at [432, 361] on div "Services Technician Service Qty Price Disc Total Action rajat Nail Extension - …" at bounding box center [437, 219] width 713 height 341
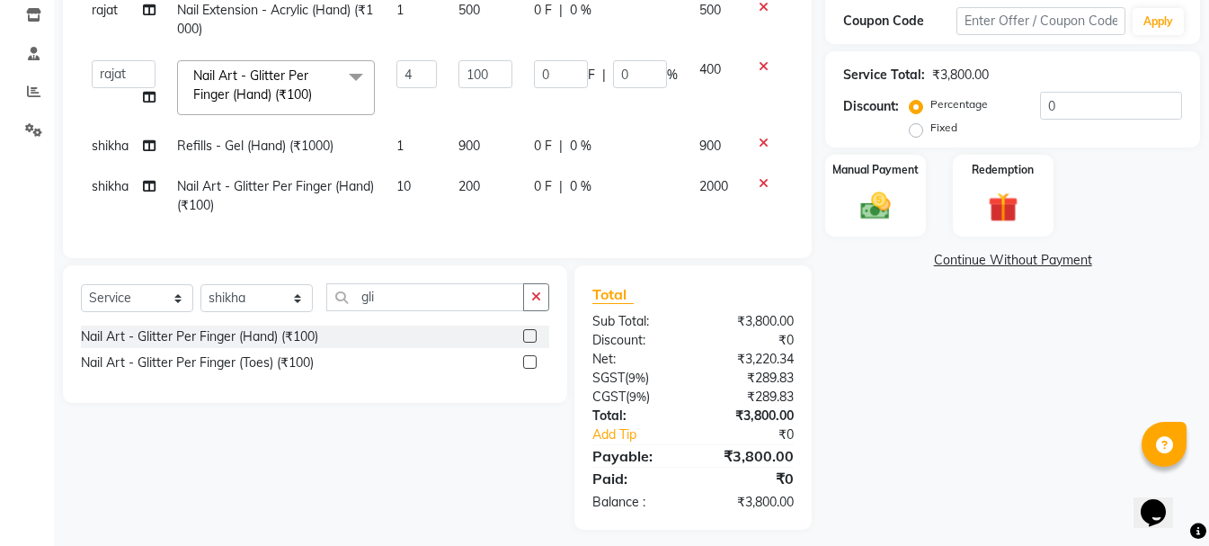
scroll to position [331, 0]
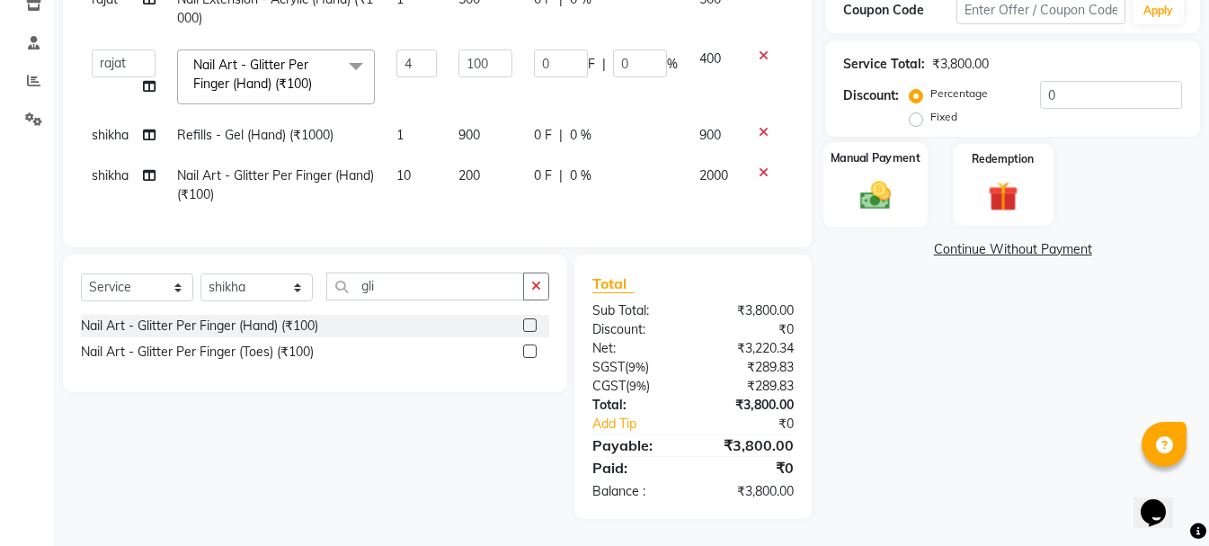
click at [879, 202] on div "Manual Payment" at bounding box center [876, 184] width 104 height 85
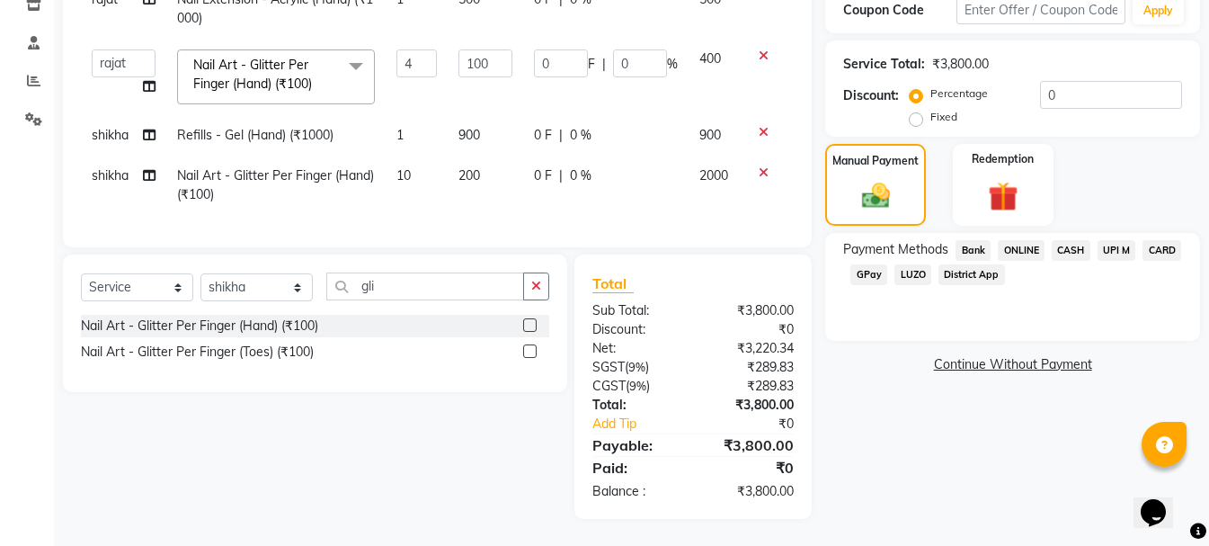
click at [1119, 240] on span "UPI M" at bounding box center [1117, 250] width 39 height 21
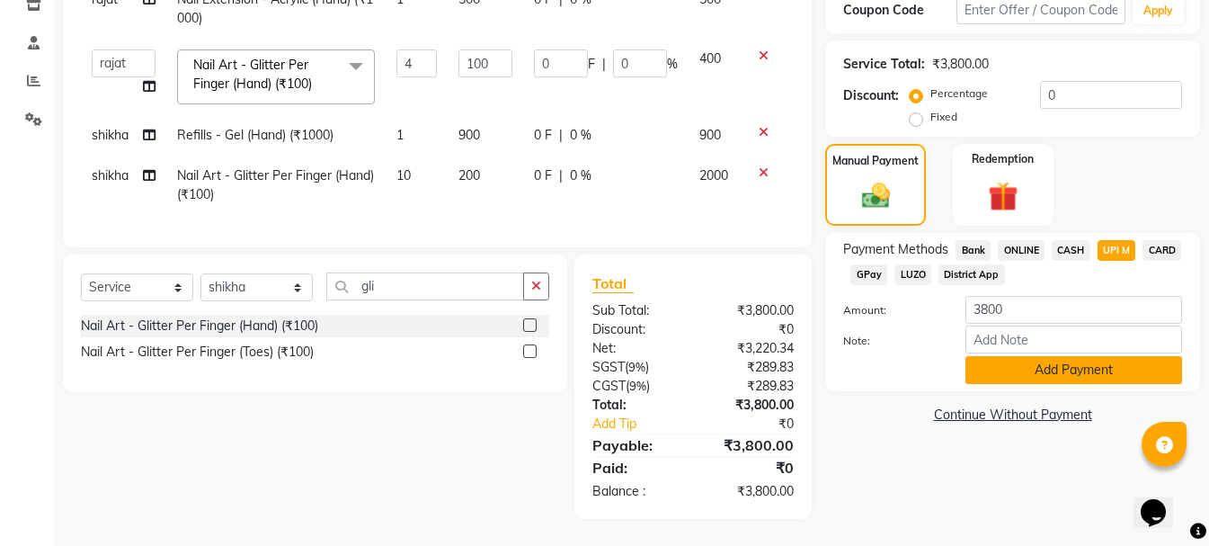
click at [1068, 365] on button "Add Payment" at bounding box center [1074, 370] width 217 height 28
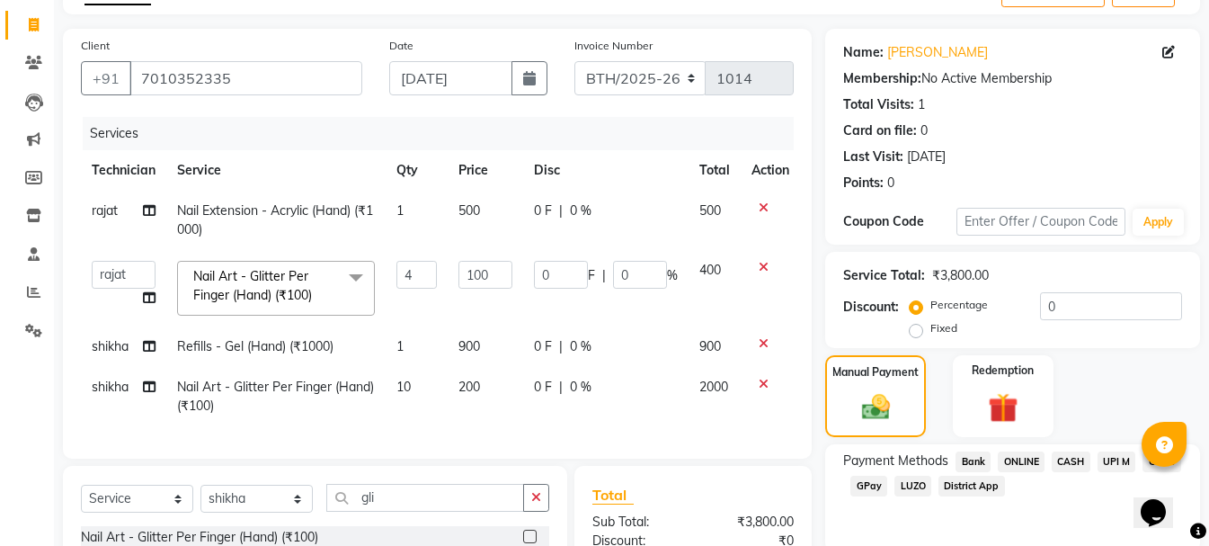
scroll to position [61, 0]
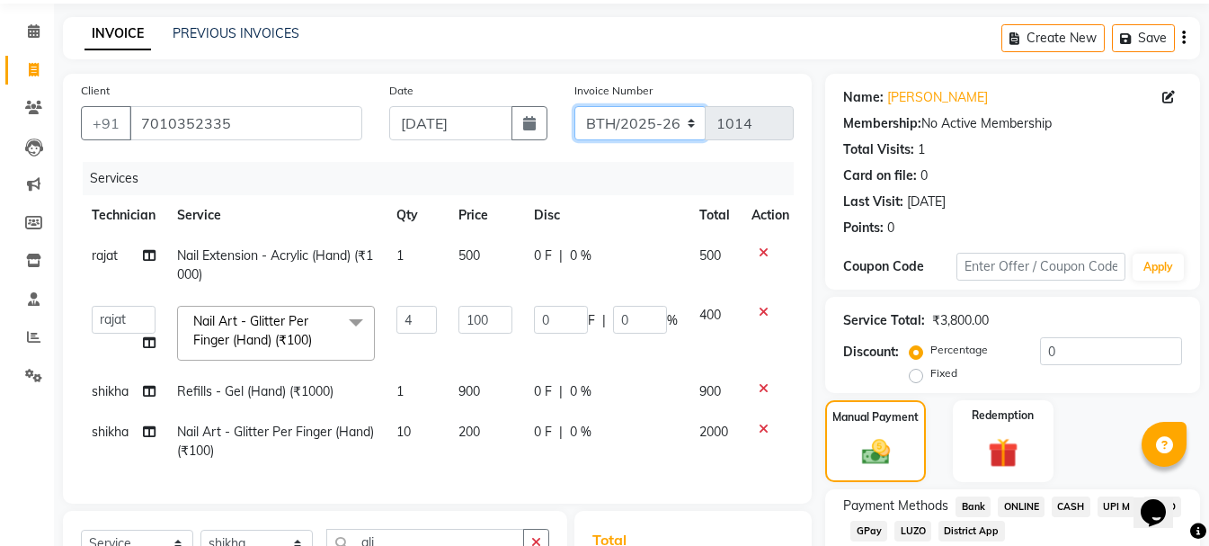
click at [691, 120] on select "BTH/2025-26 RED/2025-26 V/2025 V/2025-26" at bounding box center [641, 123] width 132 height 34
select select "3755"
click at [575, 106] on select "BTH/2025-26 RED/2025-26 V/2025 V/2025-26" at bounding box center [641, 123] width 132 height 34
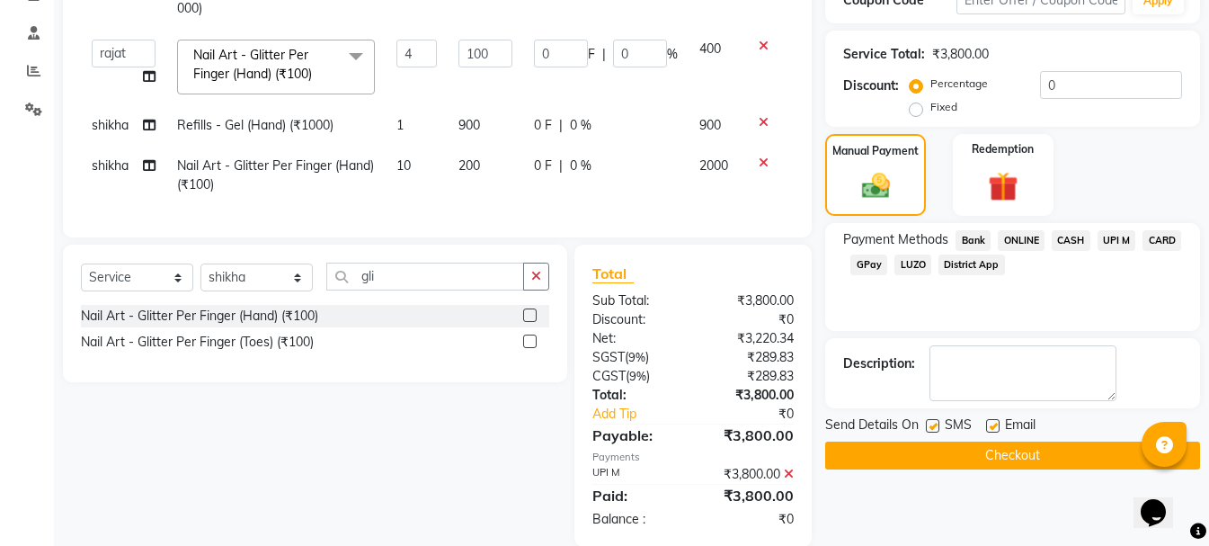
scroll to position [369, 0]
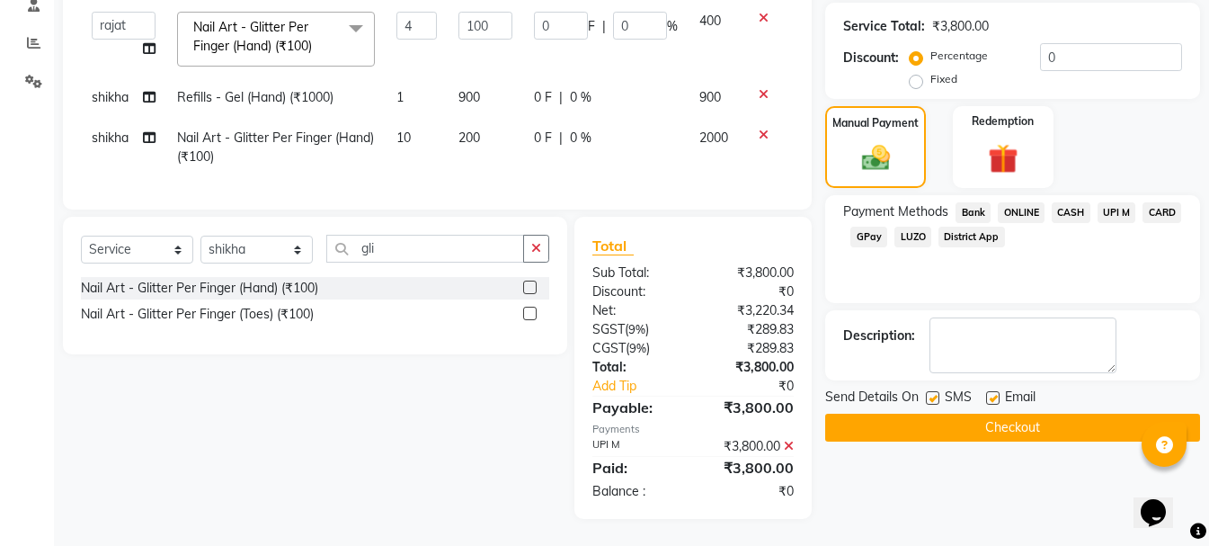
click at [919, 414] on button "Checkout" at bounding box center [1012, 428] width 375 height 28
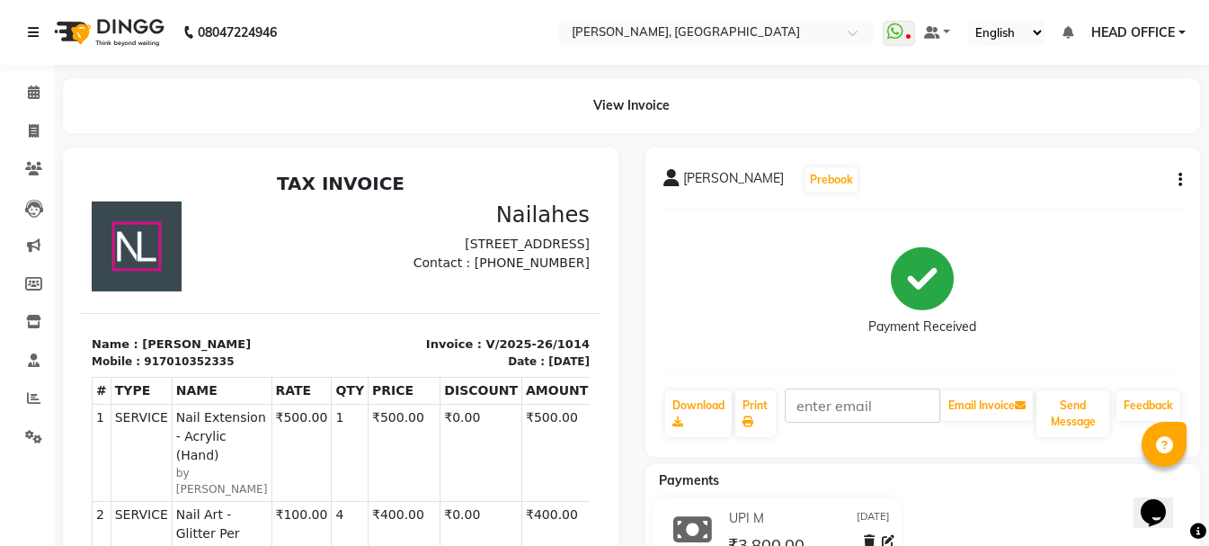
select select "3755"
select select "service"
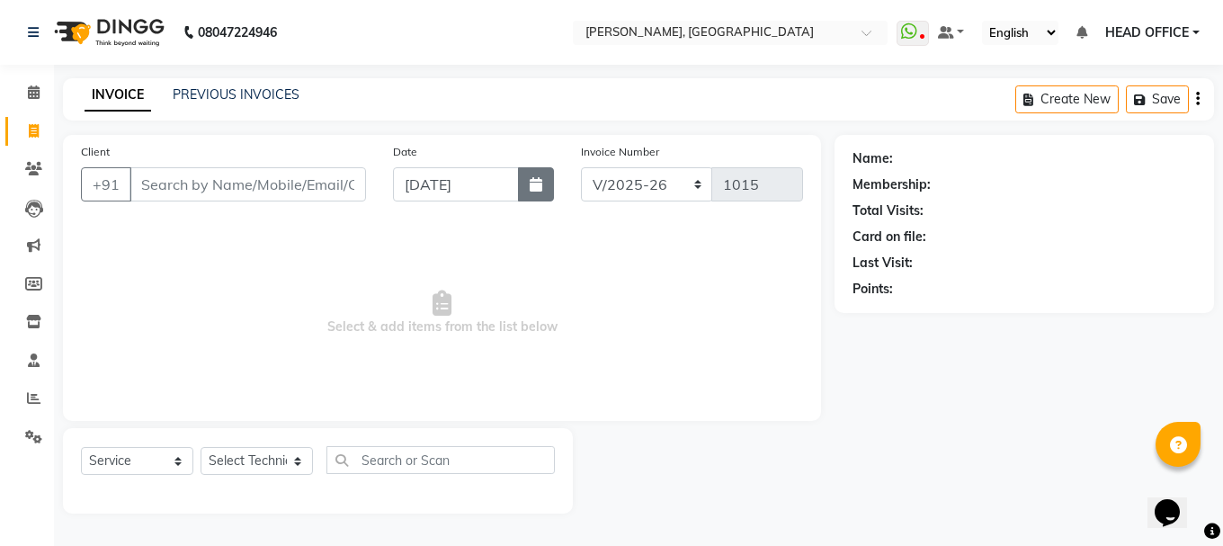
click at [531, 184] on icon "button" at bounding box center [536, 184] width 13 height 14
select select "9"
select select "2025"
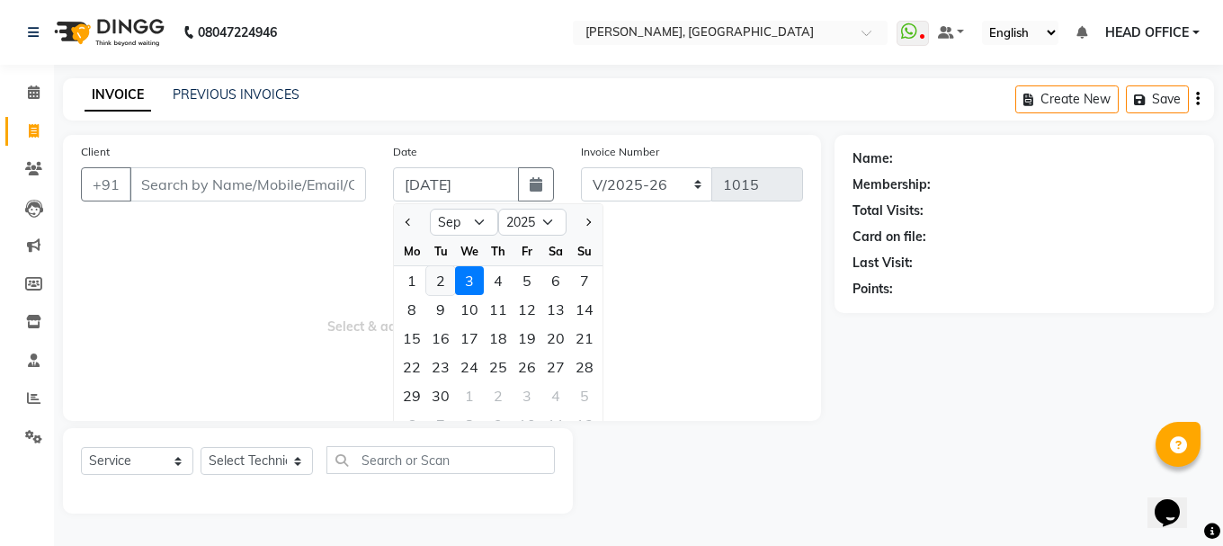
click at [439, 282] on div "2" at bounding box center [440, 280] width 29 height 29
type input "02-09-2025"
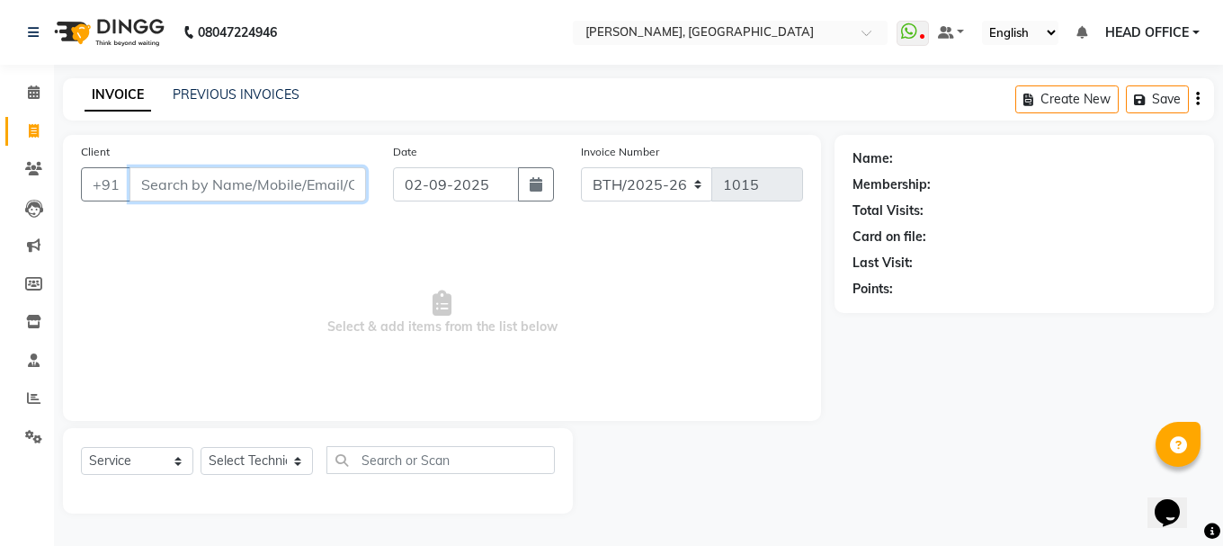
click at [175, 184] on input "Client" at bounding box center [247, 184] width 236 height 34
type input "9119071456"
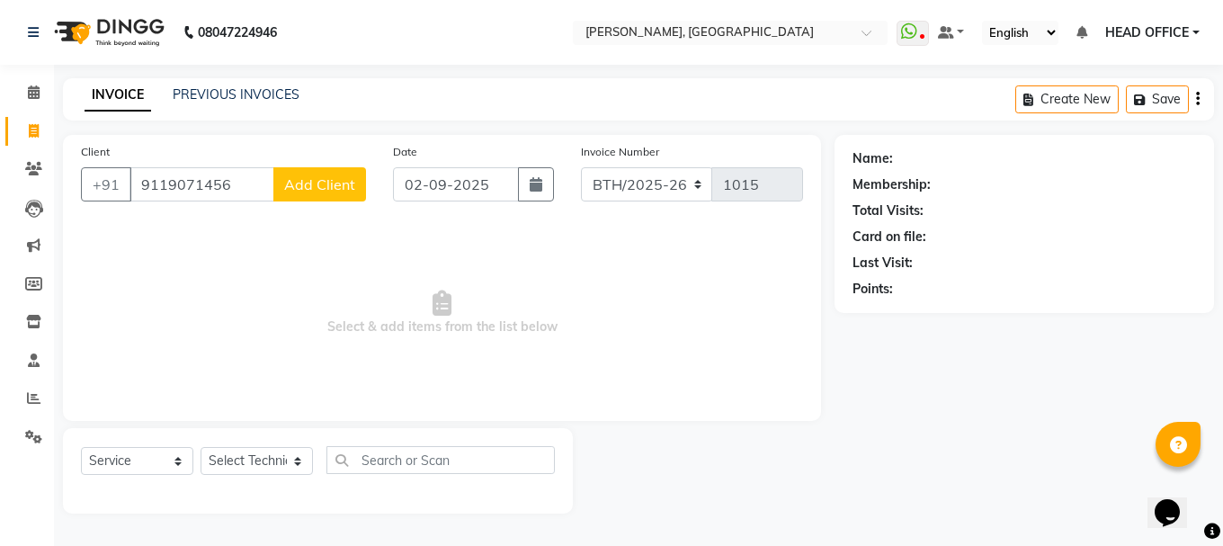
click at [355, 181] on span "Add Client" at bounding box center [319, 184] width 71 height 18
select select "21"
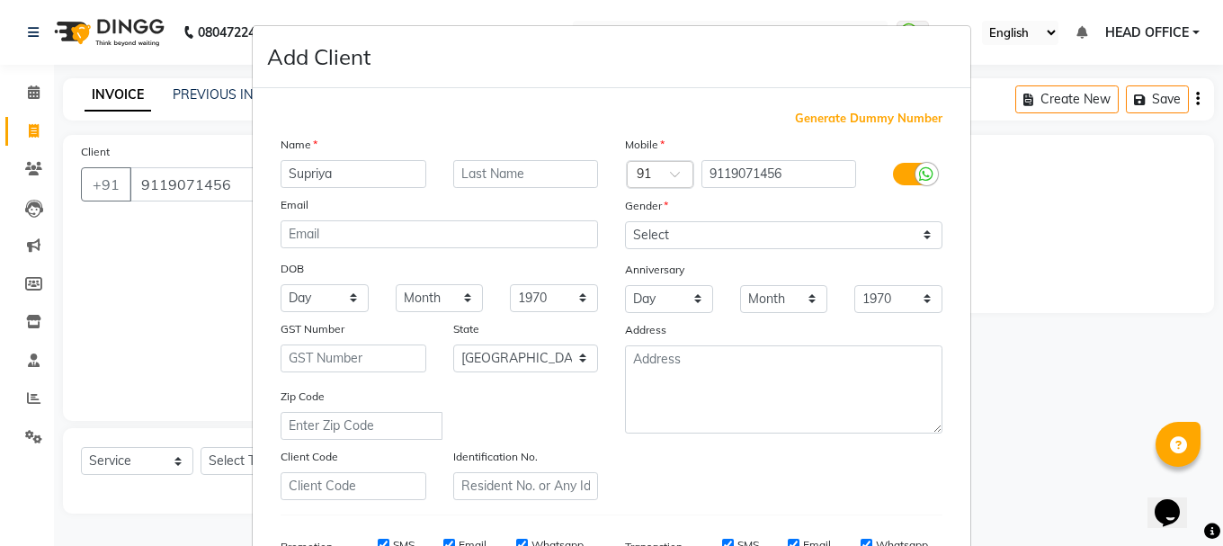
type input "Supriya"
click at [746, 247] on select "Select [DEMOGRAPHIC_DATA] [DEMOGRAPHIC_DATA] Other Prefer Not To Say" at bounding box center [783, 235] width 317 height 28
select select "[DEMOGRAPHIC_DATA]"
click at [625, 221] on select "Select [DEMOGRAPHIC_DATA] [DEMOGRAPHIC_DATA] Other Prefer Not To Say" at bounding box center [783, 235] width 317 height 28
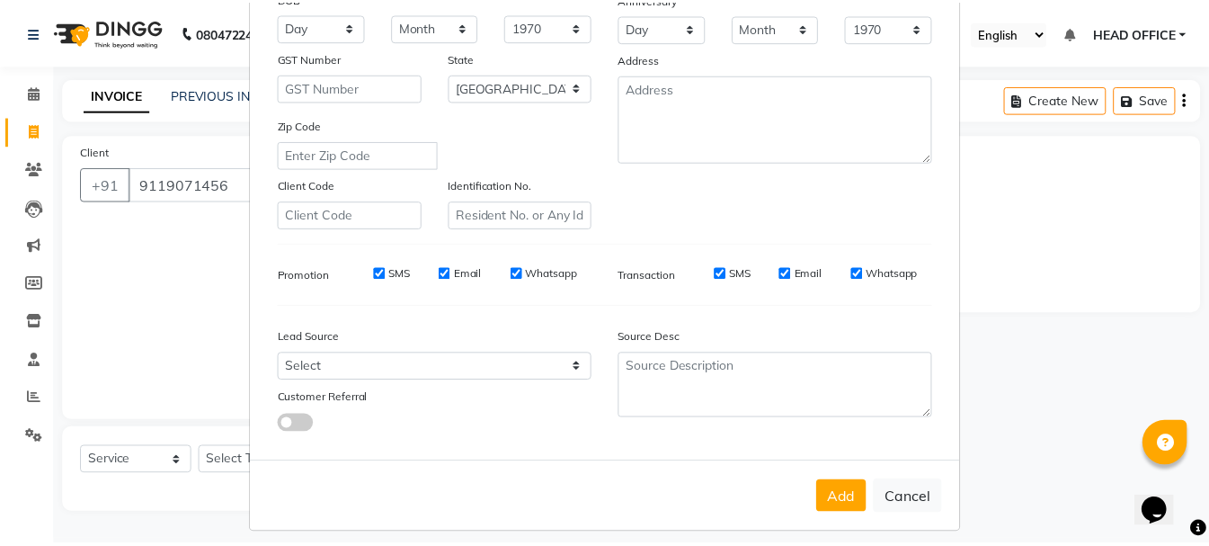
scroll to position [284, 0]
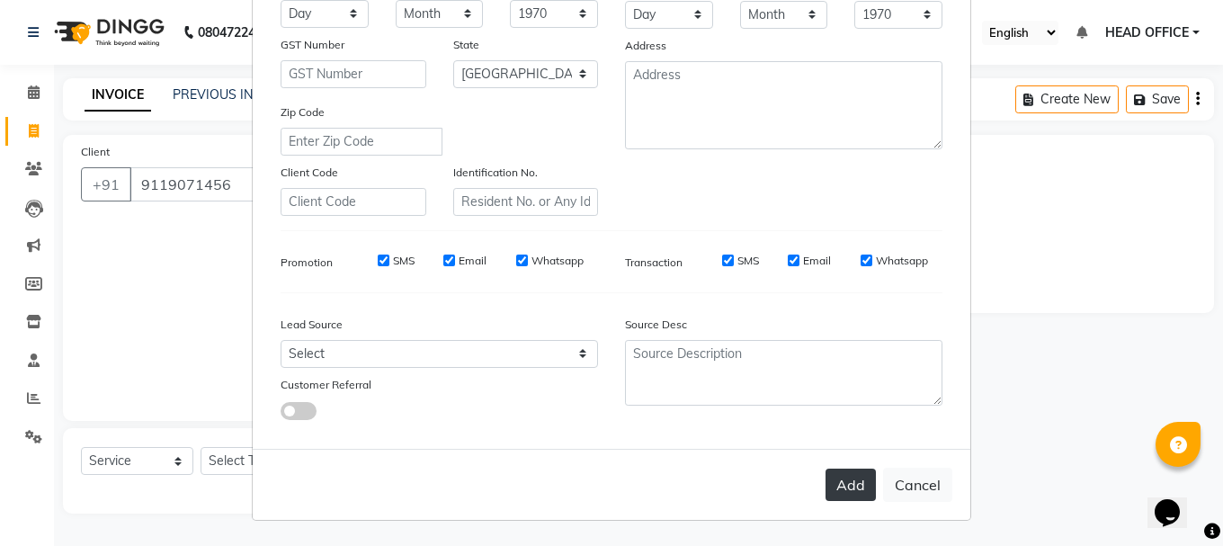
click at [839, 491] on button "Add" at bounding box center [850, 484] width 50 height 32
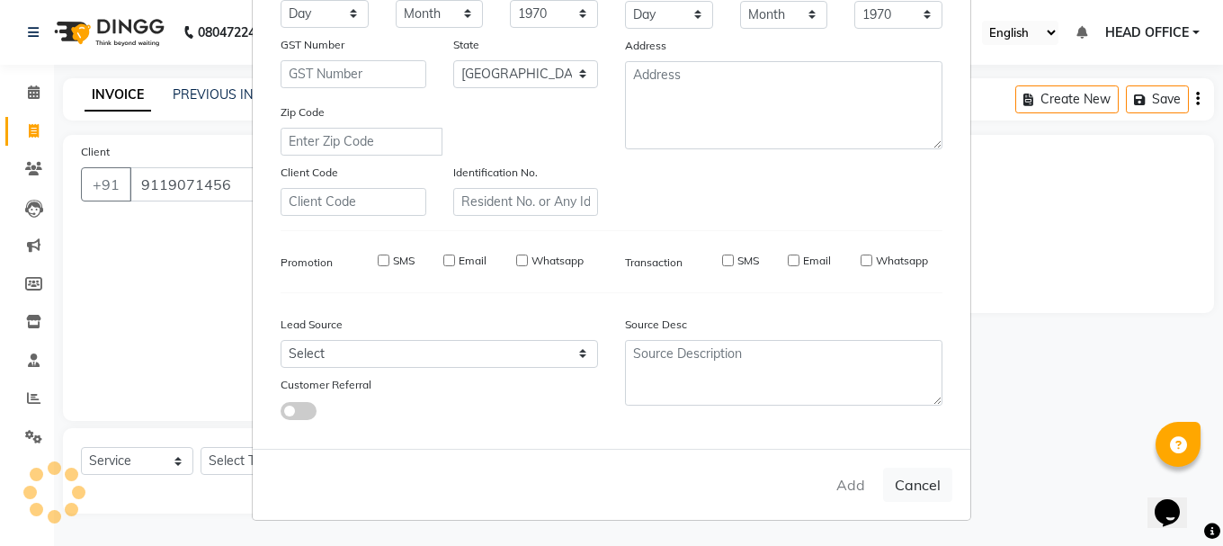
select select
select select "null"
select select
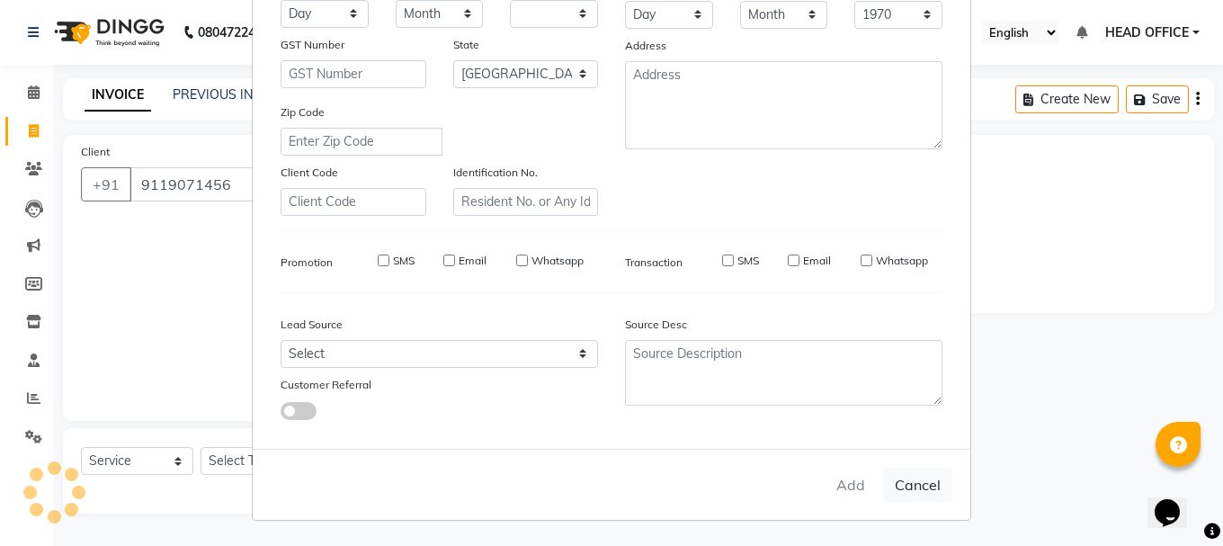
select select
checkbox input "false"
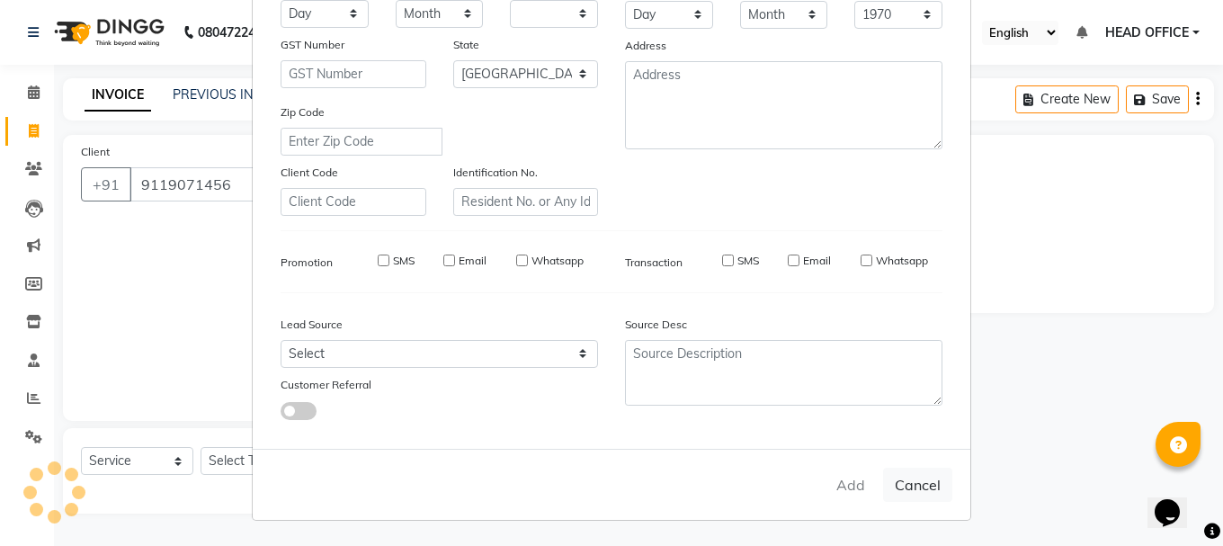
checkbox input "false"
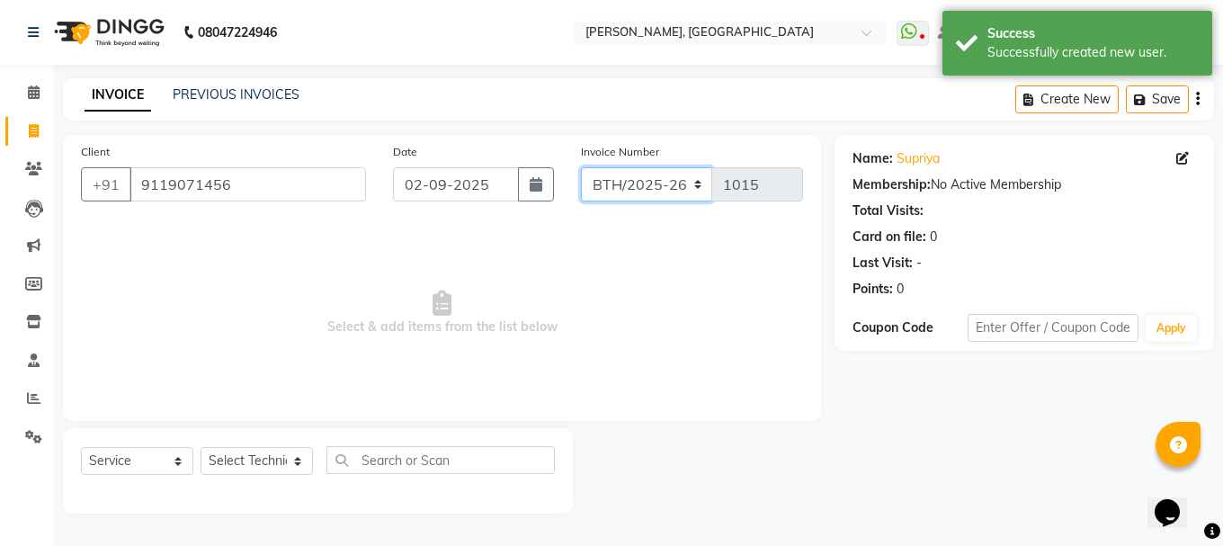
click at [687, 186] on select "BTH/2025-26 RED/2025-26 V/2025 V/2025-26" at bounding box center [647, 184] width 132 height 34
select select "3755"
click at [581, 167] on select "BTH/2025-26 RED/2025-26 V/2025 V/2025-26" at bounding box center [647, 184] width 132 height 34
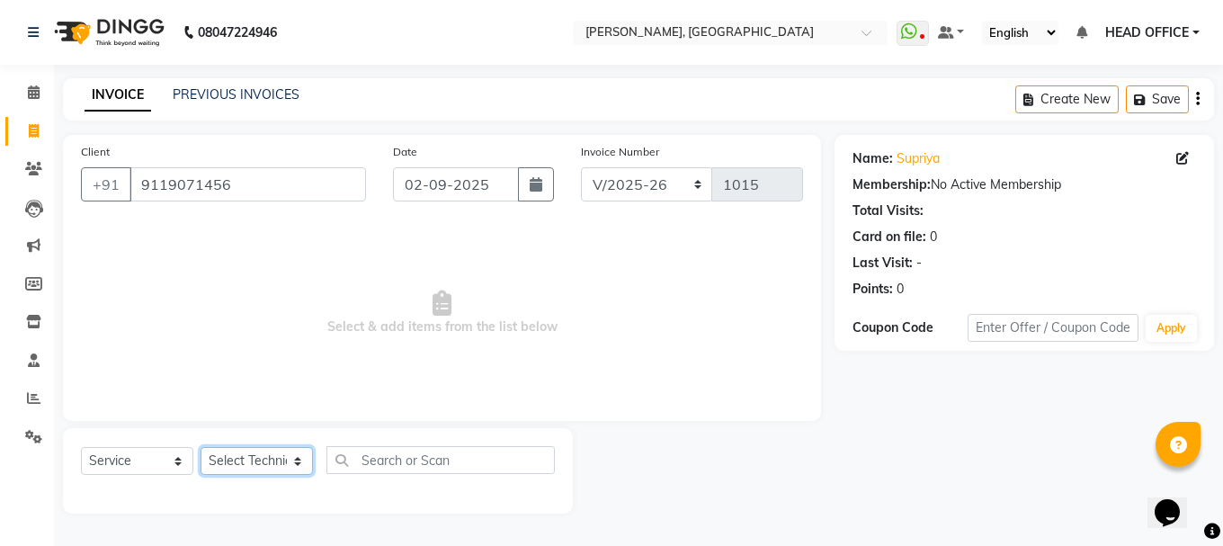
click at [289, 466] on select "Select Technician [PERSON_NAME] MANAGER rajat [PERSON_NAME]" at bounding box center [256, 461] width 112 height 28
select select "80823"
click at [200, 447] on select "Select Technician [PERSON_NAME] MANAGER rajat [PERSON_NAME]" at bounding box center [256, 461] width 112 height 28
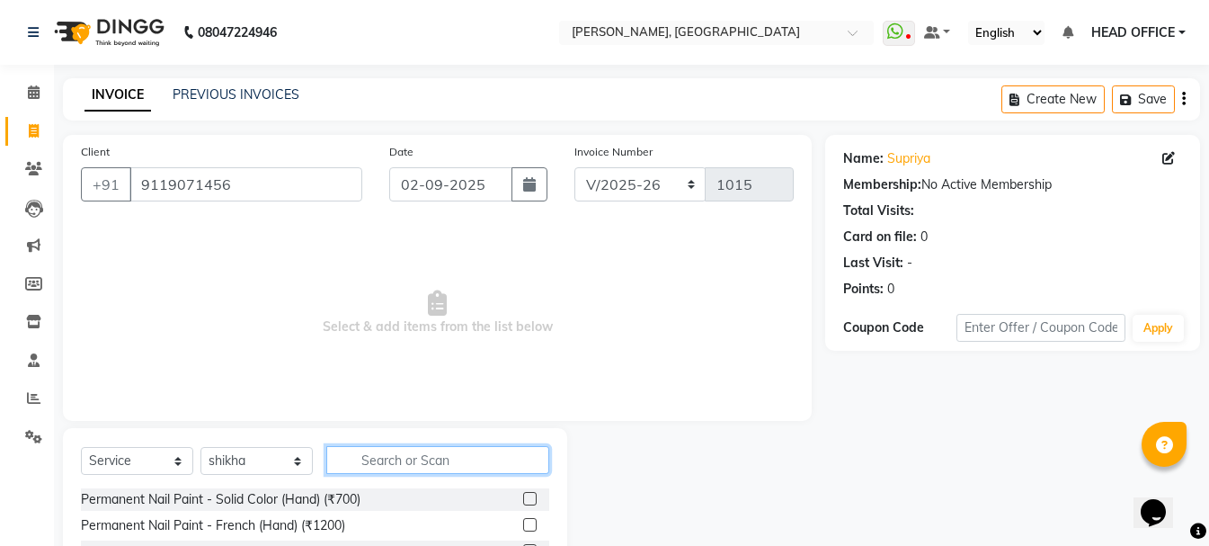
click at [417, 458] on input "text" at bounding box center [437, 460] width 223 height 28
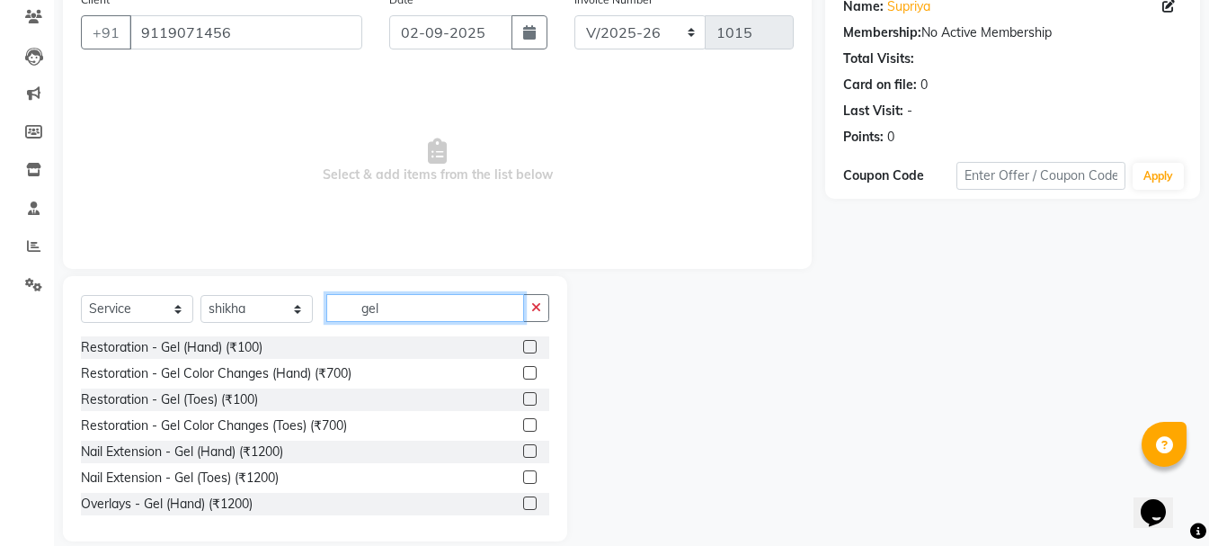
scroll to position [174, 0]
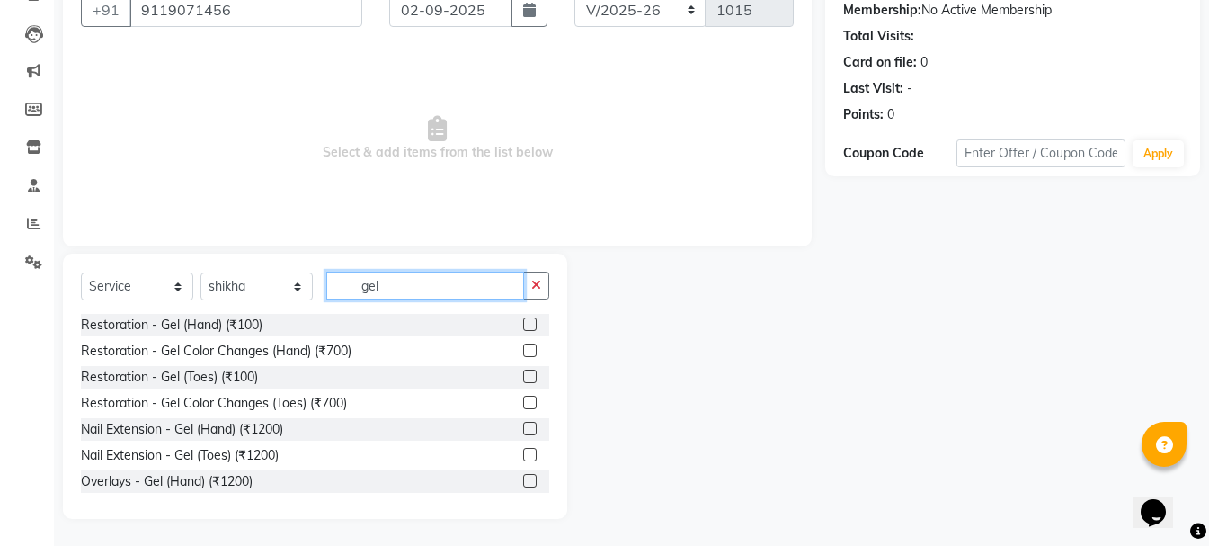
type input "gel"
click at [523, 424] on label at bounding box center [529, 428] width 13 height 13
click at [523, 424] on input "checkbox" at bounding box center [529, 429] width 12 height 12
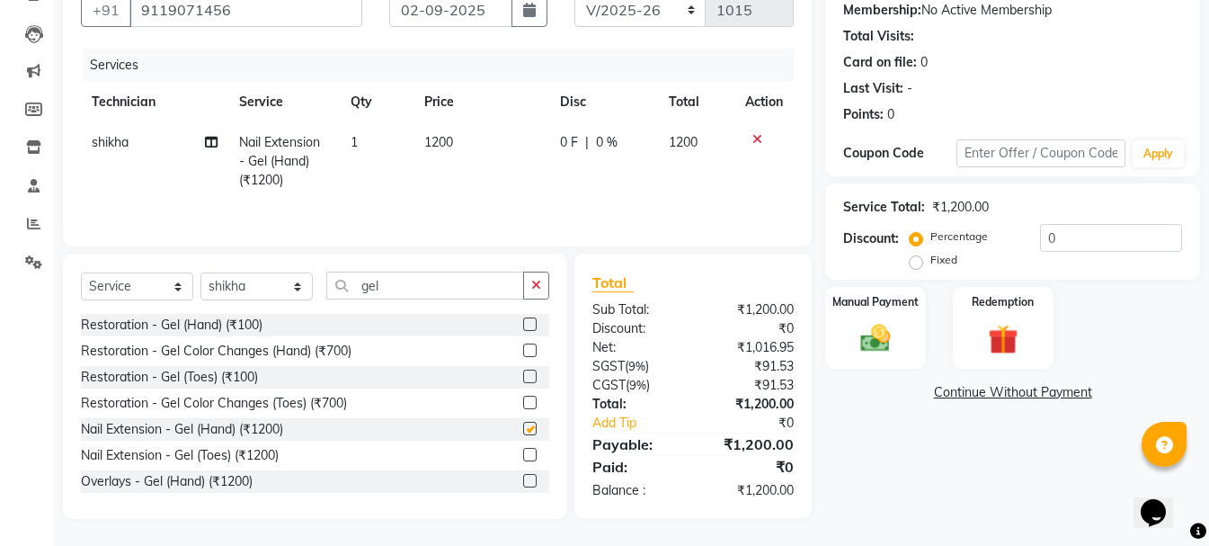
checkbox input "false"
click at [441, 135] on span "1200" at bounding box center [438, 142] width 29 height 16
select select "80823"
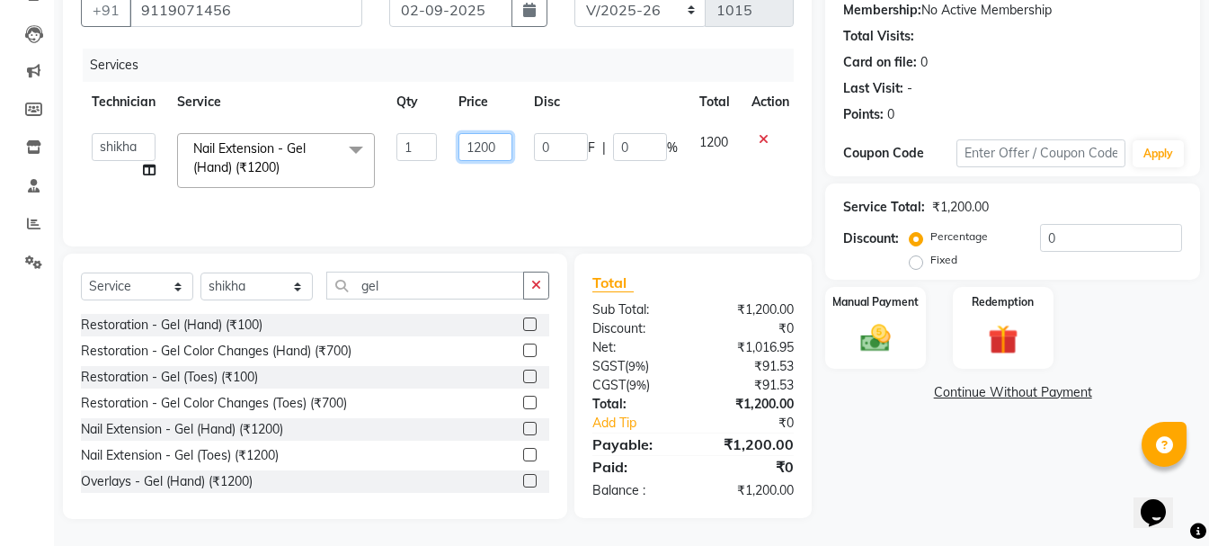
click at [477, 147] on input "1200" at bounding box center [486, 147] width 54 height 28
drag, startPoint x: 482, startPoint y: 149, endPoint x: 465, endPoint y: 150, distance: 17.1
click at [465, 150] on input "1200" at bounding box center [486, 147] width 54 height 28
type input "900"
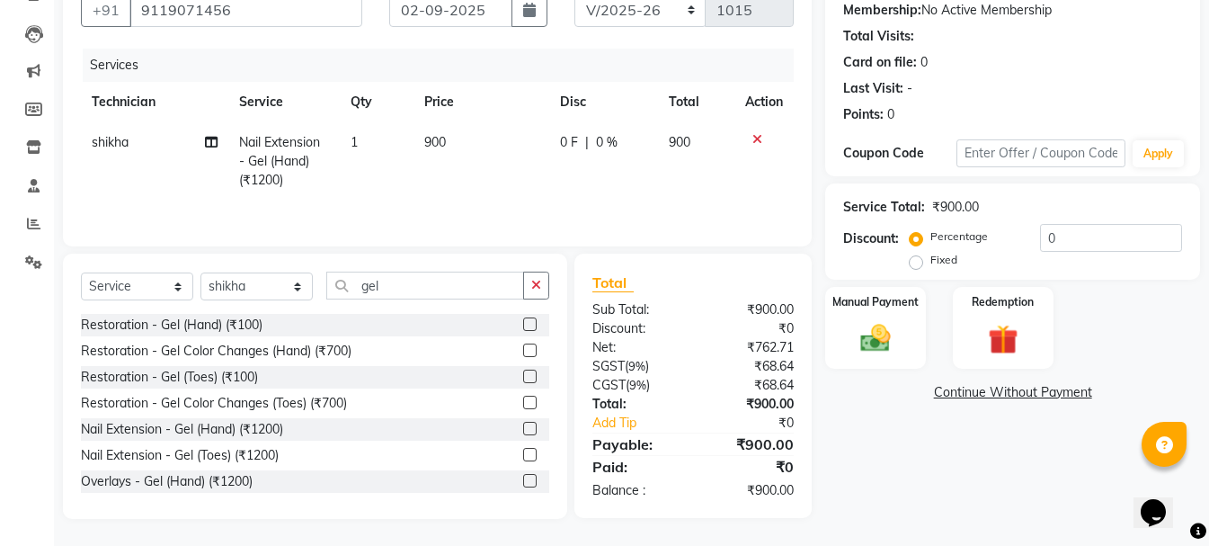
click at [415, 189] on tr "[PERSON_NAME] Nail Extension - Gel (Hand) (₹1200) 1 900 0 F | 0 % 900" at bounding box center [437, 161] width 713 height 78
click at [300, 289] on select "Select Technician [PERSON_NAME] MANAGER rajat [PERSON_NAME]" at bounding box center [256, 286] width 112 height 28
select select "90321"
click at [200, 272] on select "Select Technician [PERSON_NAME] MANAGER rajat [PERSON_NAME]" at bounding box center [256, 286] width 112 height 28
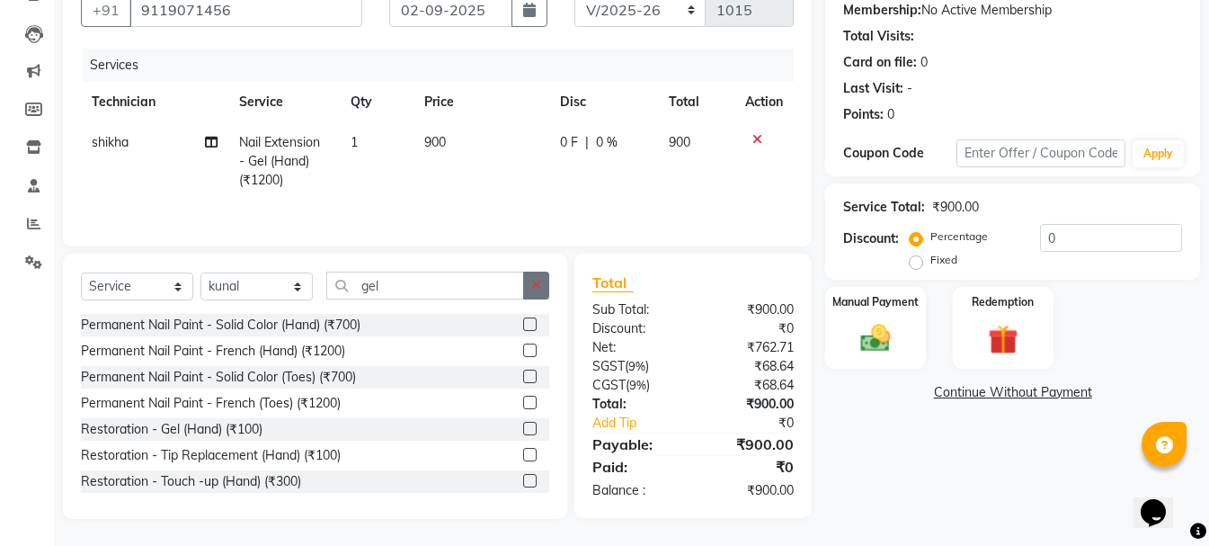
click at [529, 289] on button "button" at bounding box center [536, 286] width 26 height 28
click at [416, 286] on input "text" at bounding box center [437, 286] width 223 height 28
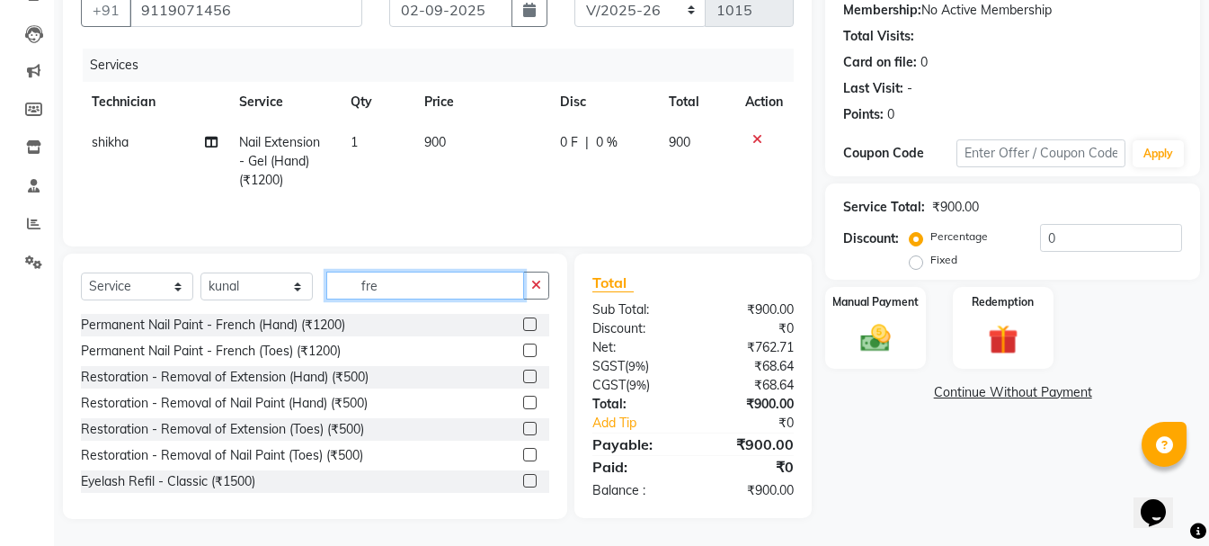
scroll to position [174, 0]
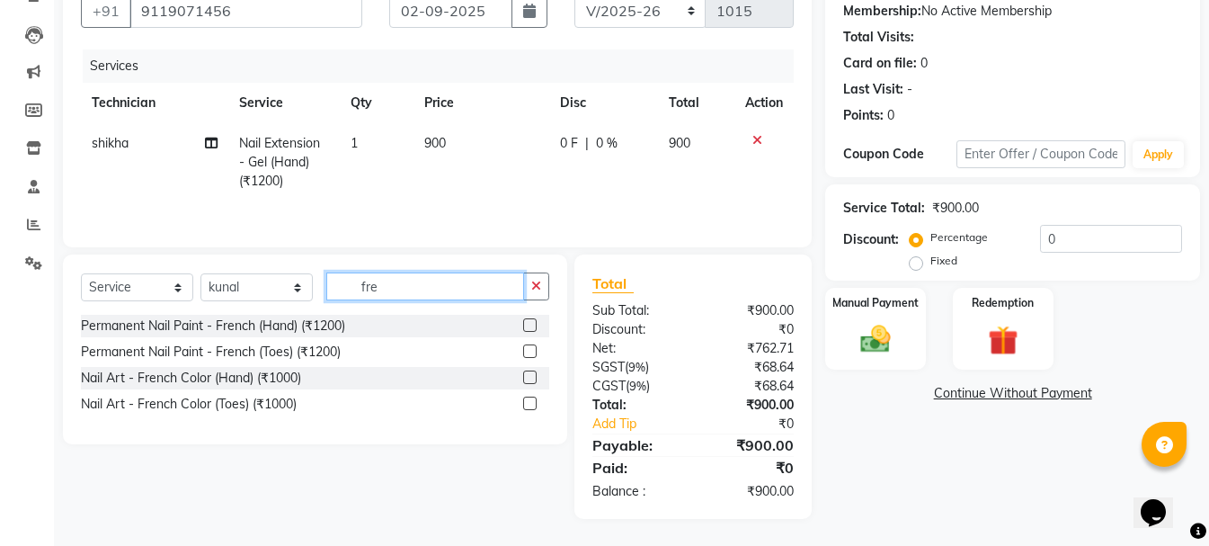
type input "fre"
click at [528, 375] on label at bounding box center [529, 376] width 13 height 13
click at [528, 375] on input "checkbox" at bounding box center [529, 378] width 12 height 12
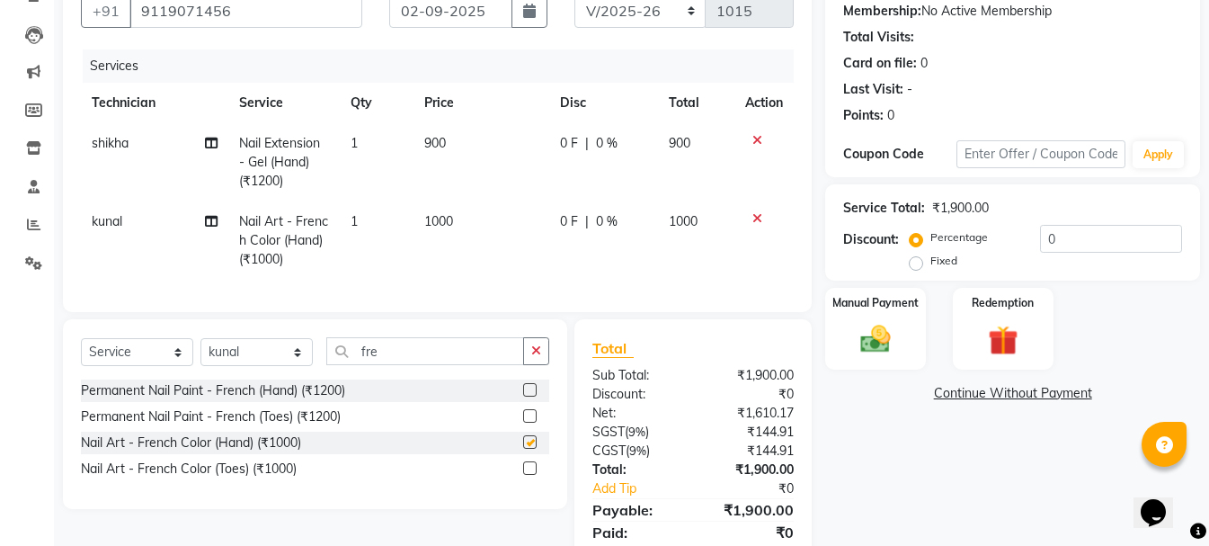
checkbox input "false"
click at [532, 395] on div at bounding box center [536, 390] width 26 height 22
click at [531, 396] on label at bounding box center [529, 389] width 13 height 13
click at [531, 396] on input "checkbox" at bounding box center [529, 391] width 12 height 12
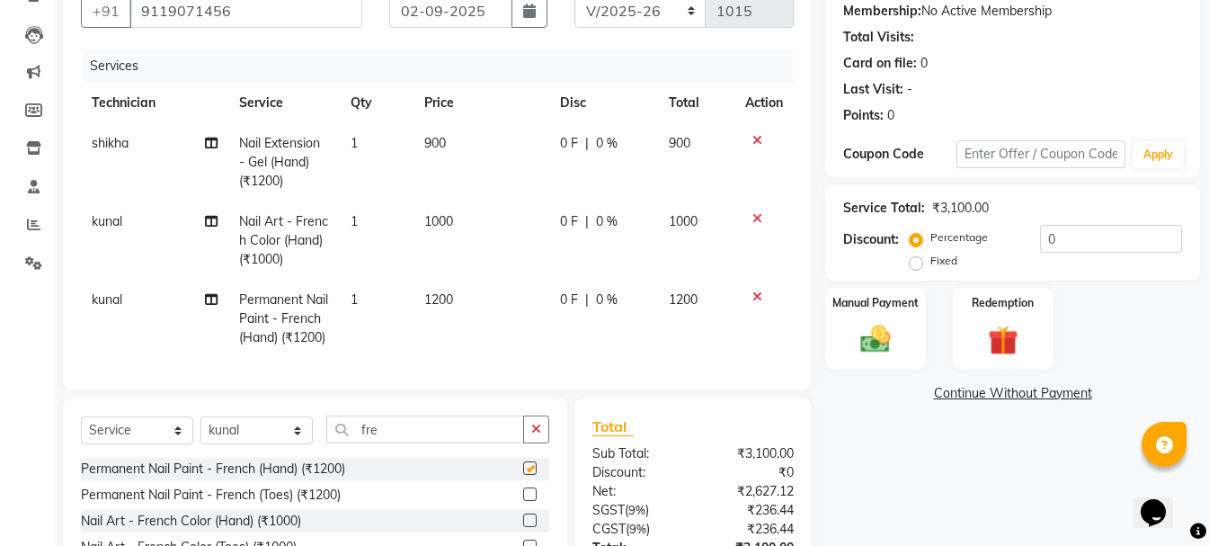
checkbox input "false"
click at [759, 218] on icon at bounding box center [758, 218] width 10 height 13
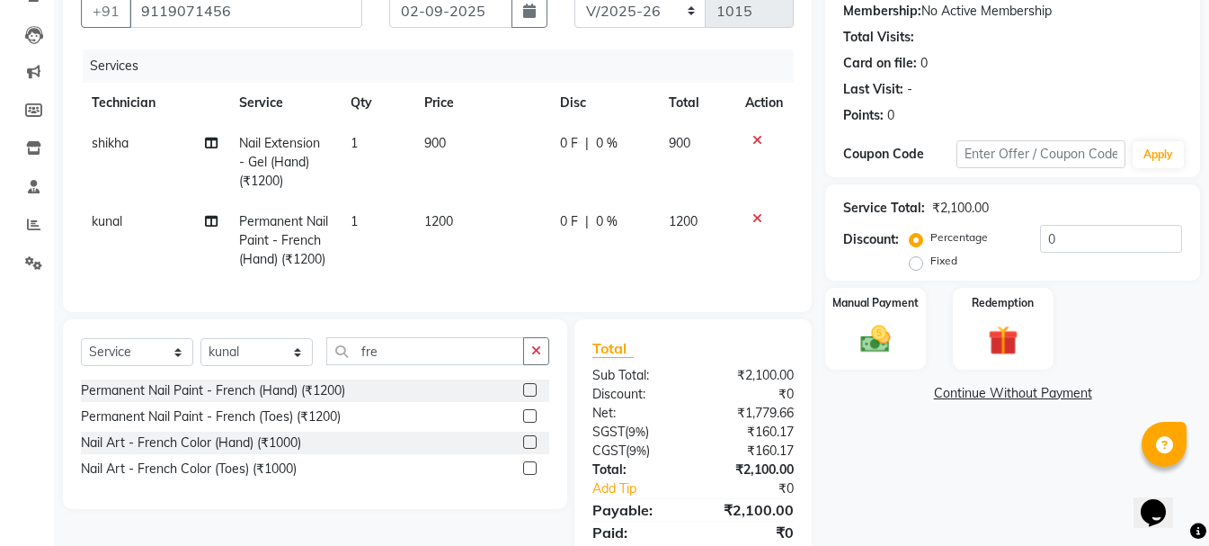
click at [436, 221] on span "1200" at bounding box center [438, 221] width 29 height 16
select select "90321"
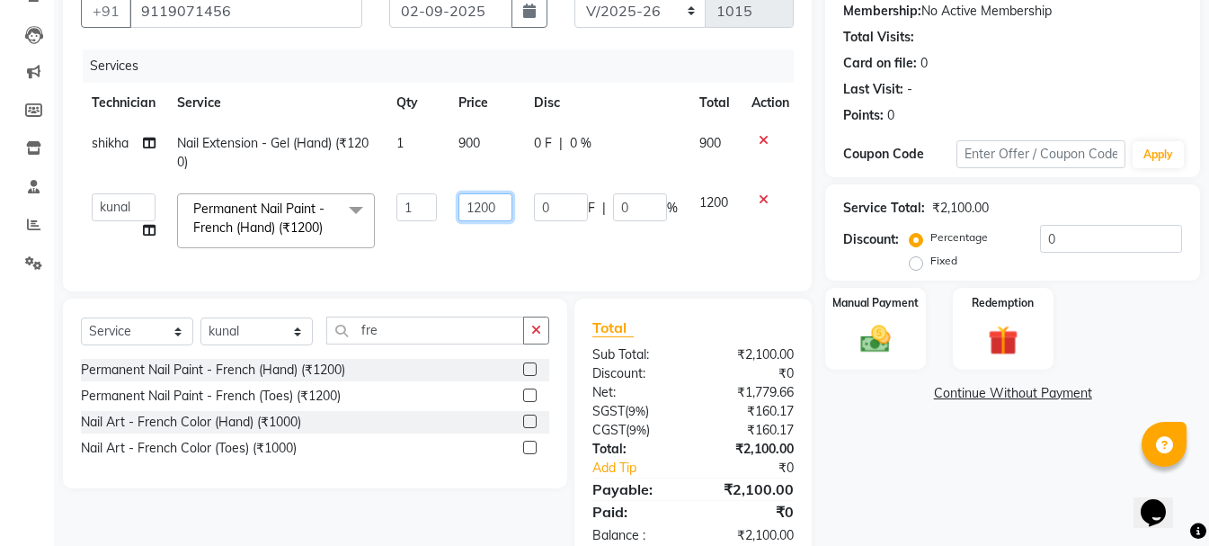
click at [478, 208] on input "1200" at bounding box center [486, 207] width 54 height 28
type input "1100"
click at [586, 253] on td "0 F | 0 %" at bounding box center [605, 221] width 165 height 76
select select "90321"
click at [900, 342] on img at bounding box center [876, 339] width 50 height 36
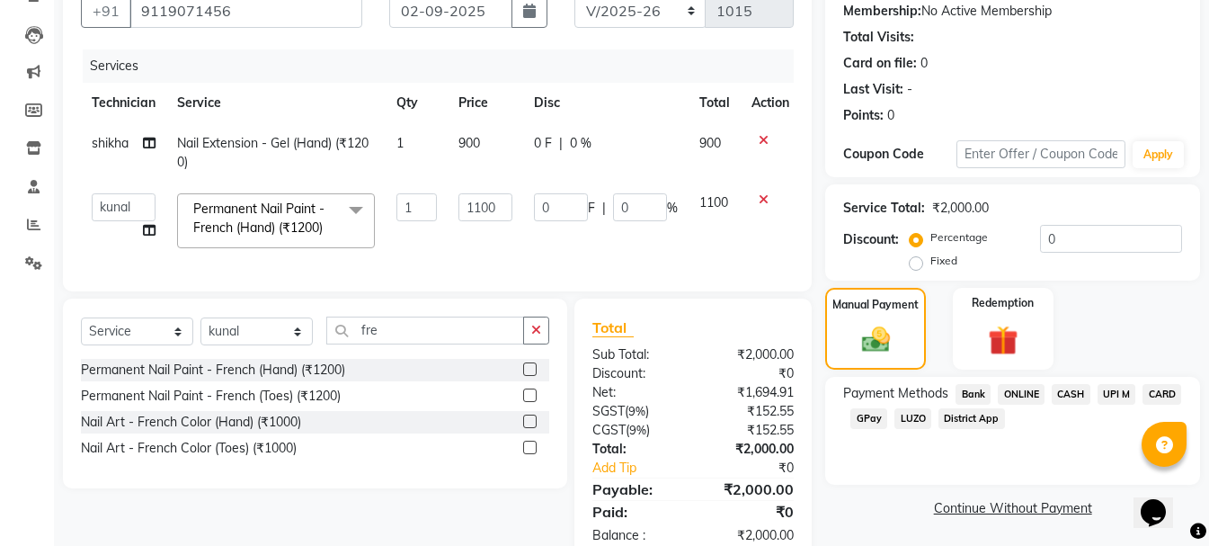
click at [1064, 398] on span "CASH" at bounding box center [1071, 394] width 39 height 21
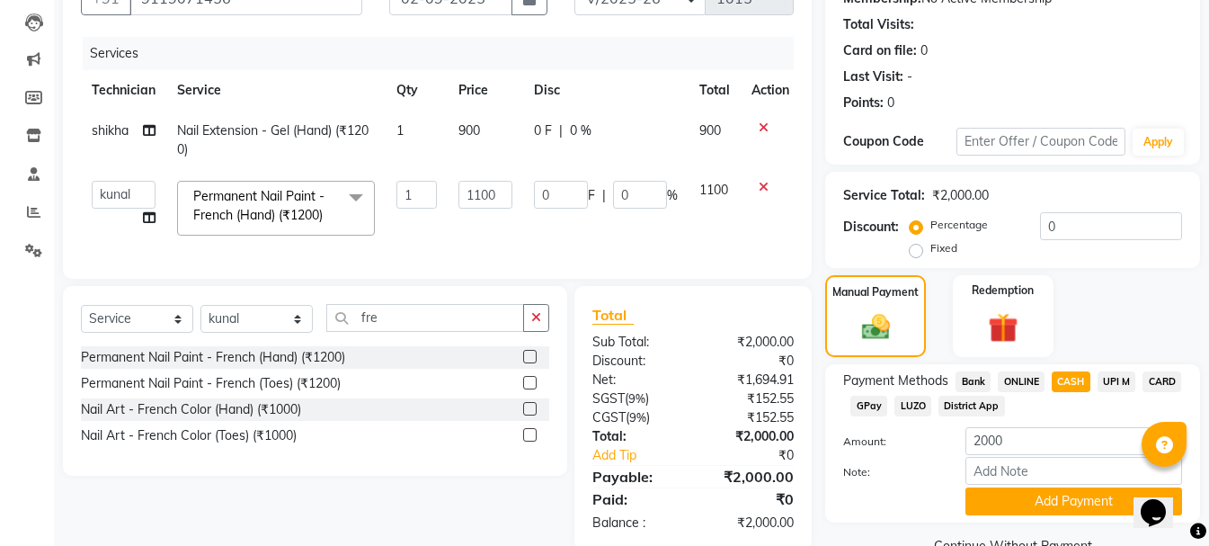
scroll to position [231, 0]
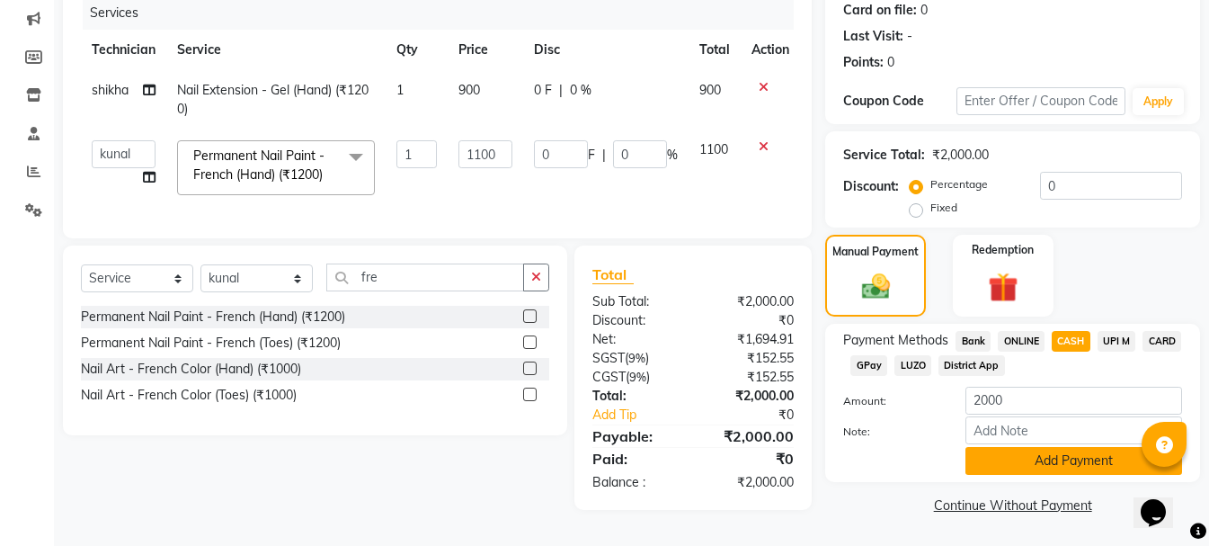
click at [1019, 450] on button "Add Payment" at bounding box center [1074, 461] width 217 height 28
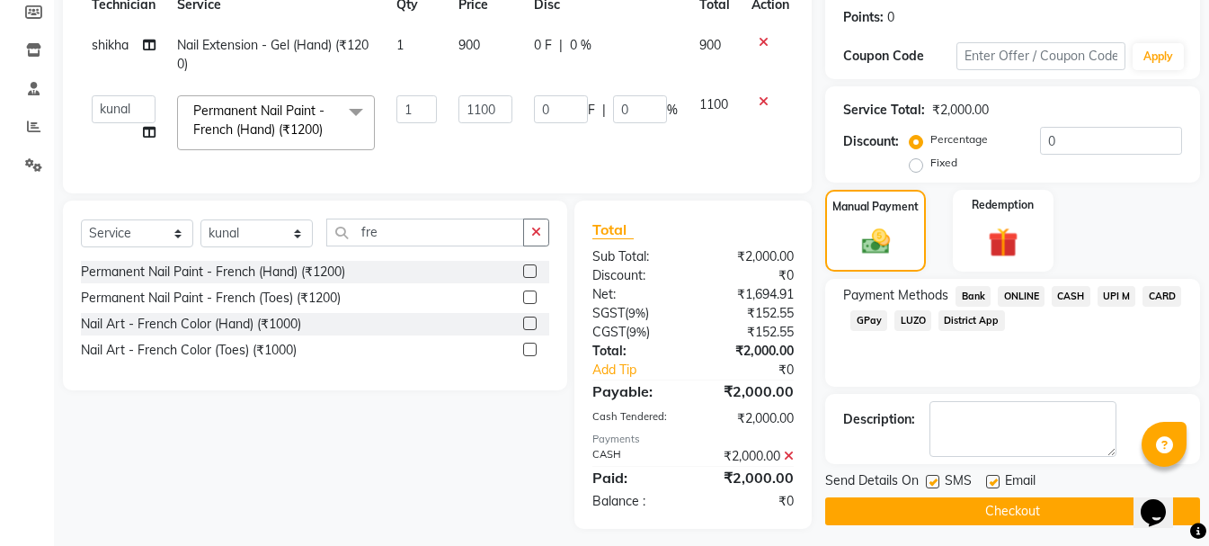
scroll to position [295, 0]
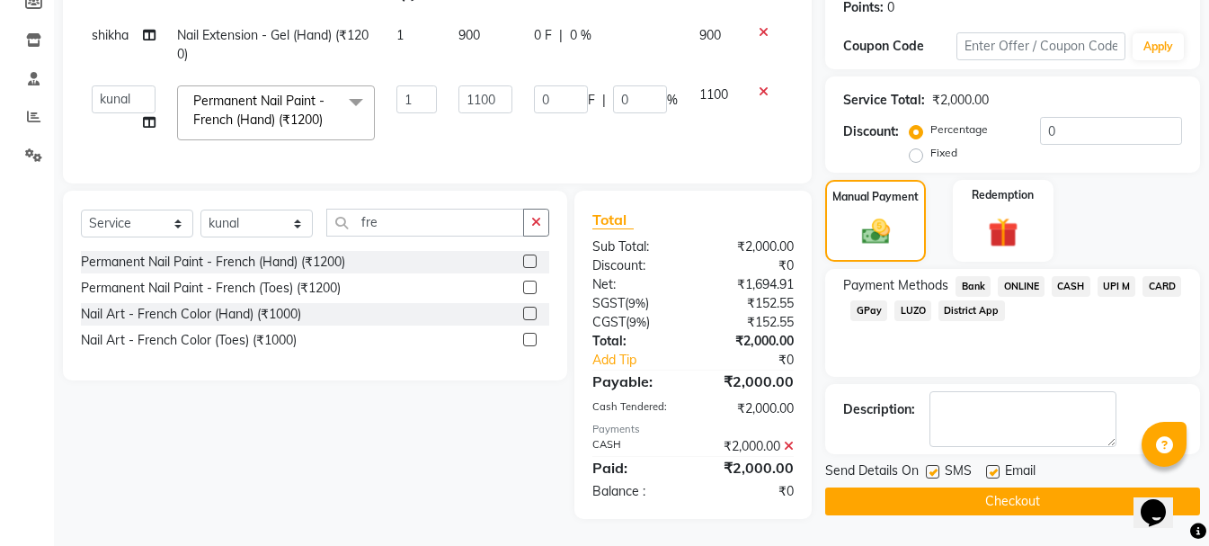
click at [907, 490] on button "Checkout" at bounding box center [1012, 501] width 375 height 28
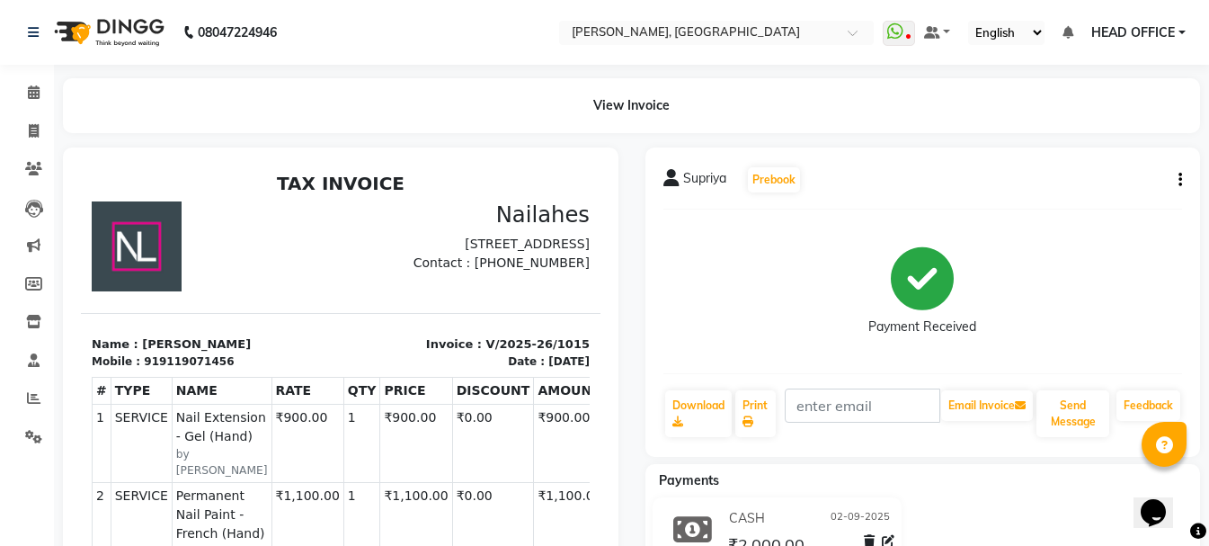
select select "service"
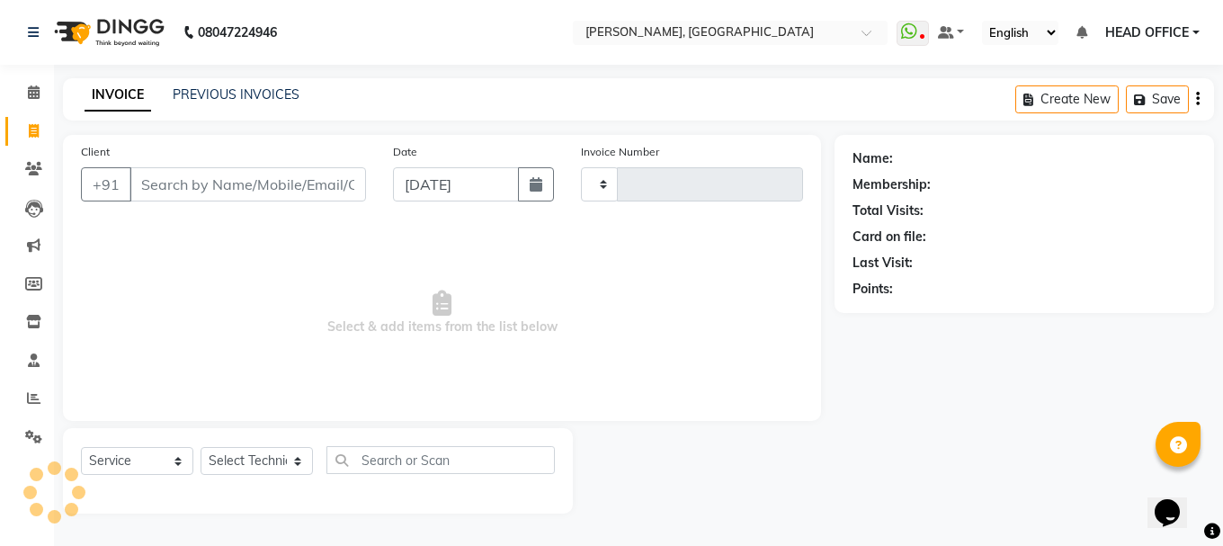
type input "1016"
select select "3755"
click at [1131, 28] on span "HEAD OFFICE" at bounding box center [1147, 32] width 84 height 19
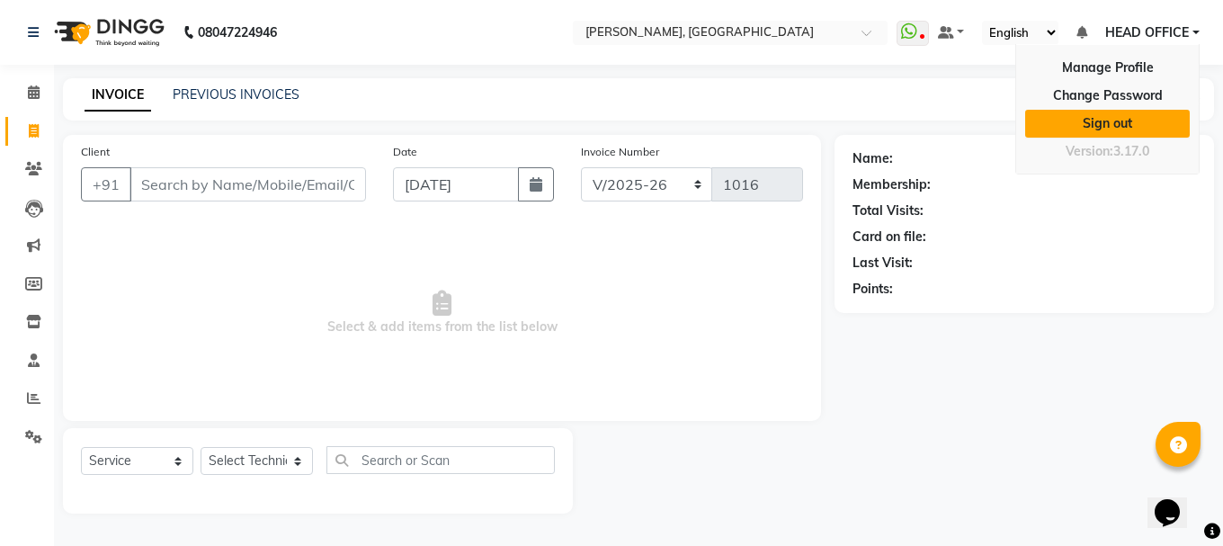
click at [1099, 130] on link "Sign out" at bounding box center [1107, 124] width 165 height 28
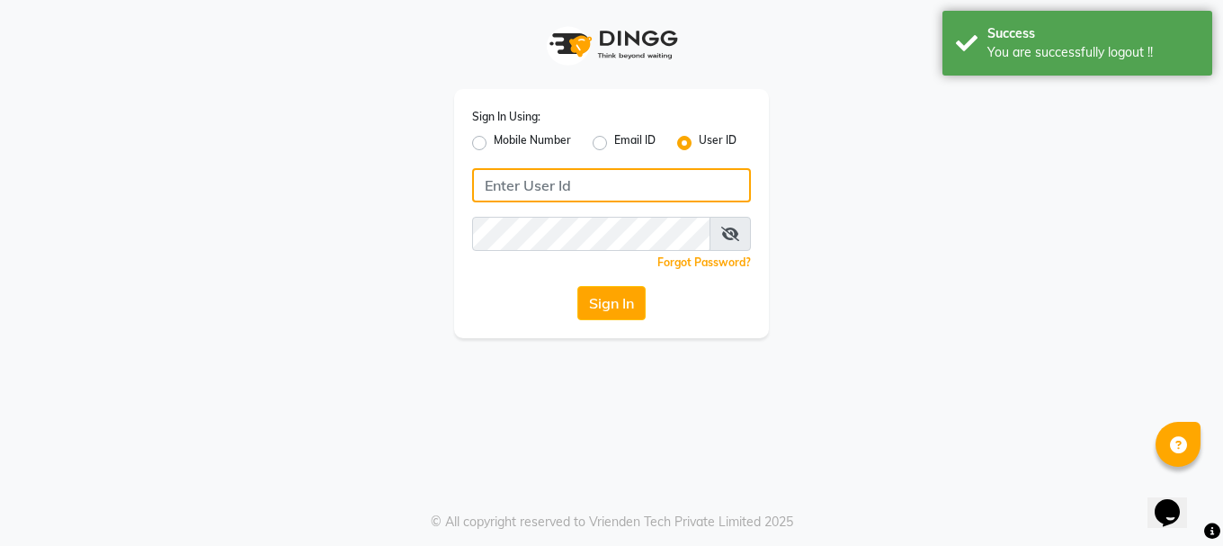
type input "9289115244"
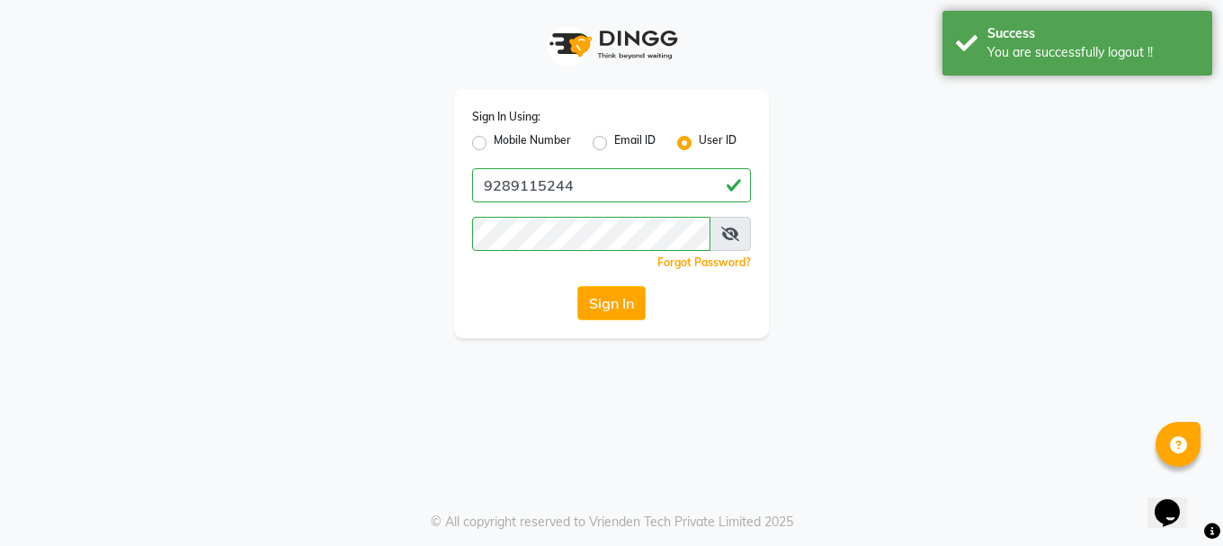
click at [494, 141] on label "Mobile Number" at bounding box center [532, 143] width 77 height 22
click at [494, 141] on input "Mobile Number" at bounding box center [500, 138] width 12 height 12
radio input "true"
radio input "false"
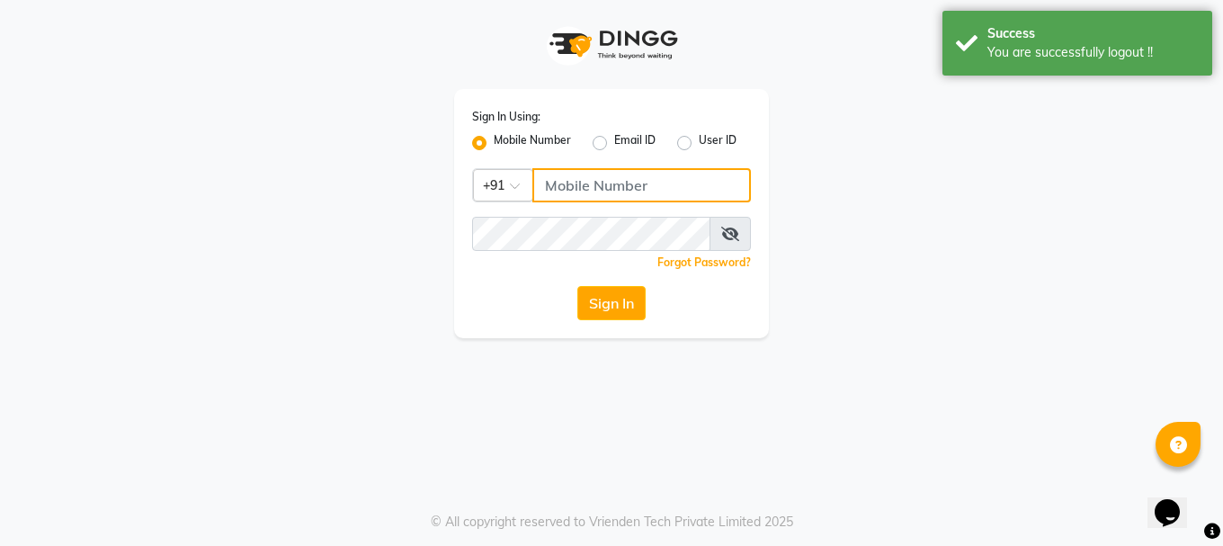
click at [575, 184] on input "Username" at bounding box center [641, 185] width 218 height 34
type input "9289115242"
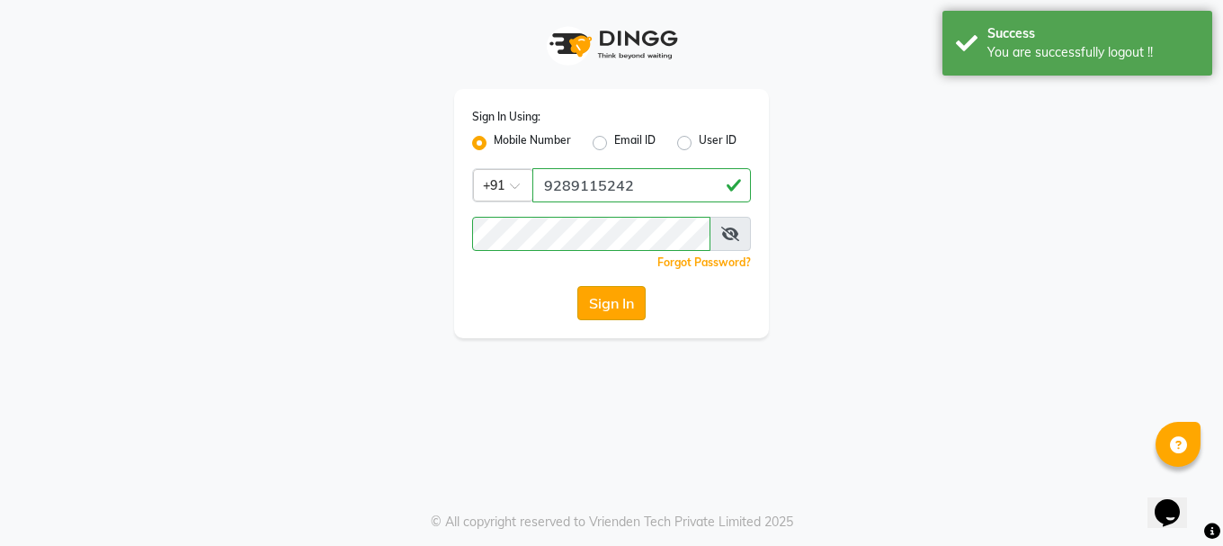
click at [639, 301] on button "Sign In" at bounding box center [611, 303] width 68 height 34
